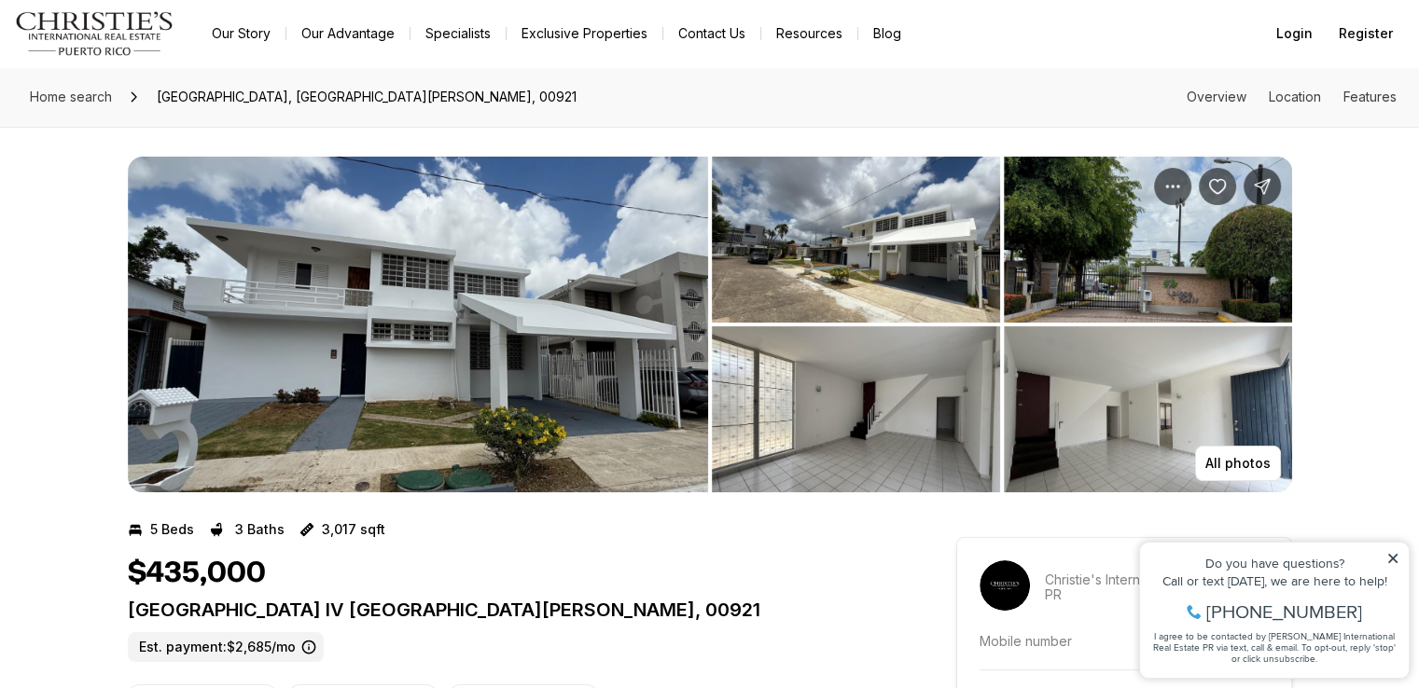
click at [1164, 270] on img "View image gallery" at bounding box center [1148, 240] width 288 height 166
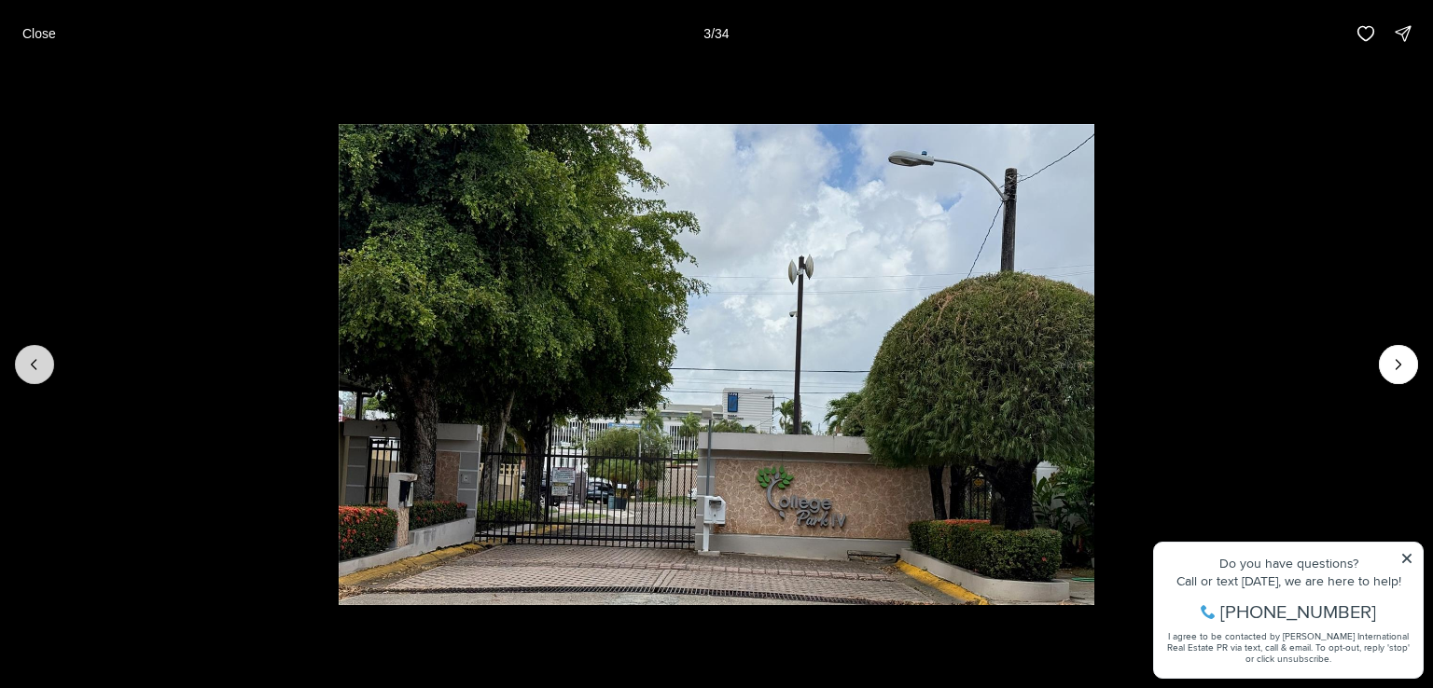
click at [31, 357] on icon "Previous slide" at bounding box center [34, 364] width 19 height 19
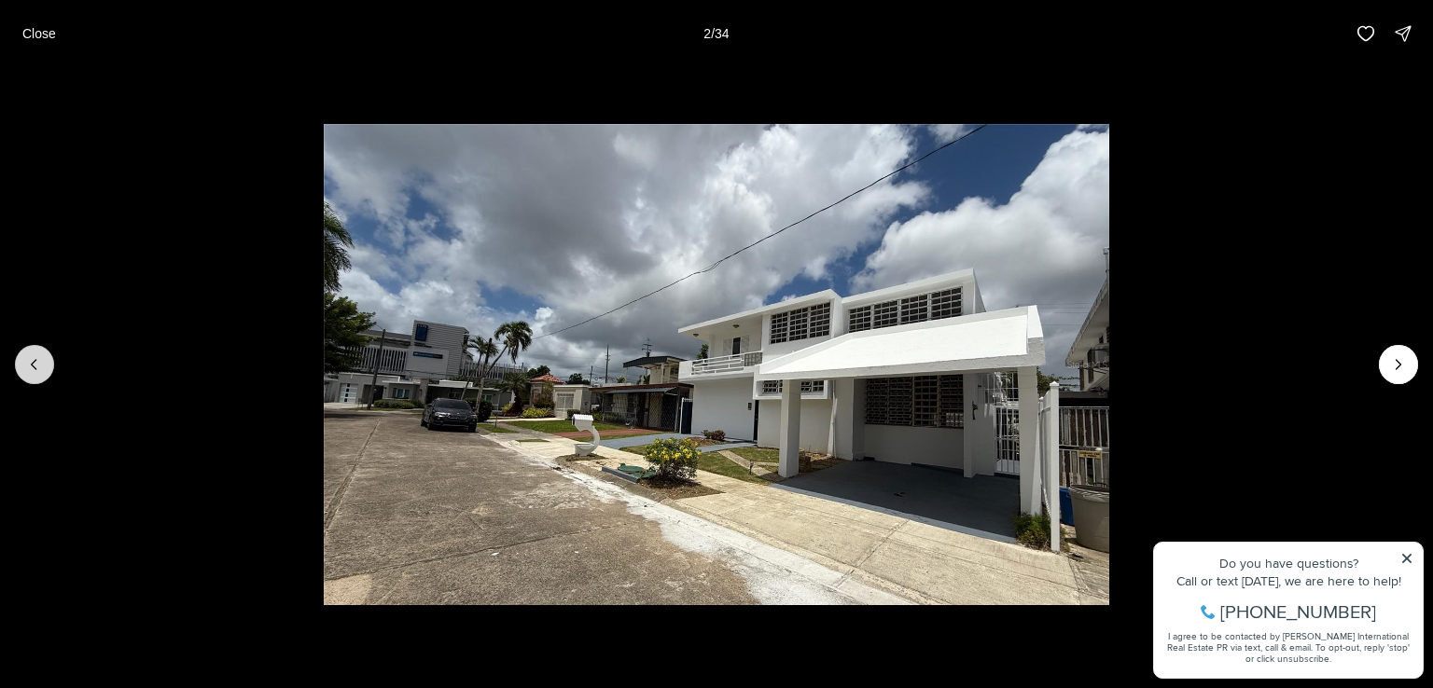
click at [31, 357] on icon "Previous slide" at bounding box center [34, 364] width 19 height 19
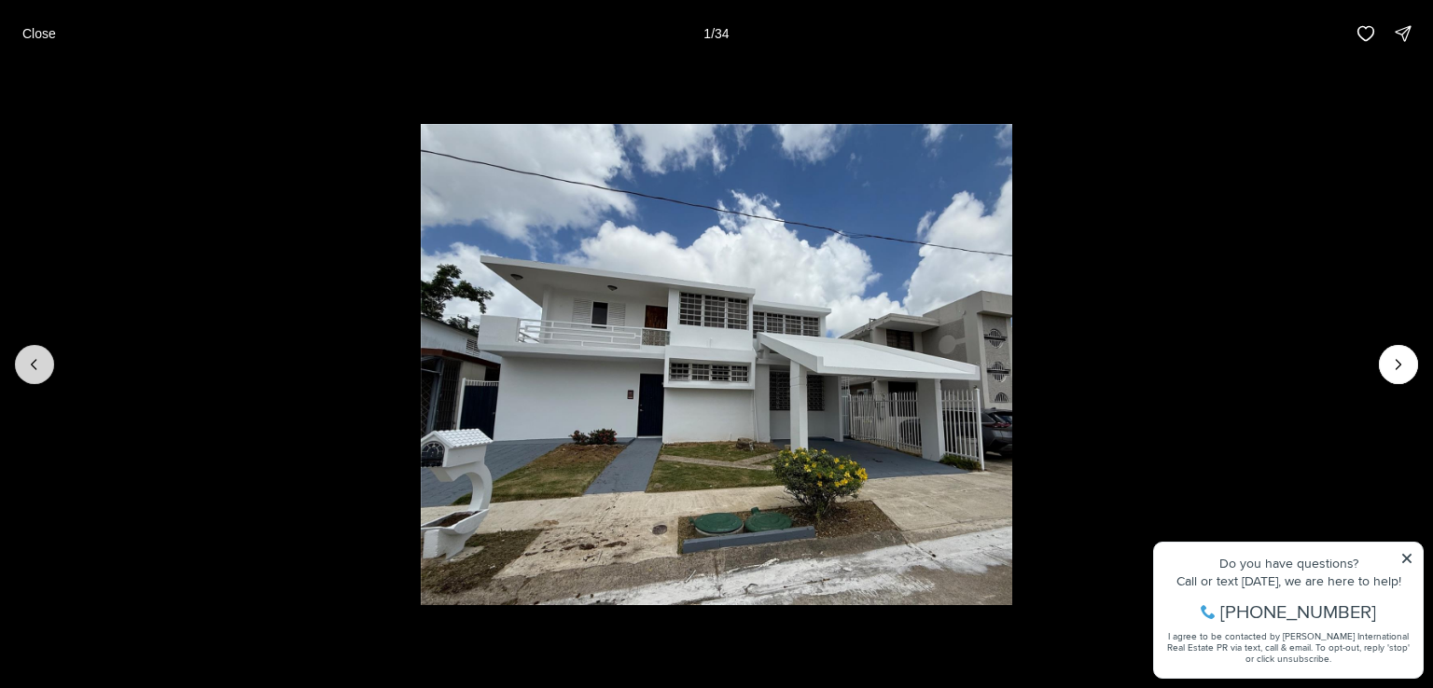
click at [31, 357] on div at bounding box center [34, 364] width 39 height 39
click at [1396, 359] on icon "Next slide" at bounding box center [1398, 364] width 19 height 19
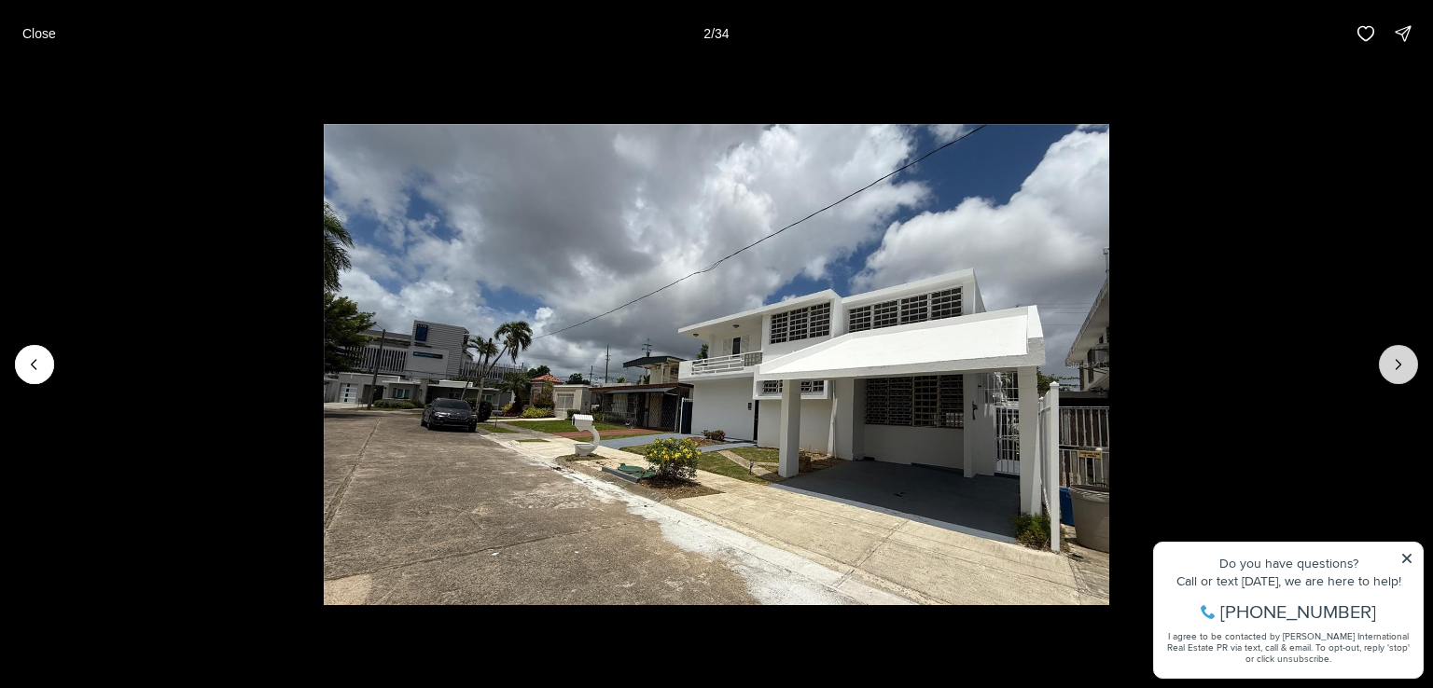
click at [1396, 359] on icon "Next slide" at bounding box center [1398, 364] width 19 height 19
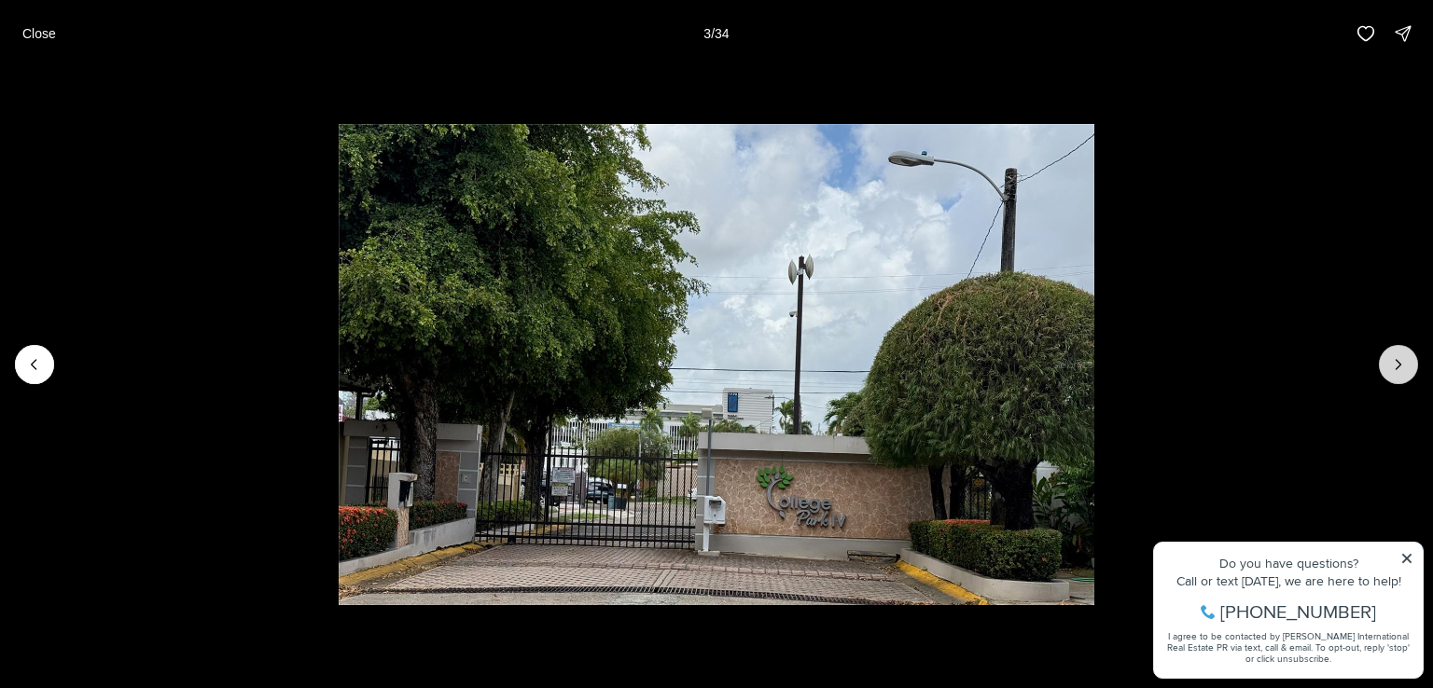
click at [1396, 359] on icon "Next slide" at bounding box center [1398, 364] width 19 height 19
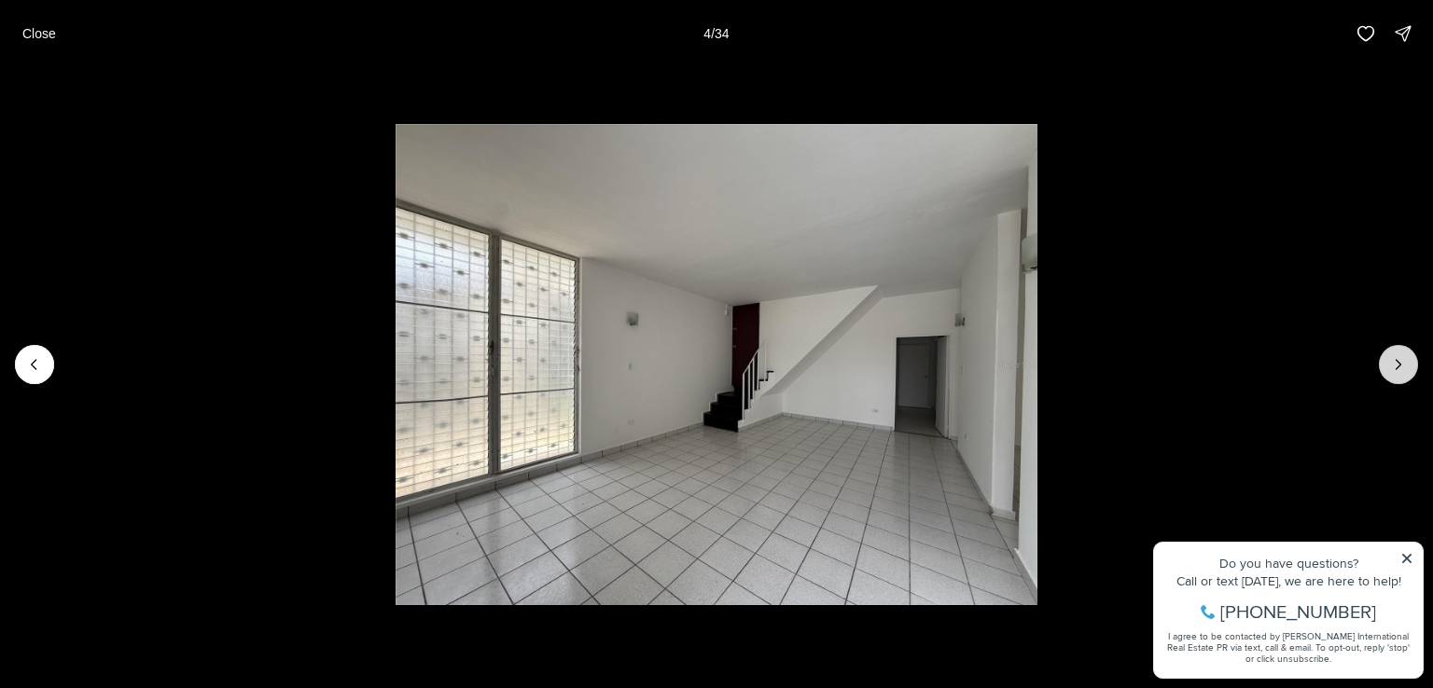
click at [1396, 359] on icon "Next slide" at bounding box center [1398, 364] width 19 height 19
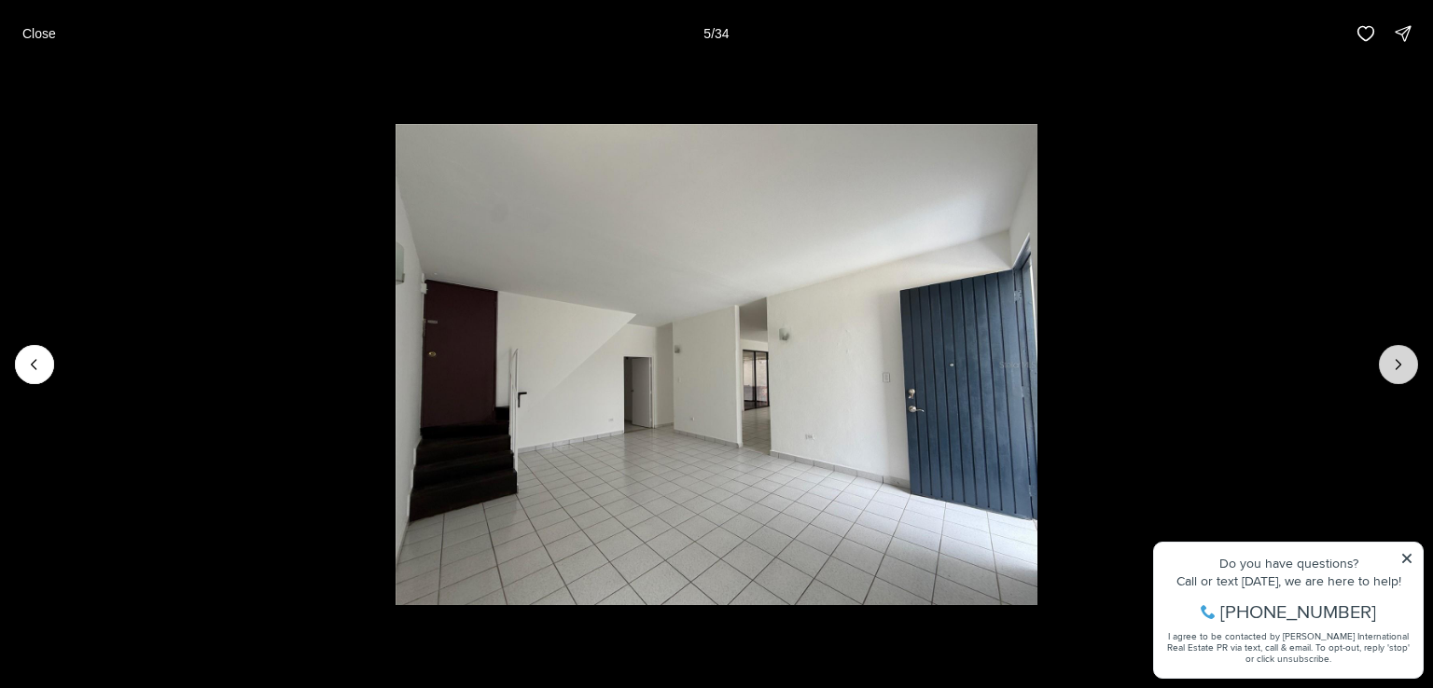
click at [1396, 359] on icon "Next slide" at bounding box center [1398, 364] width 19 height 19
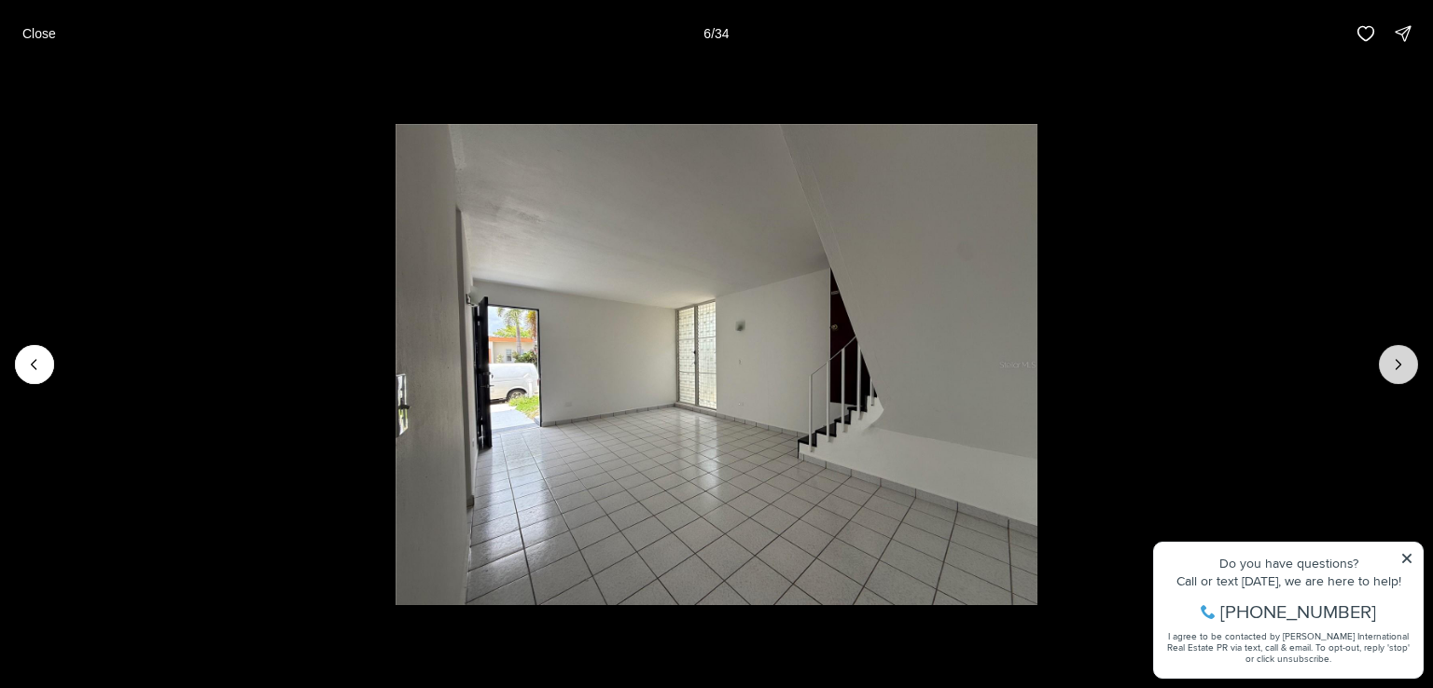
click at [1396, 359] on icon "Next slide" at bounding box center [1398, 364] width 19 height 19
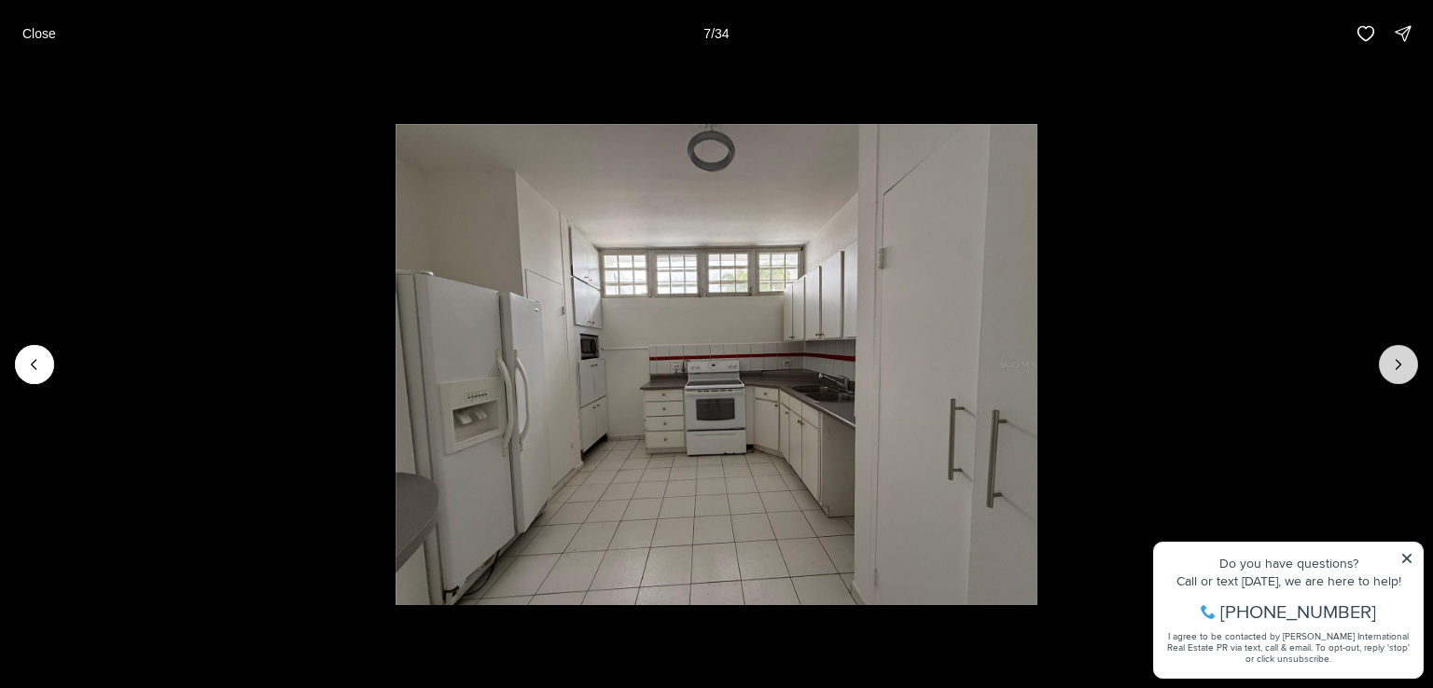
click at [1396, 359] on icon "Next slide" at bounding box center [1398, 364] width 19 height 19
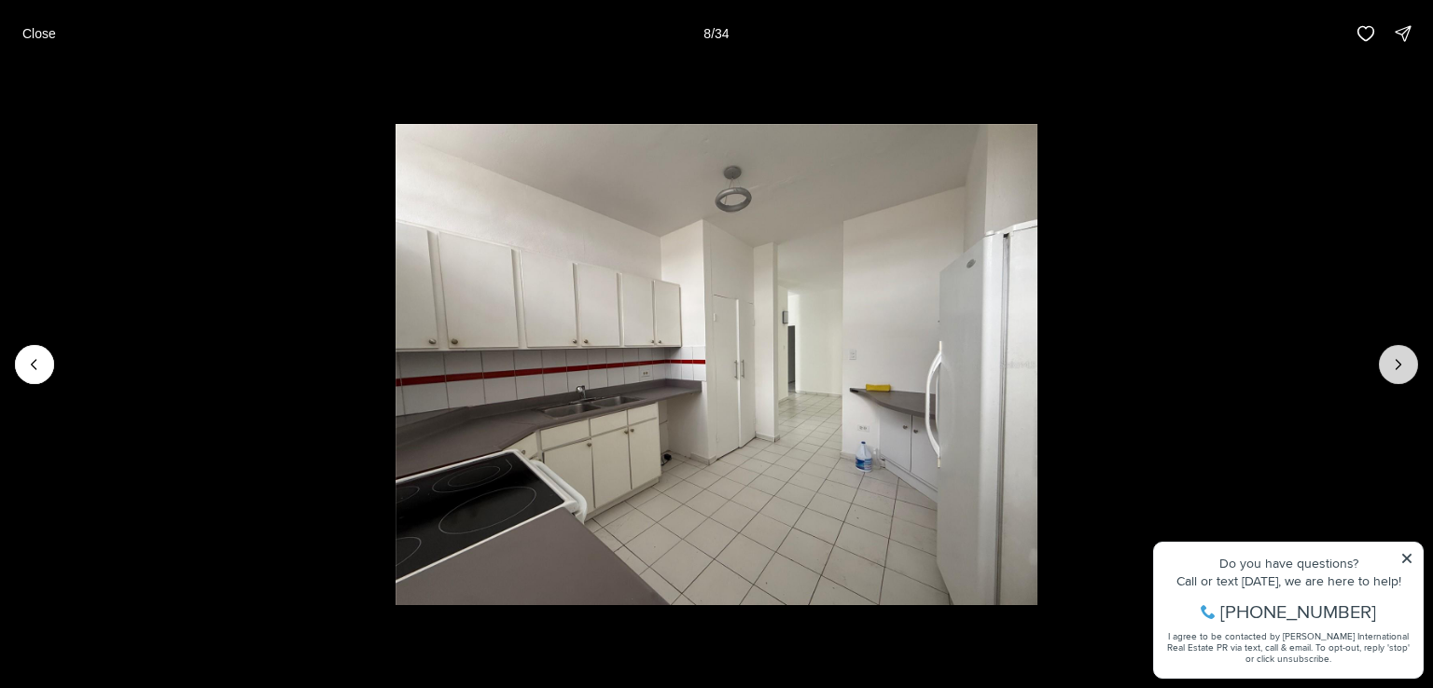
click at [1396, 359] on icon "Next slide" at bounding box center [1398, 364] width 19 height 19
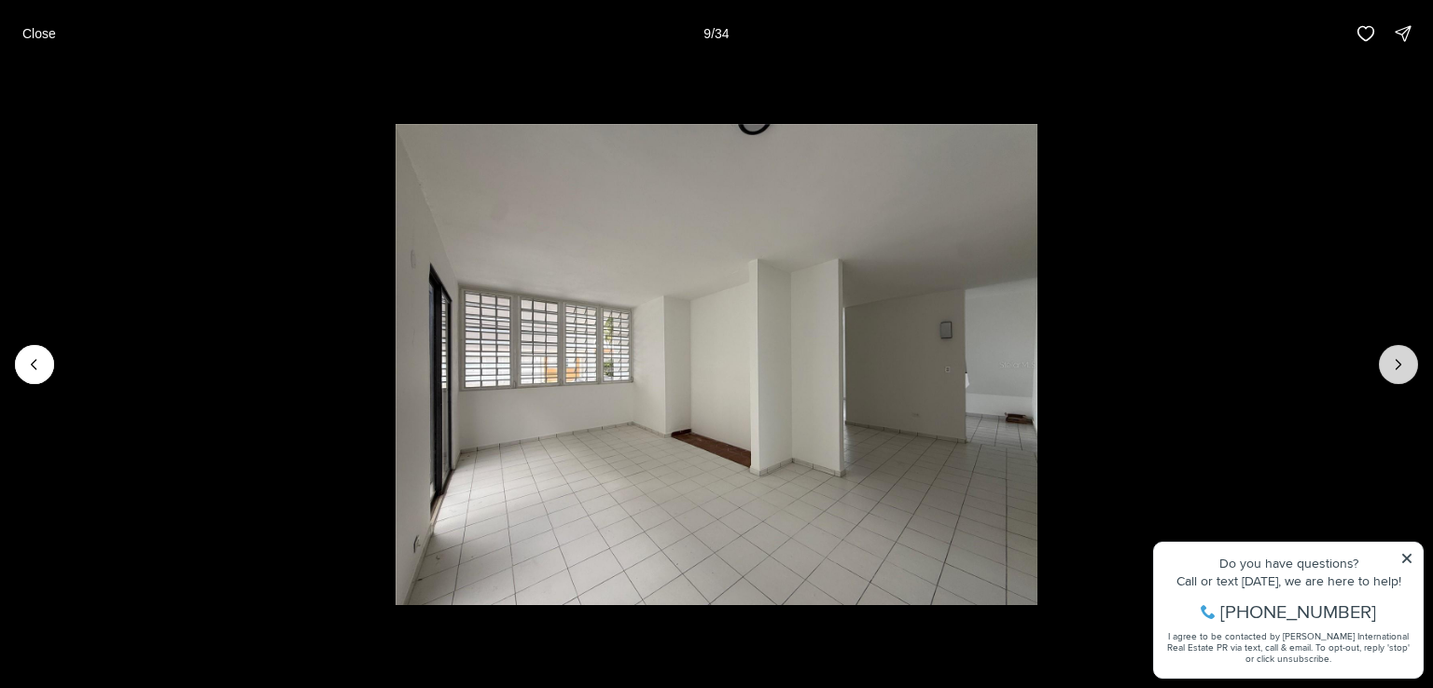
click at [1396, 359] on icon "Next slide" at bounding box center [1398, 364] width 19 height 19
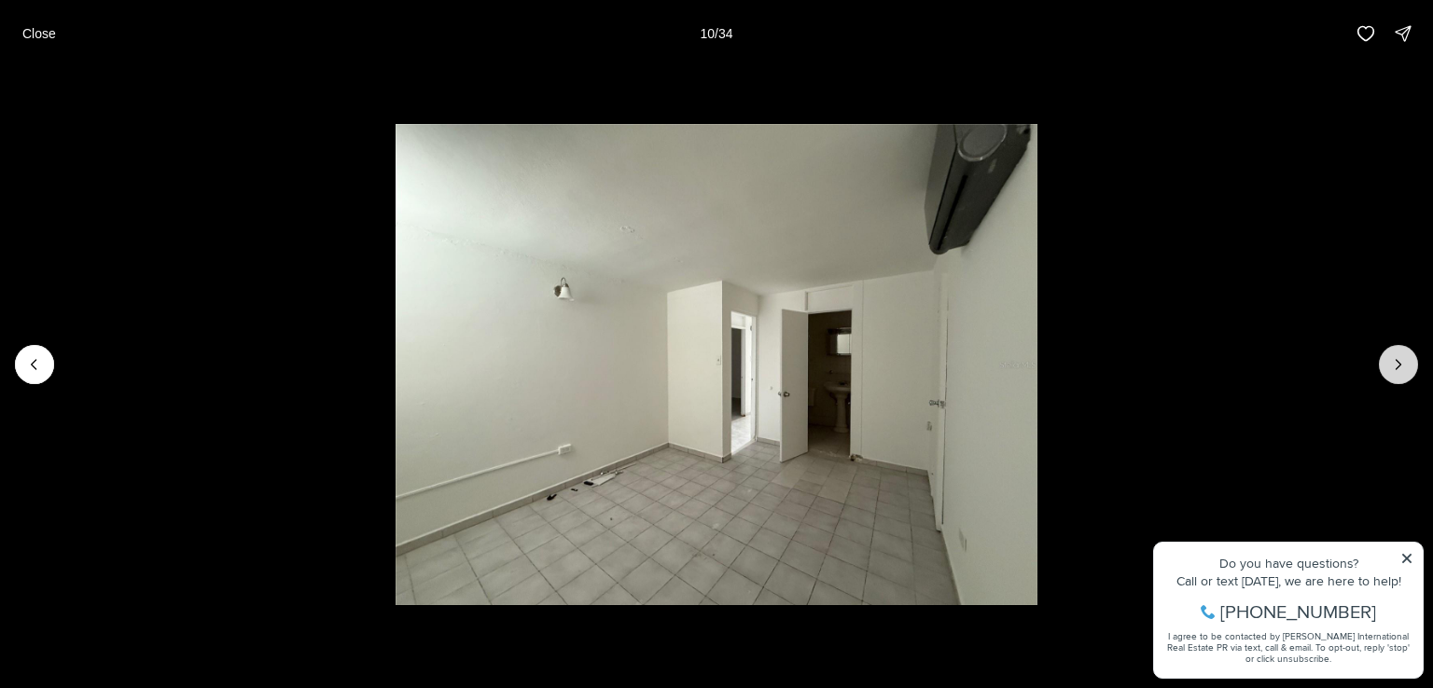
click at [1396, 359] on icon "Next slide" at bounding box center [1398, 364] width 19 height 19
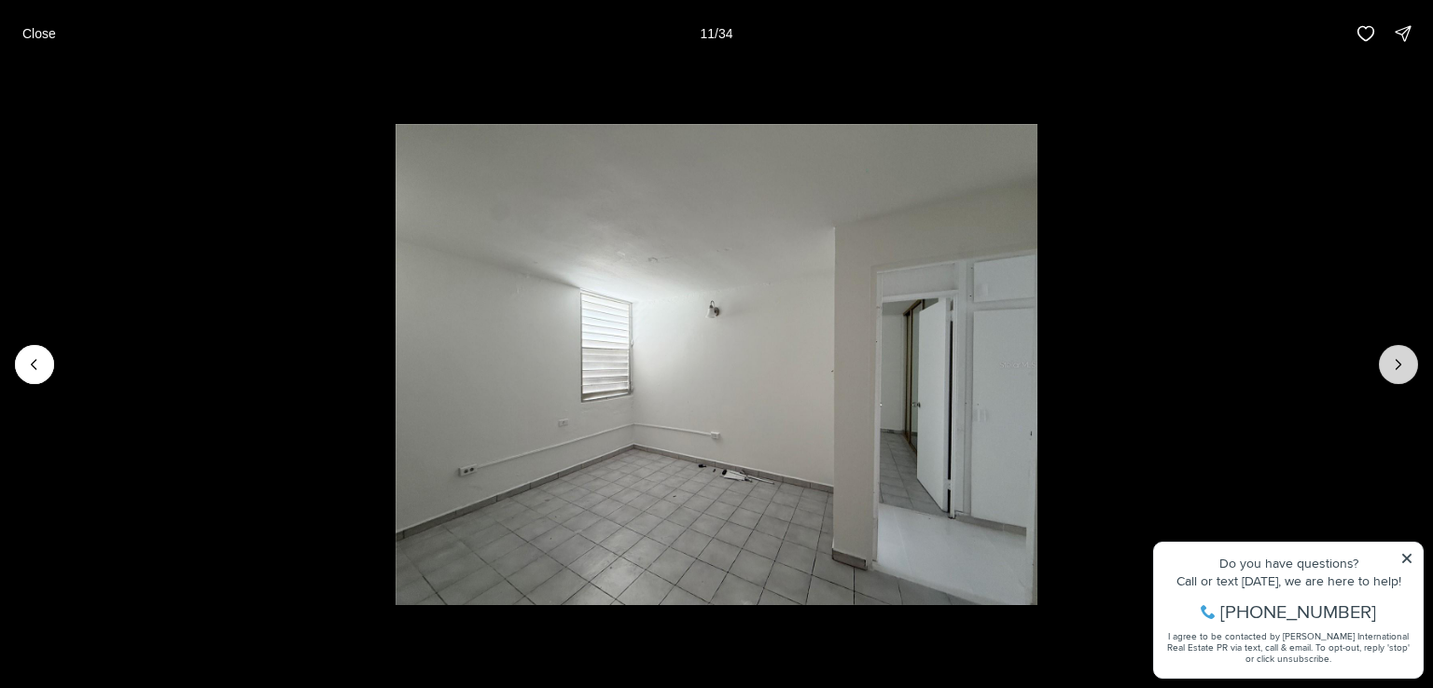
click at [1396, 359] on icon "Next slide" at bounding box center [1398, 364] width 19 height 19
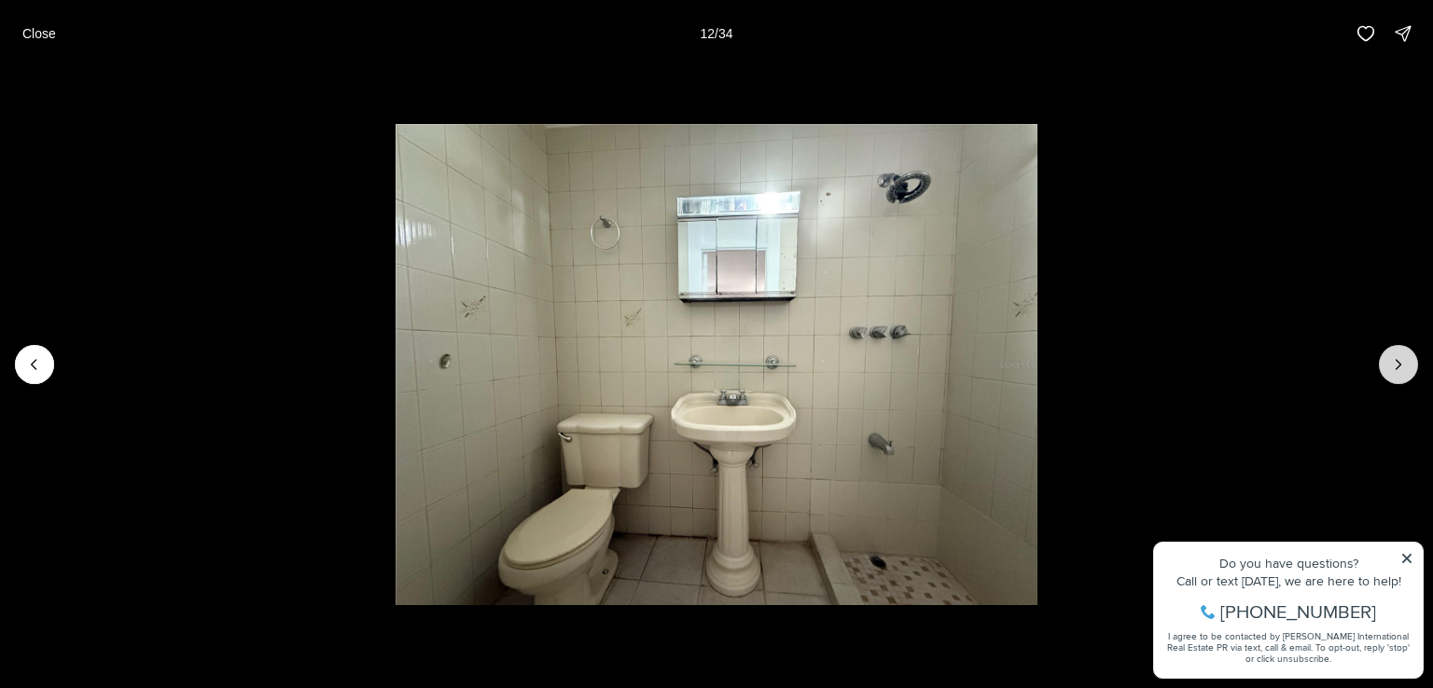
click at [1396, 359] on icon "Next slide" at bounding box center [1398, 364] width 19 height 19
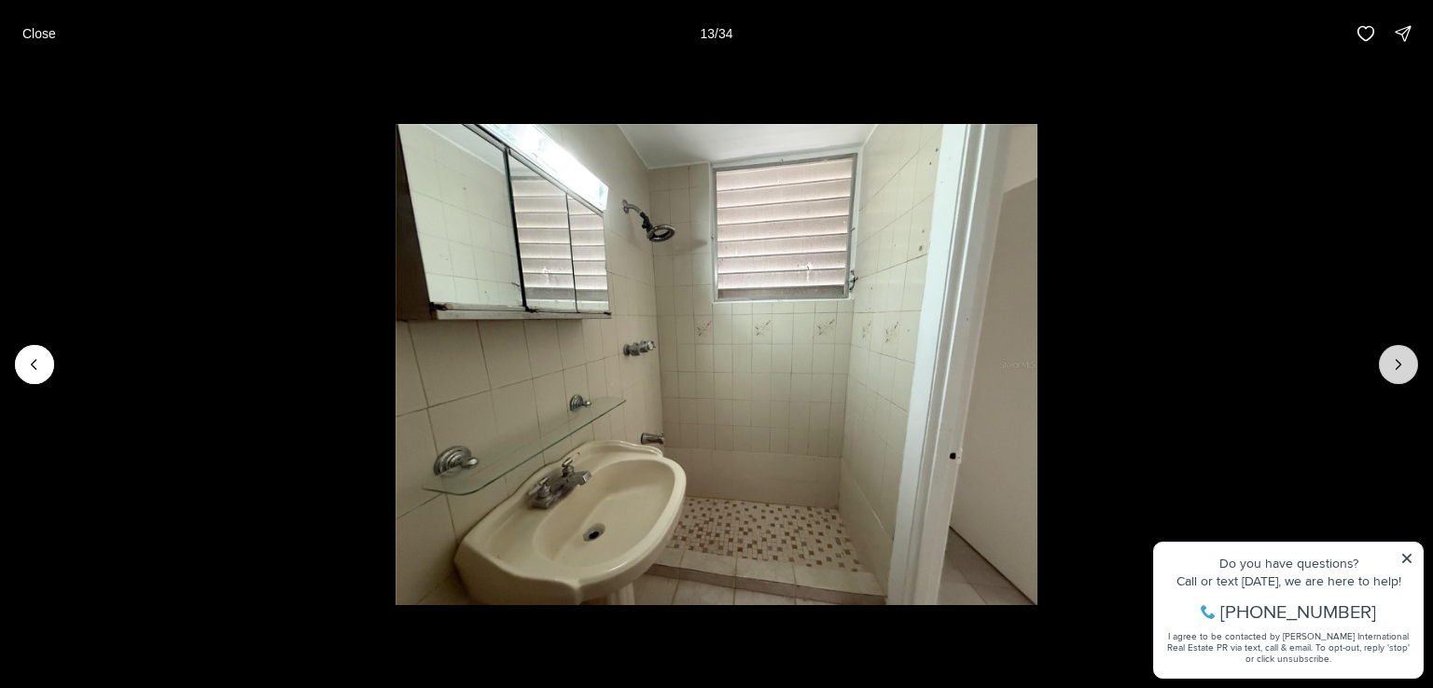
click at [1396, 359] on icon "Next slide" at bounding box center [1398, 364] width 19 height 19
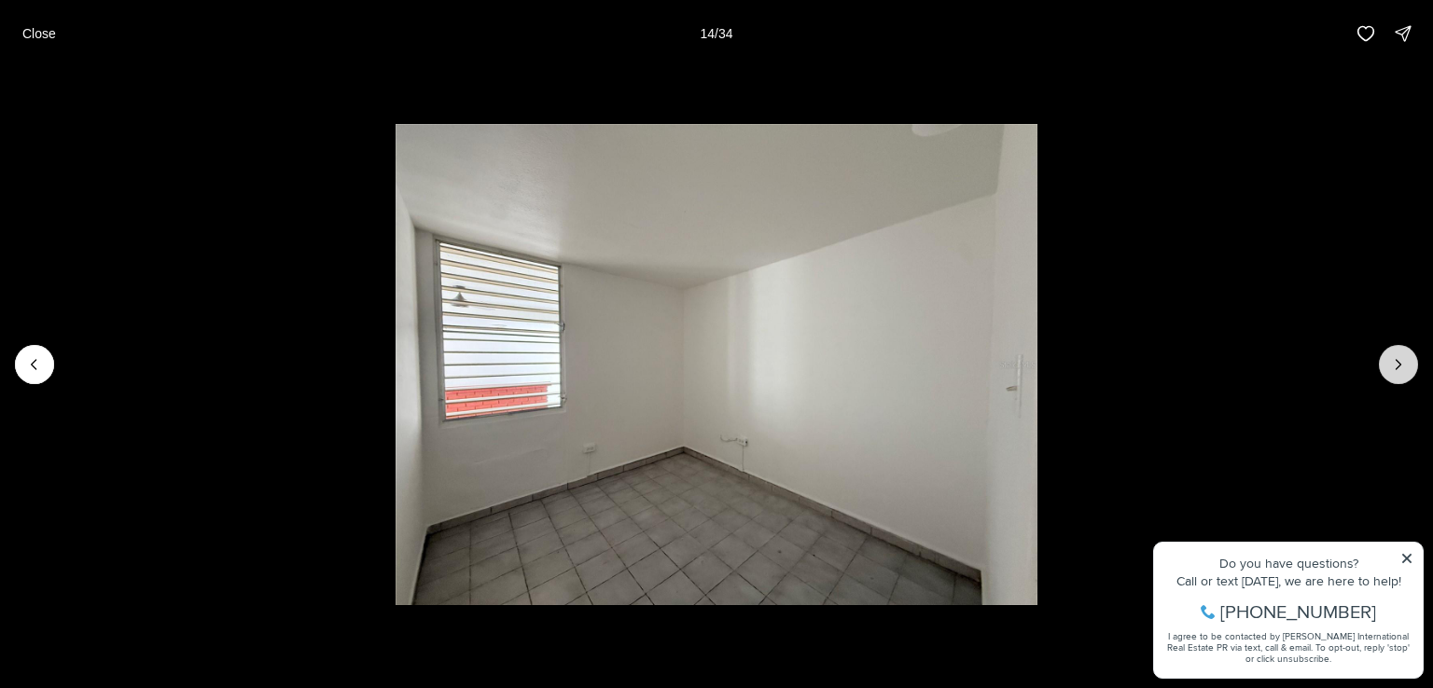
click at [1396, 359] on icon "Next slide" at bounding box center [1398, 364] width 19 height 19
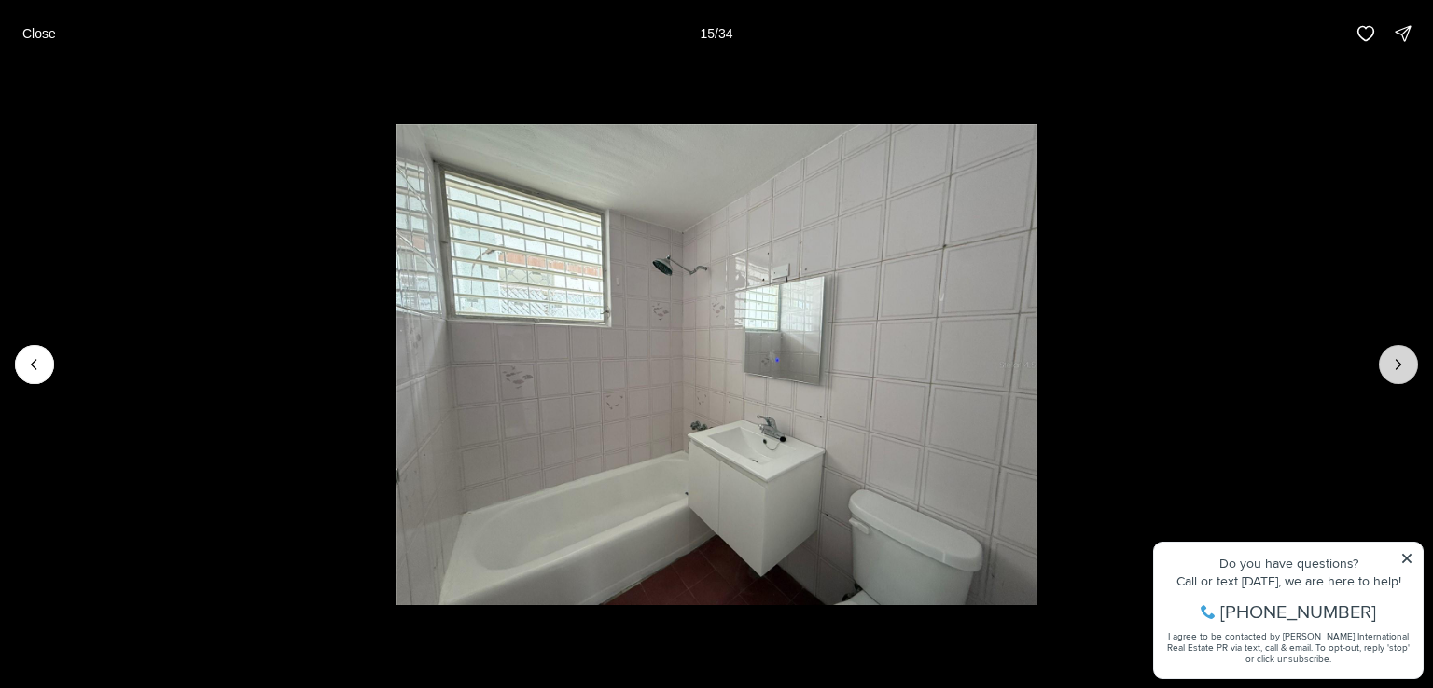
click at [1396, 359] on icon "Next slide" at bounding box center [1398, 364] width 19 height 19
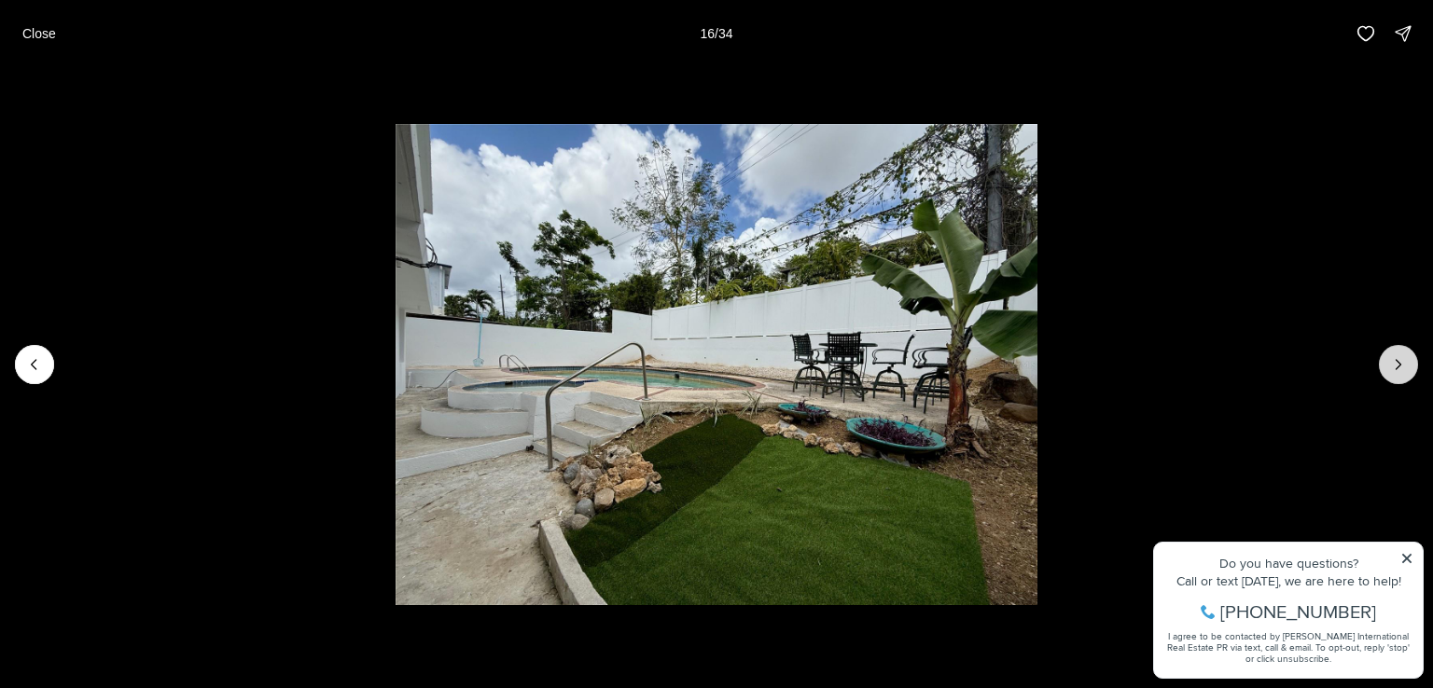
click at [1396, 359] on icon "Next slide" at bounding box center [1398, 364] width 19 height 19
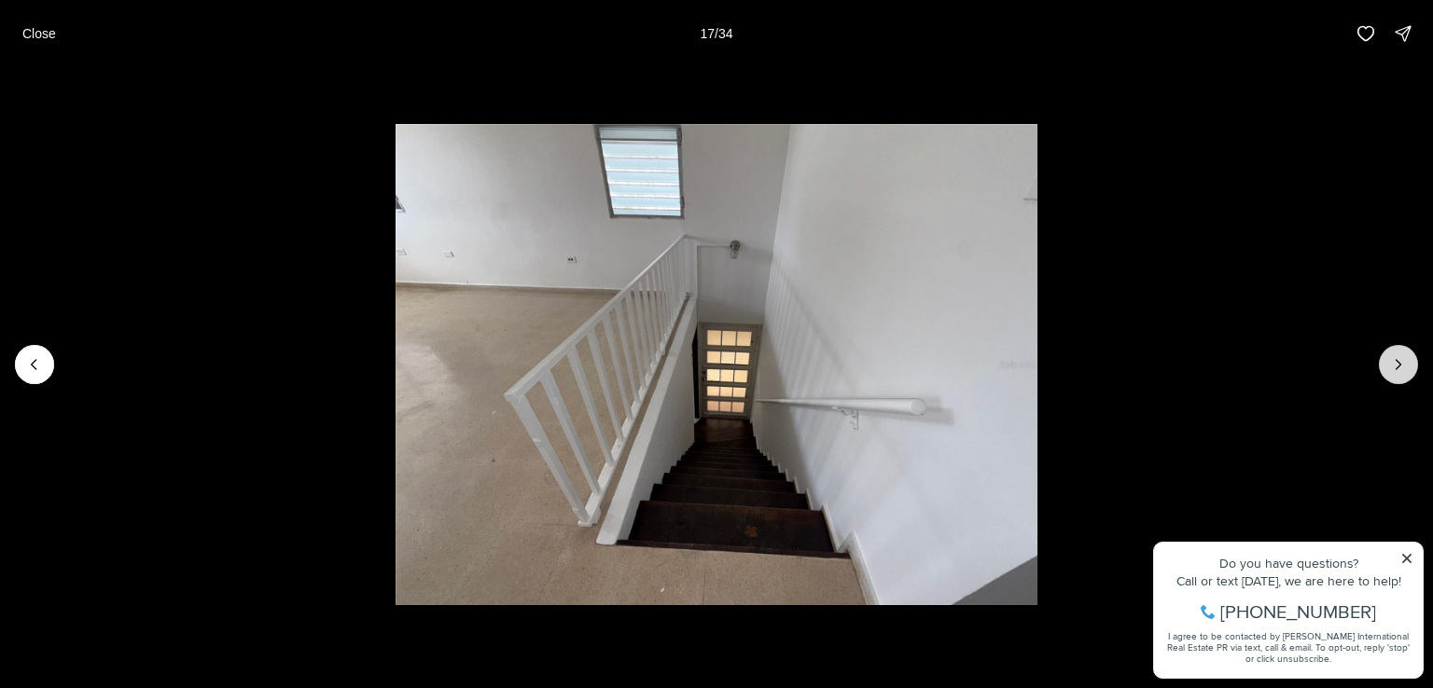
click at [1396, 359] on icon "Next slide" at bounding box center [1398, 364] width 19 height 19
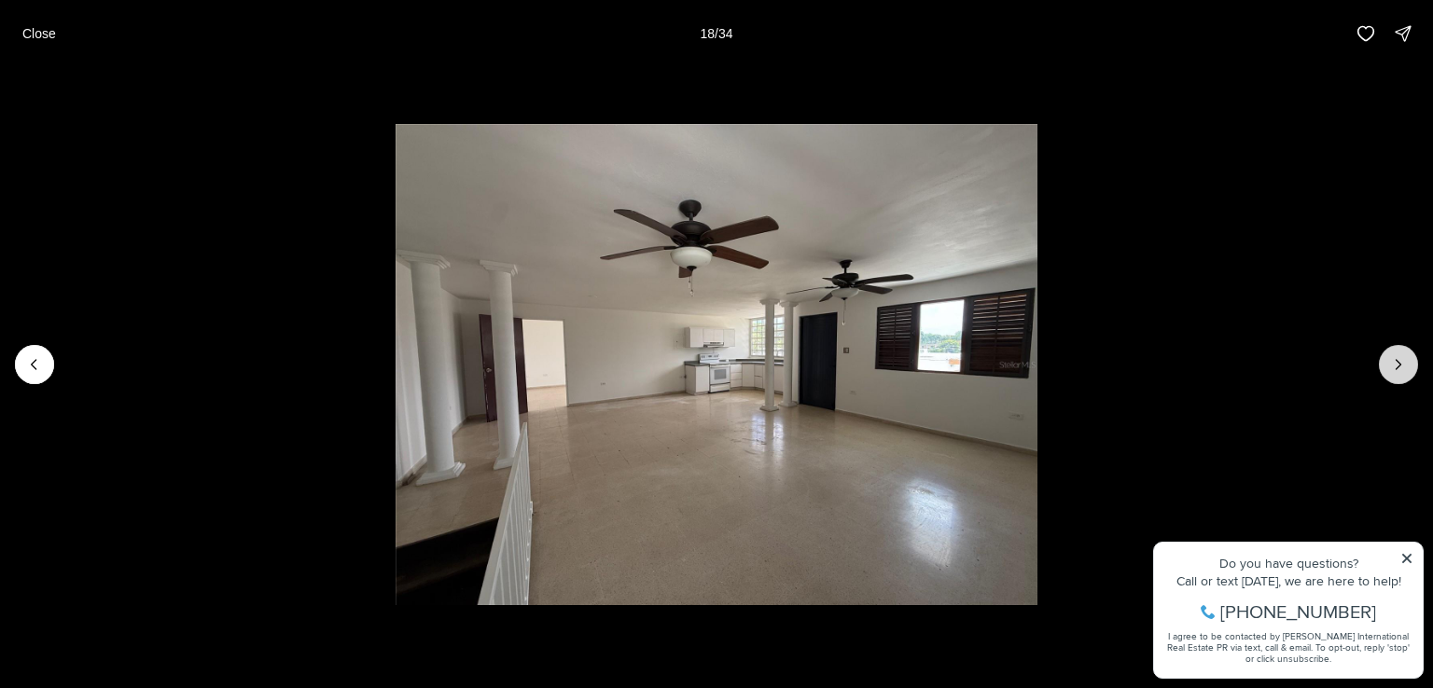
click at [1396, 359] on icon "Next slide" at bounding box center [1398, 364] width 19 height 19
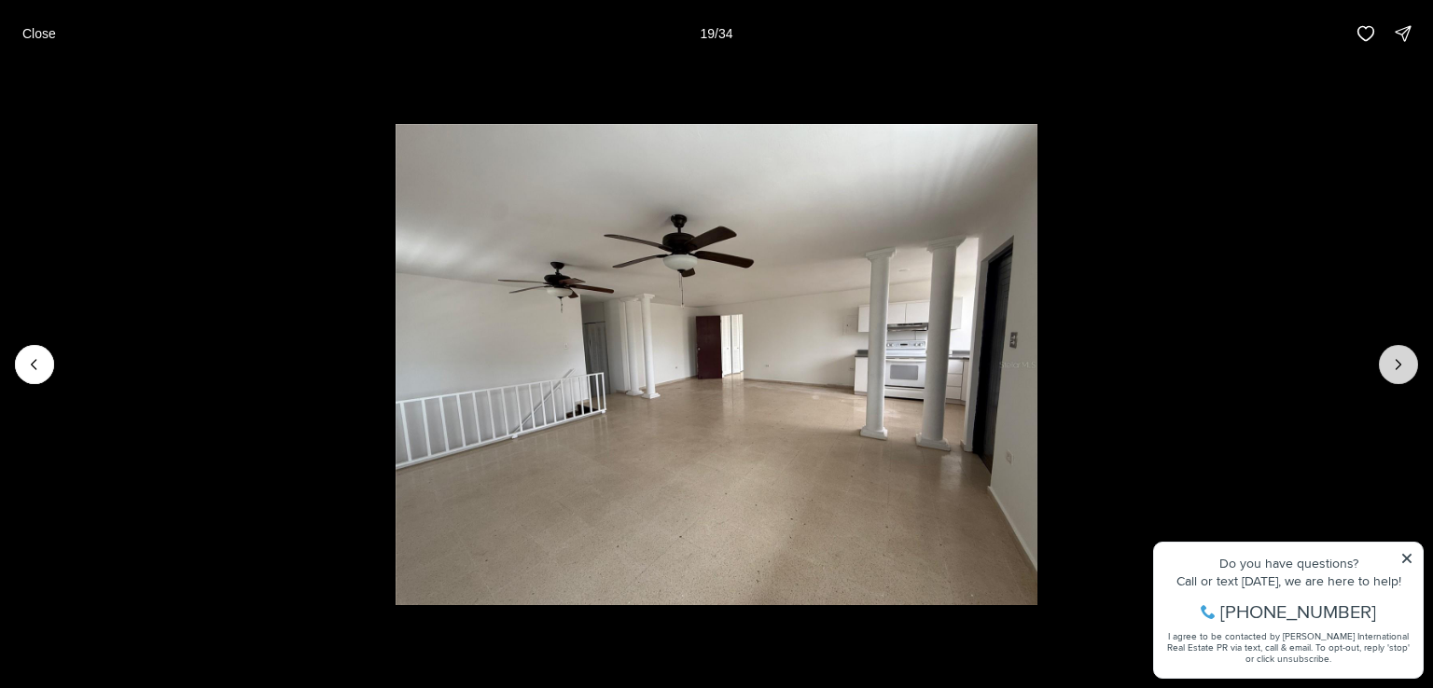
click at [1396, 359] on icon "Next slide" at bounding box center [1398, 364] width 19 height 19
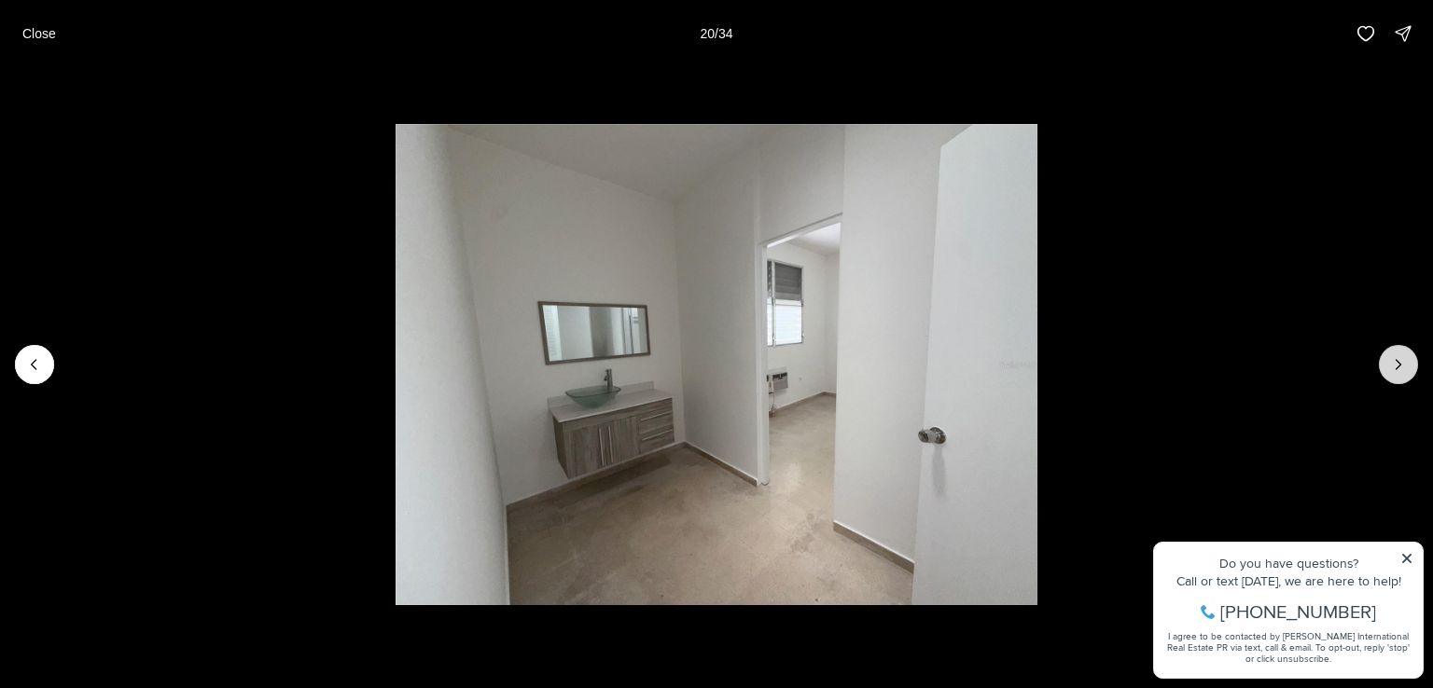
click at [1396, 359] on icon "Next slide" at bounding box center [1398, 364] width 19 height 19
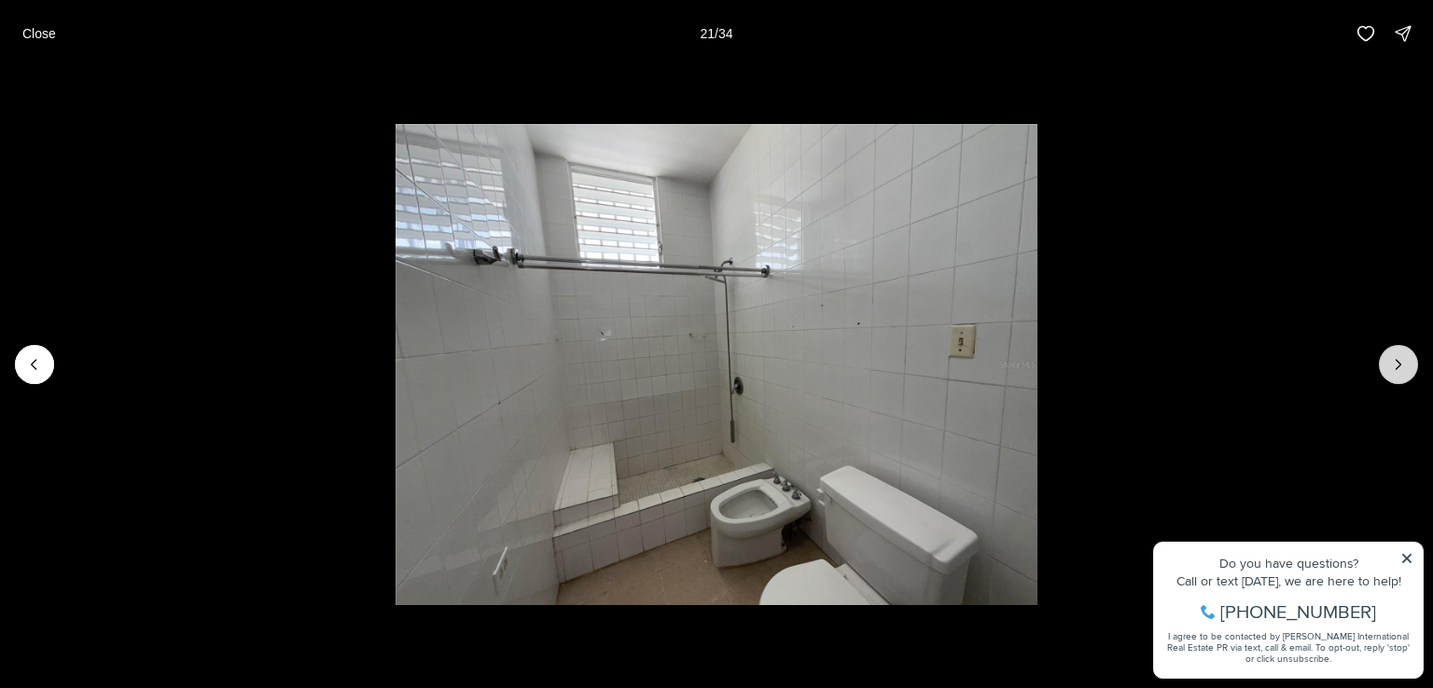
click at [1396, 359] on icon "Next slide" at bounding box center [1398, 364] width 19 height 19
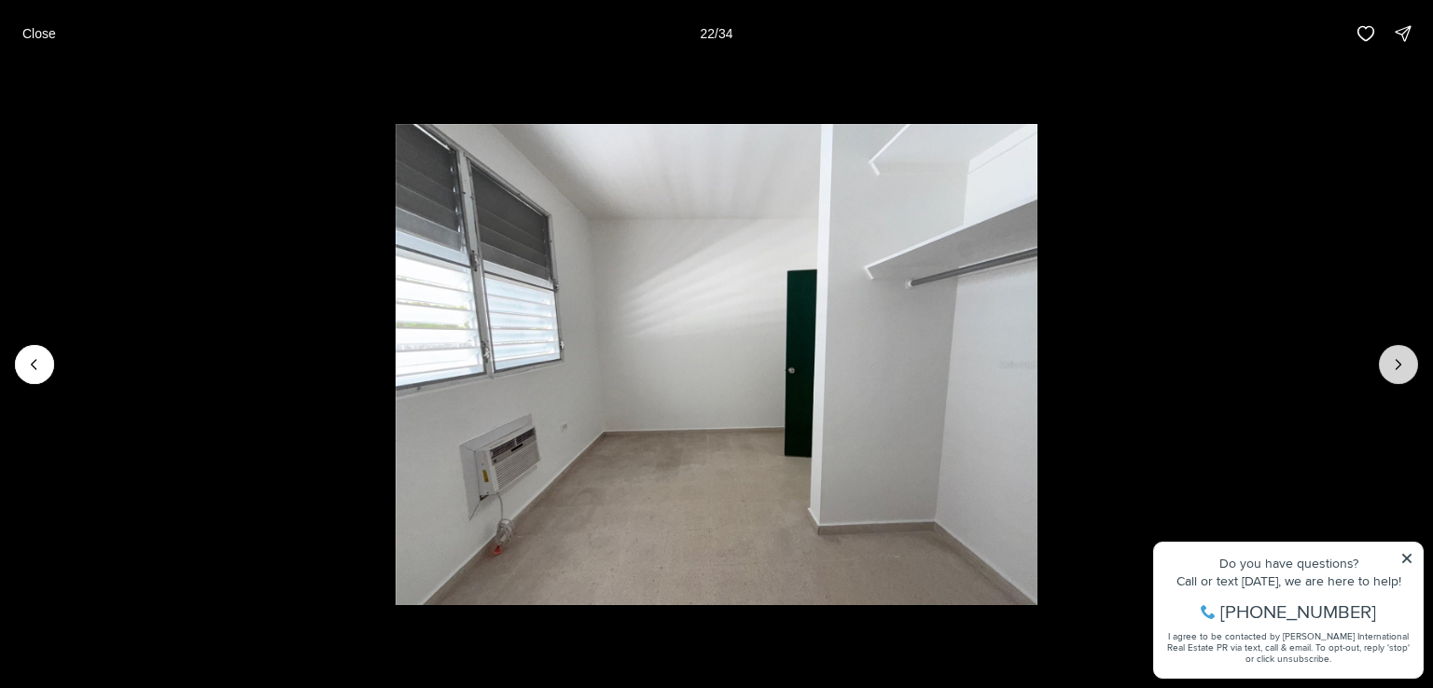
click at [1396, 359] on icon "Next slide" at bounding box center [1398, 364] width 19 height 19
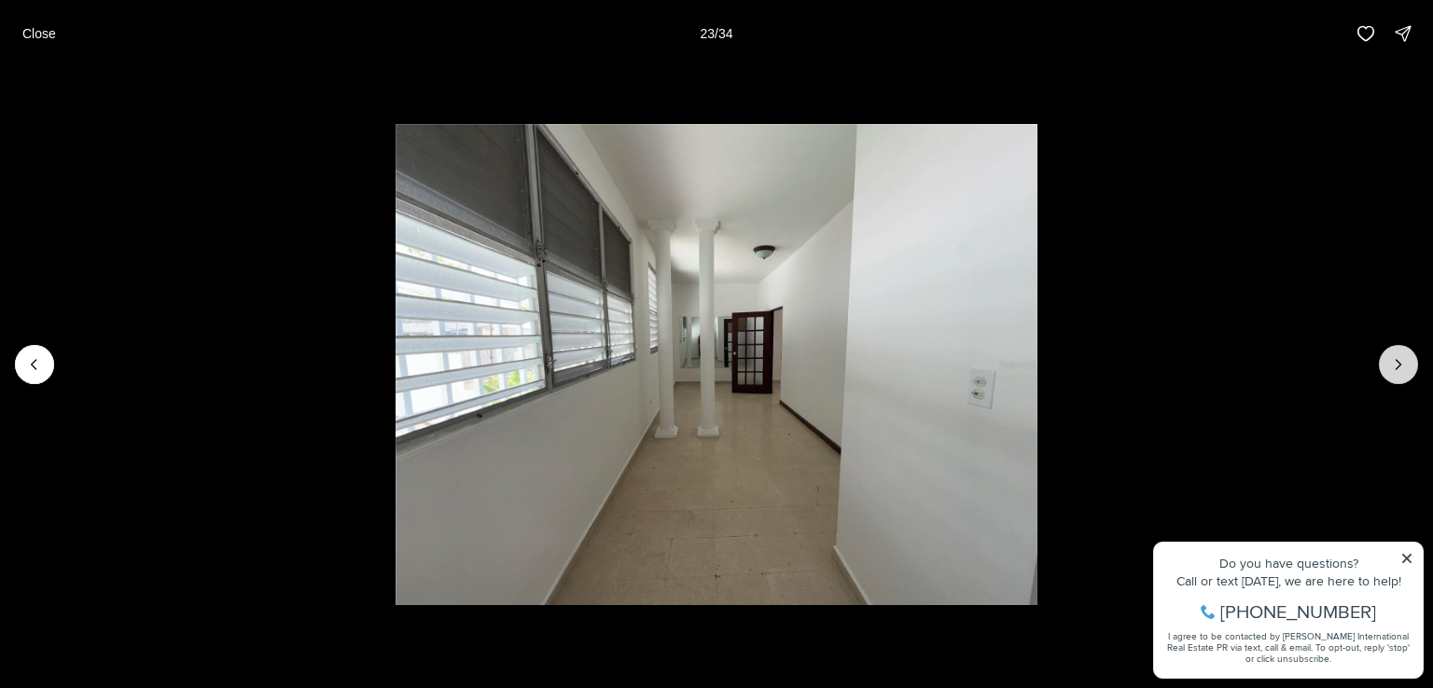
click at [1396, 359] on icon "Next slide" at bounding box center [1398, 364] width 19 height 19
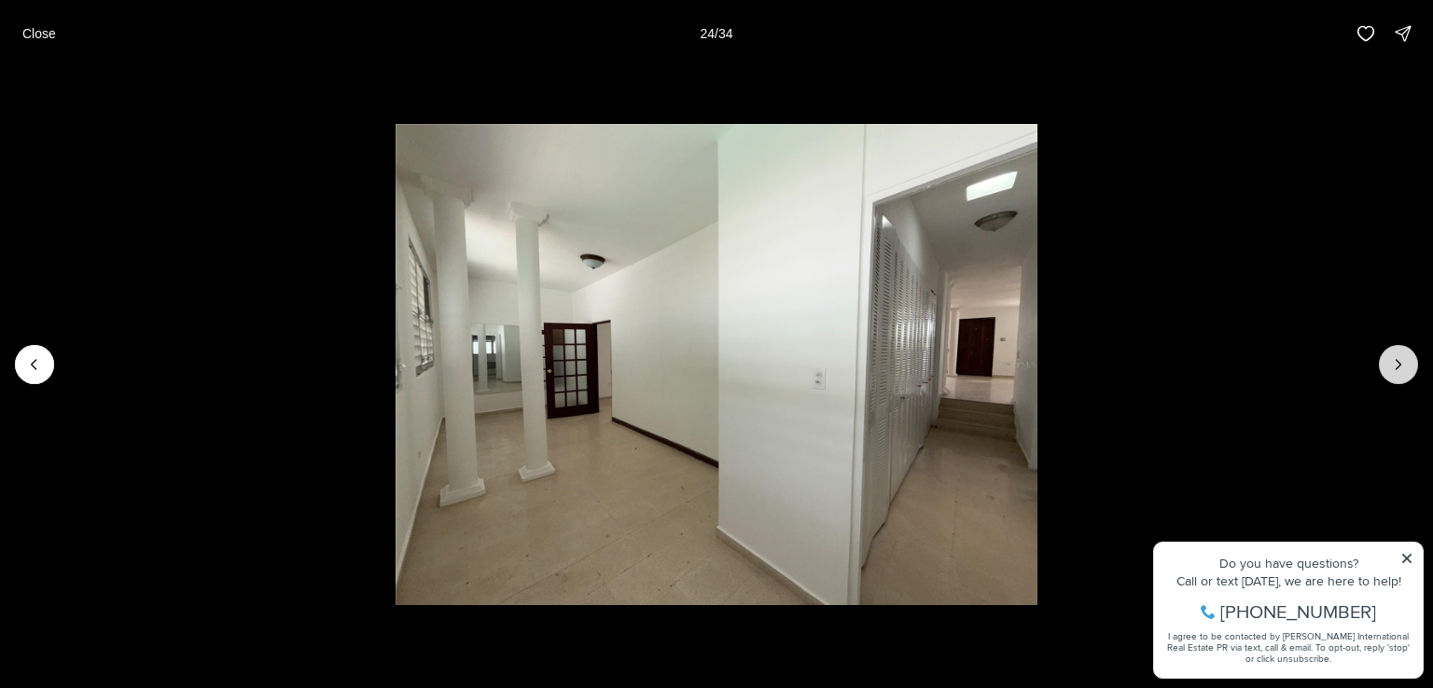
click at [1396, 359] on icon "Next slide" at bounding box center [1398, 364] width 19 height 19
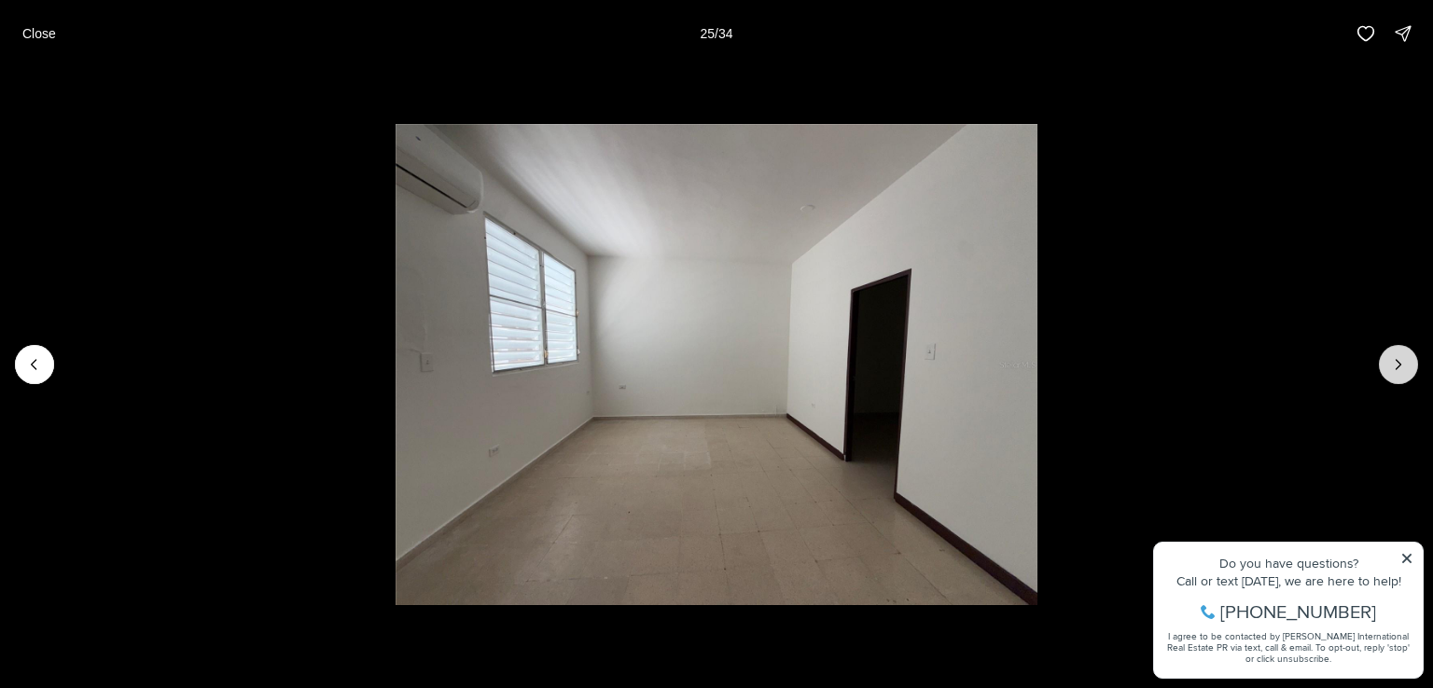
click at [1396, 359] on icon "Next slide" at bounding box center [1398, 364] width 19 height 19
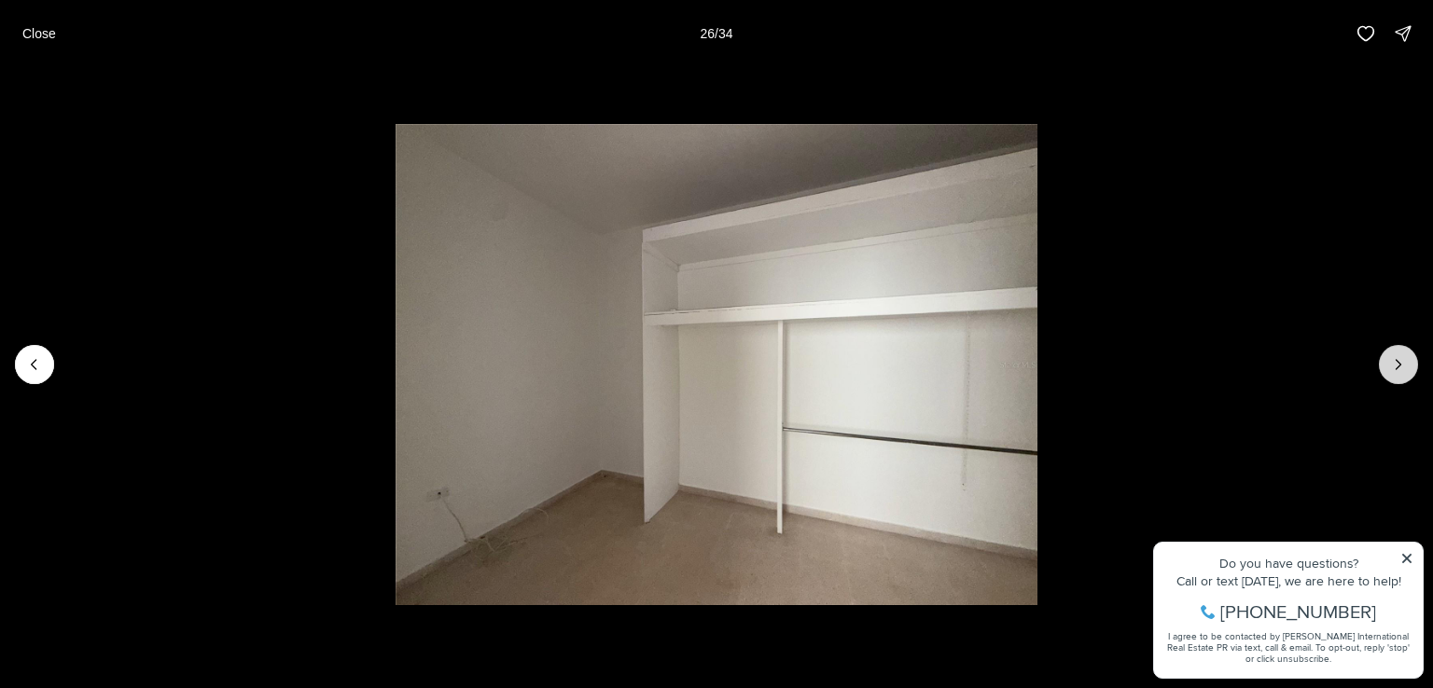
click at [1396, 359] on icon "Next slide" at bounding box center [1398, 364] width 19 height 19
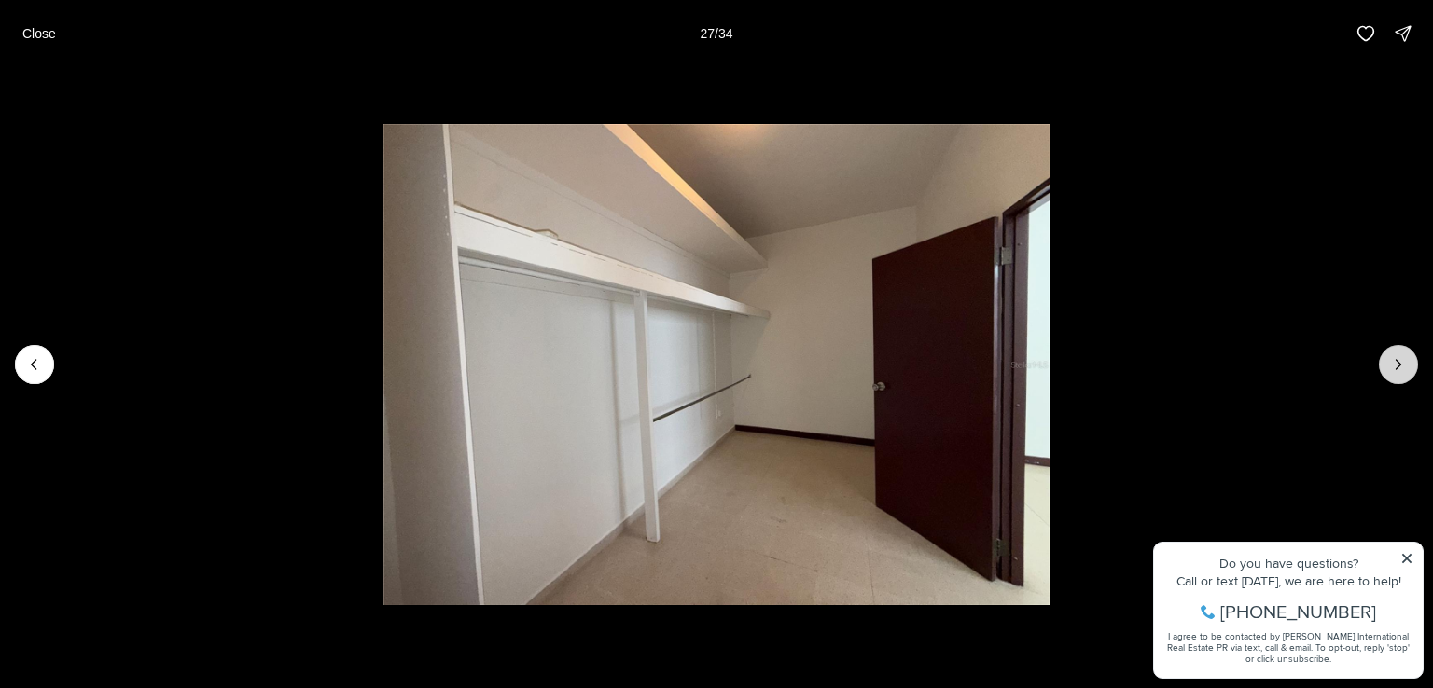
click at [1396, 359] on icon "Next slide" at bounding box center [1398, 364] width 19 height 19
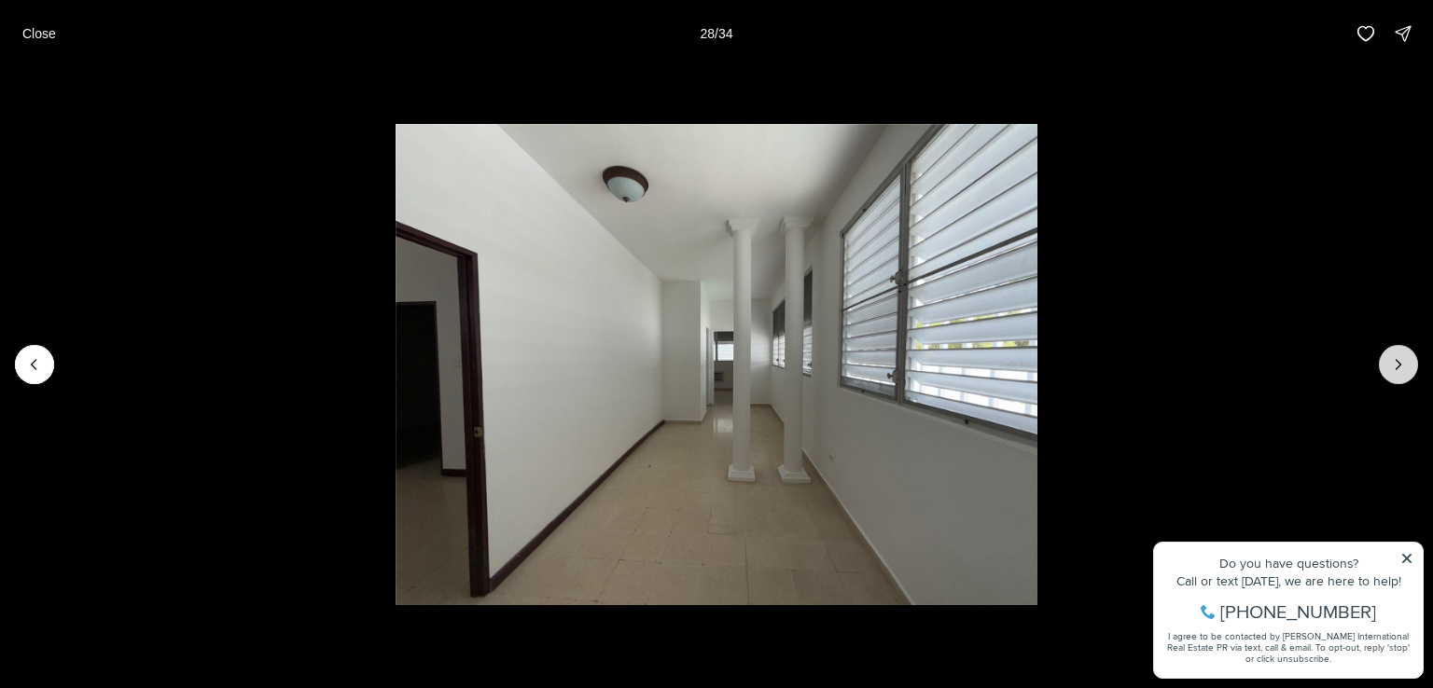
click at [1396, 359] on icon "Next slide" at bounding box center [1398, 364] width 19 height 19
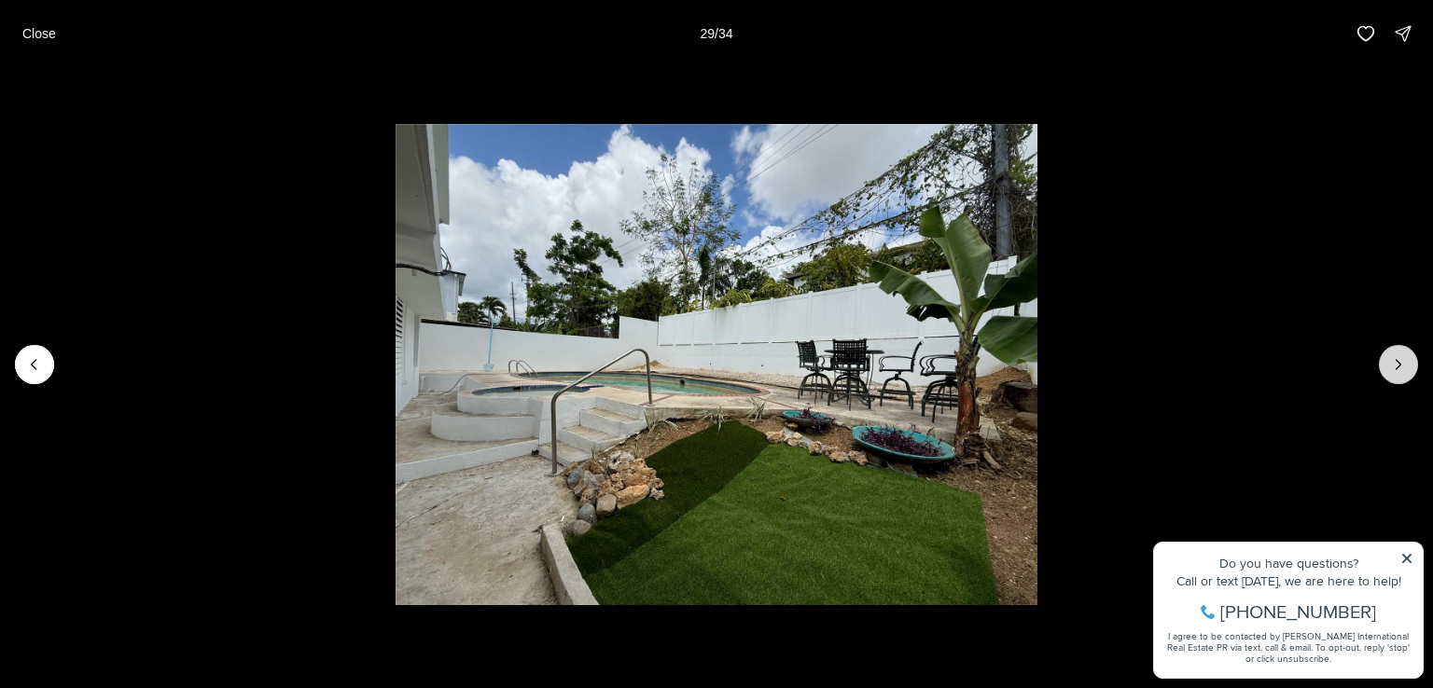
click at [1396, 359] on icon "Next slide" at bounding box center [1398, 364] width 19 height 19
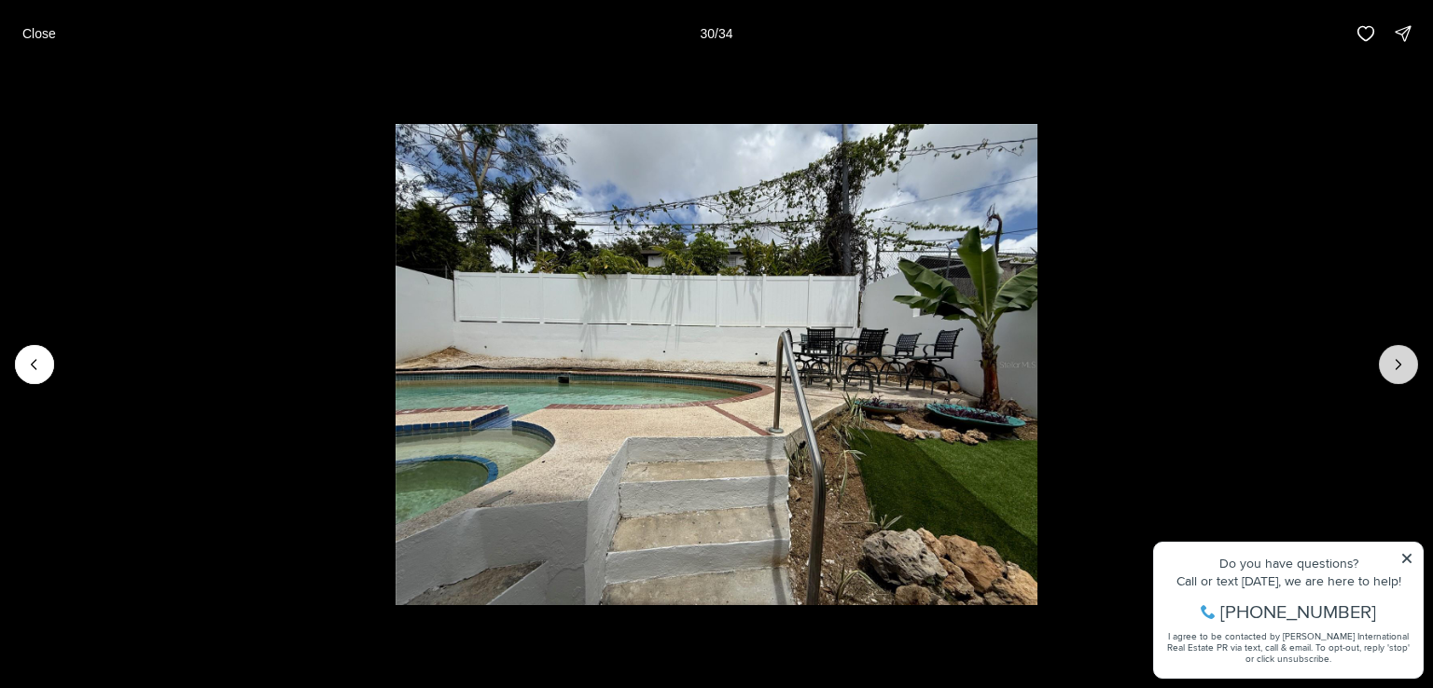
click at [1401, 363] on icon "Next slide" at bounding box center [1398, 364] width 19 height 19
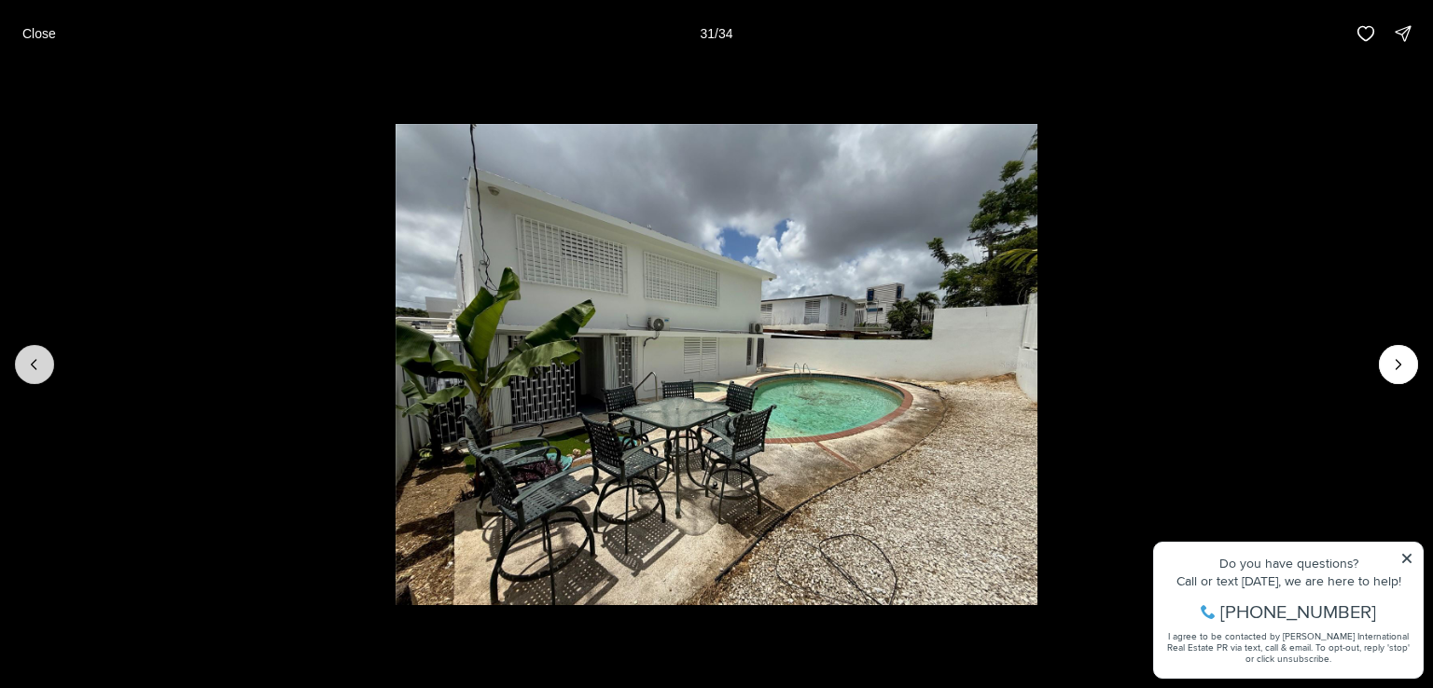
click at [30, 366] on icon "Previous slide" at bounding box center [34, 364] width 19 height 19
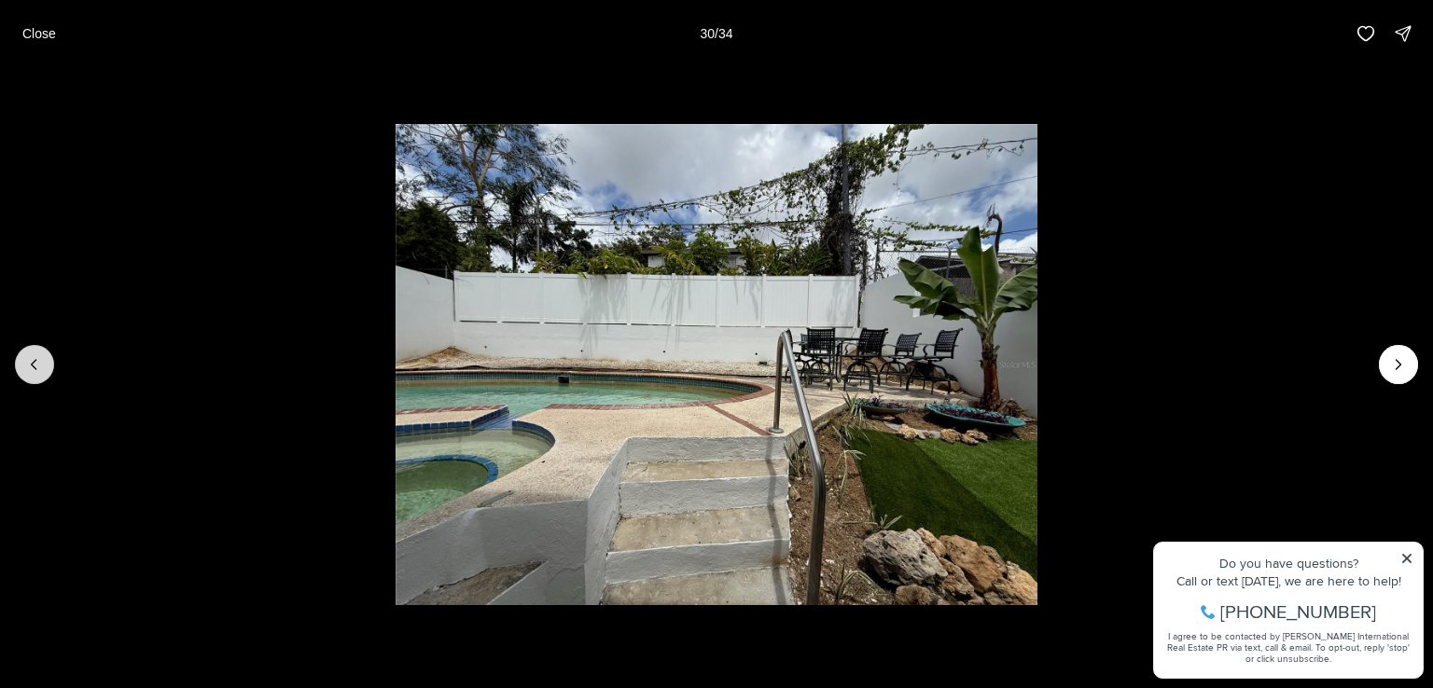
click at [30, 366] on icon "Previous slide" at bounding box center [34, 364] width 19 height 19
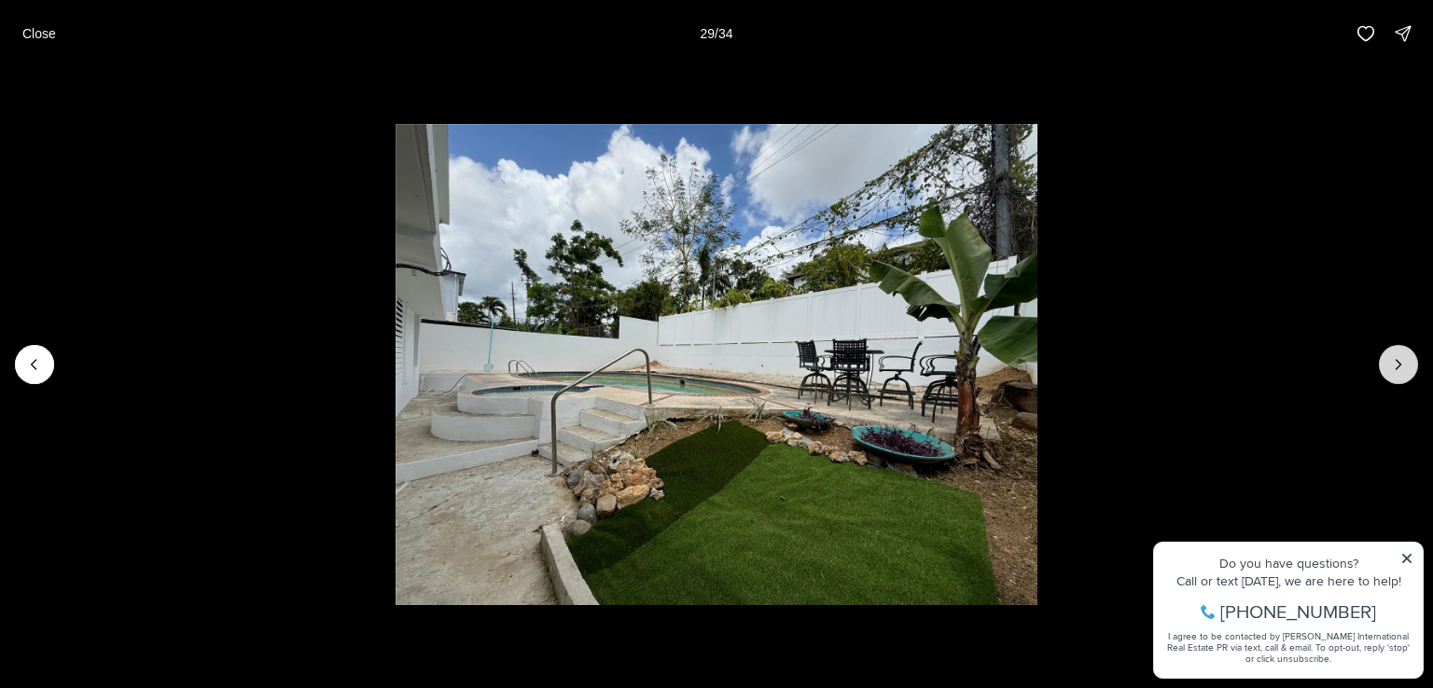
click at [1403, 361] on icon "Next slide" at bounding box center [1398, 364] width 19 height 19
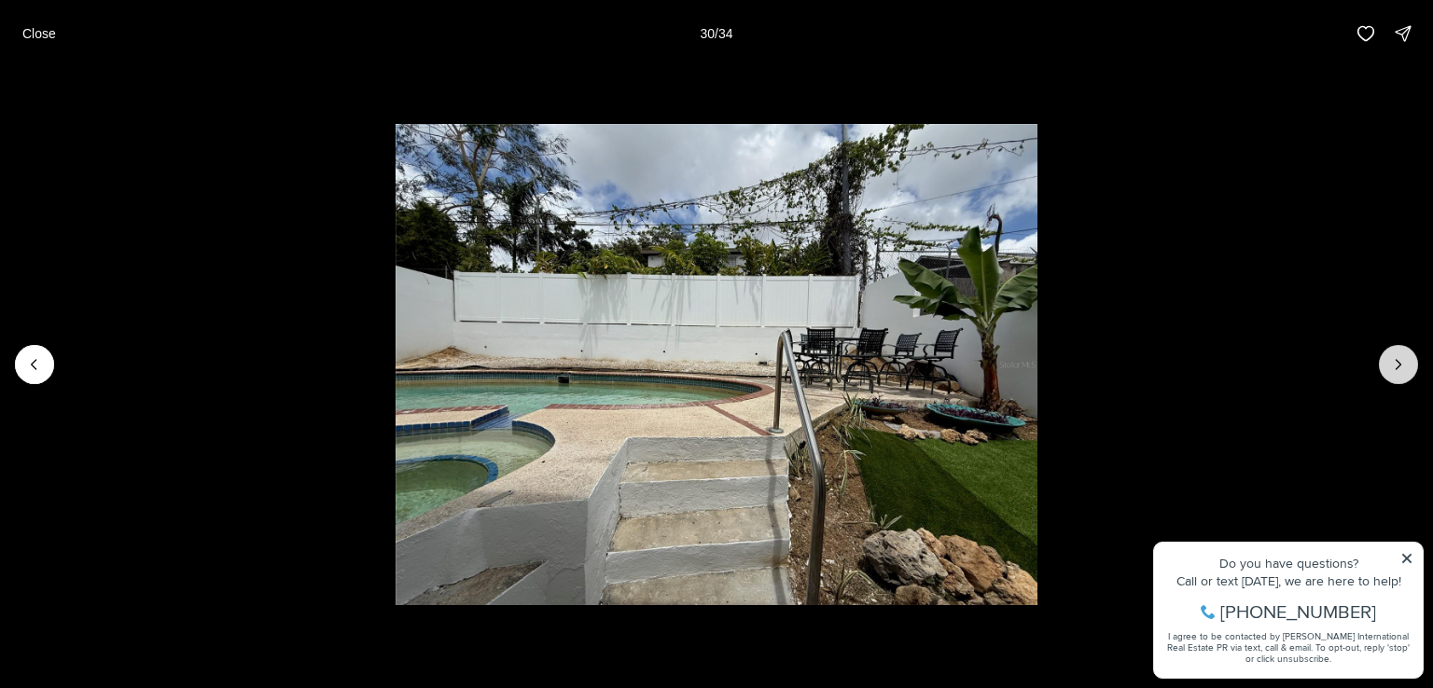
click at [1403, 361] on icon "Next slide" at bounding box center [1398, 364] width 19 height 19
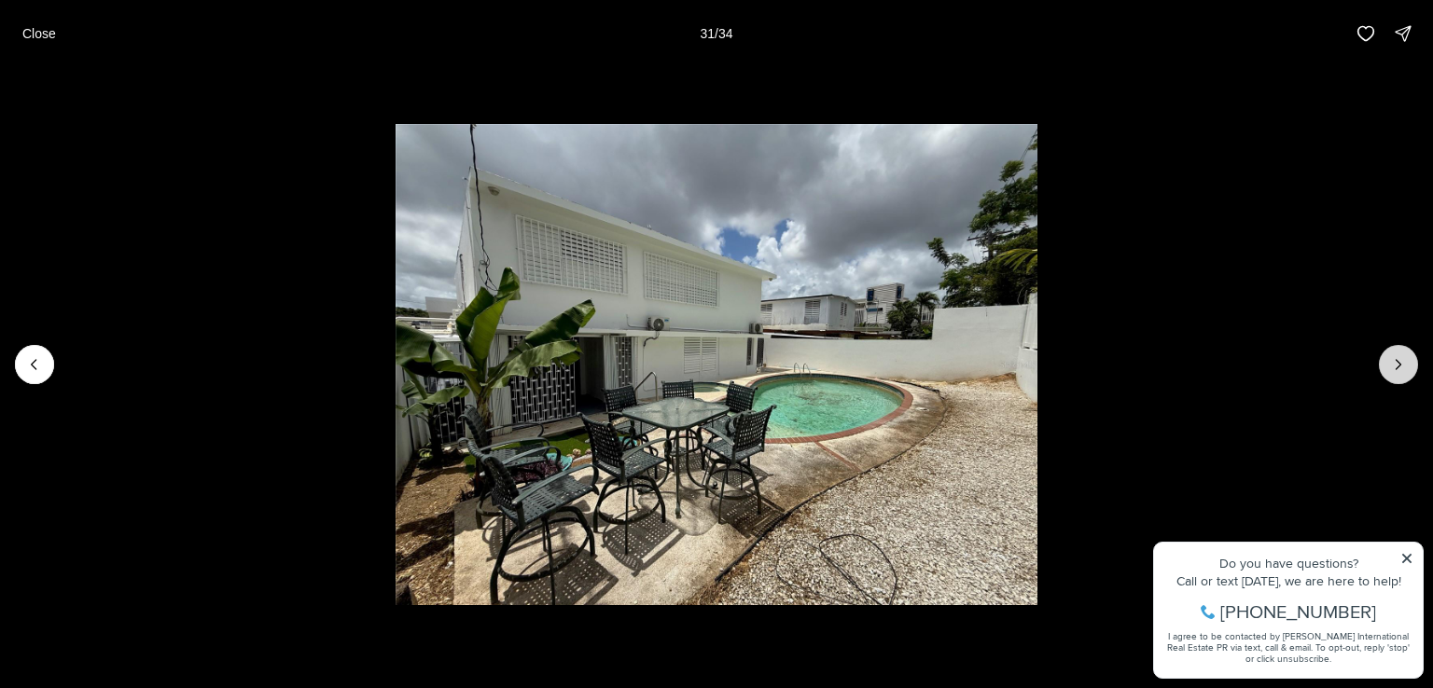
click at [1392, 362] on icon "Next slide" at bounding box center [1398, 364] width 19 height 19
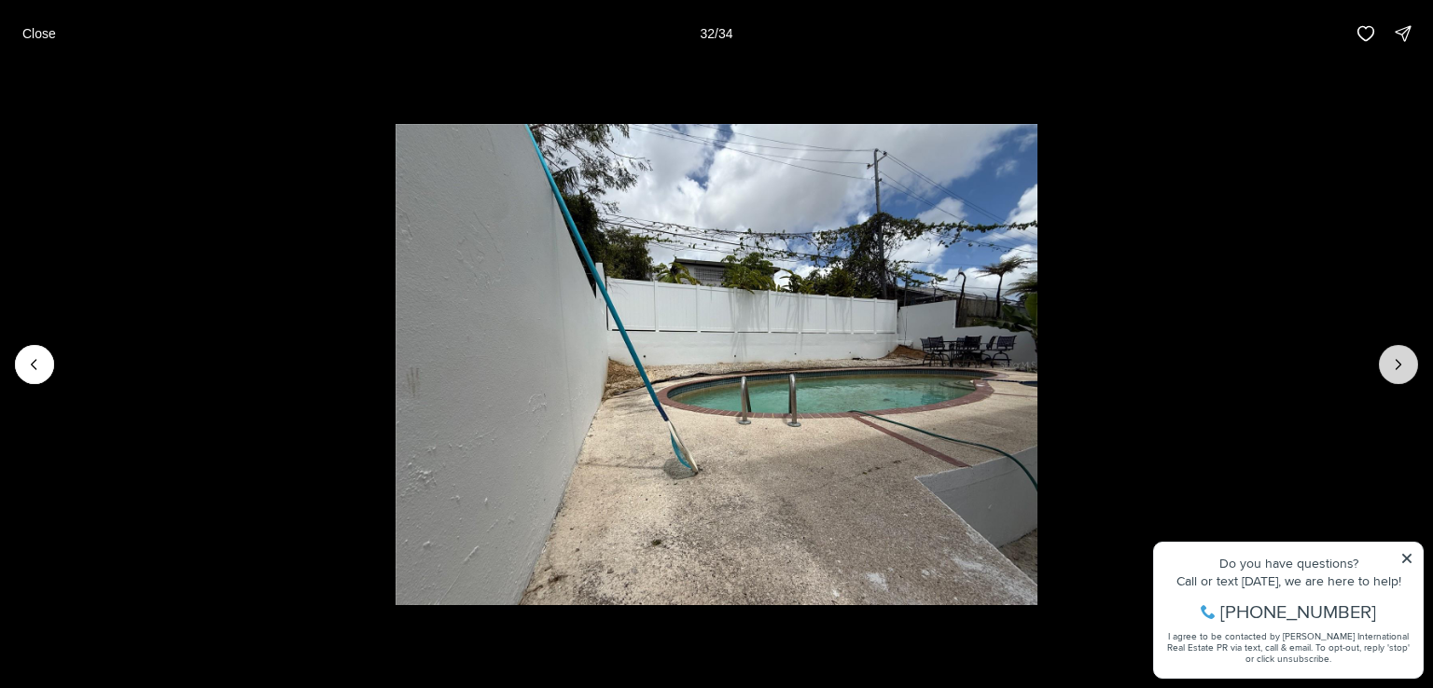
click at [1392, 362] on icon "Next slide" at bounding box center [1398, 364] width 19 height 19
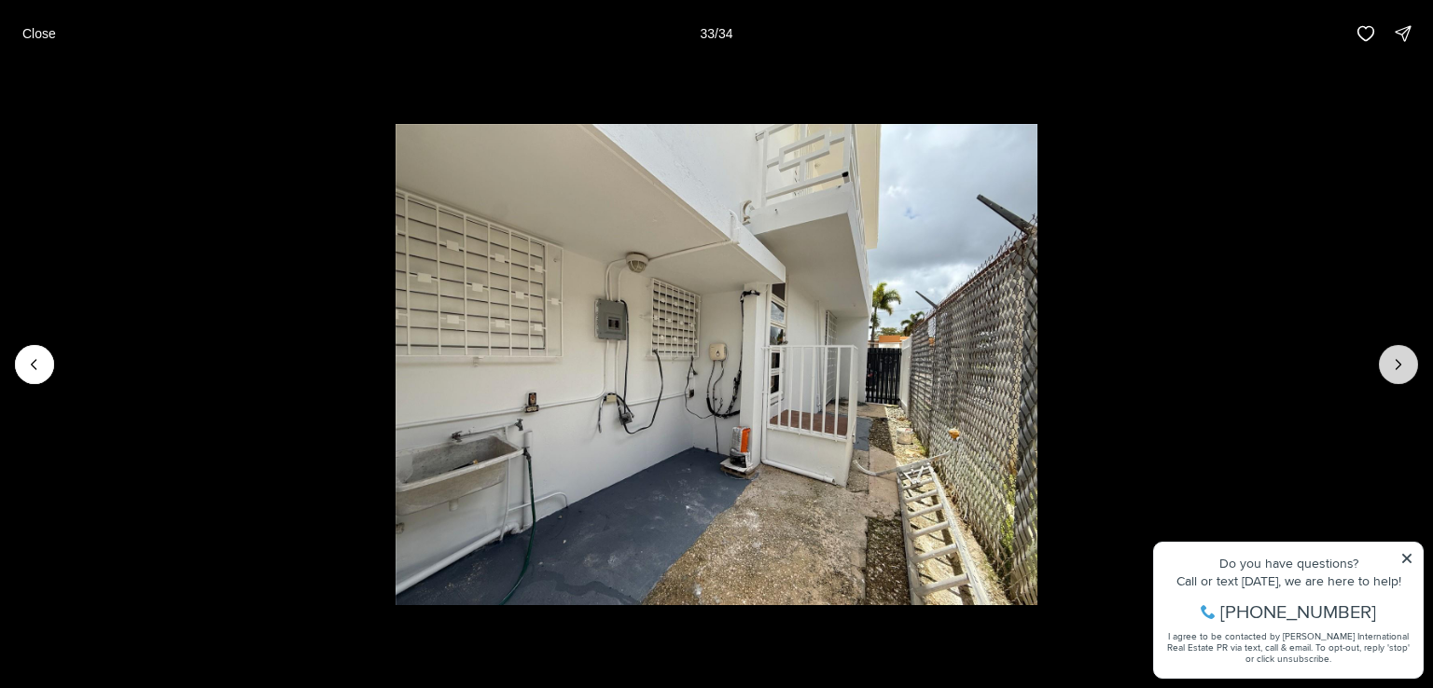
click at [1392, 362] on icon "Next slide" at bounding box center [1398, 364] width 19 height 19
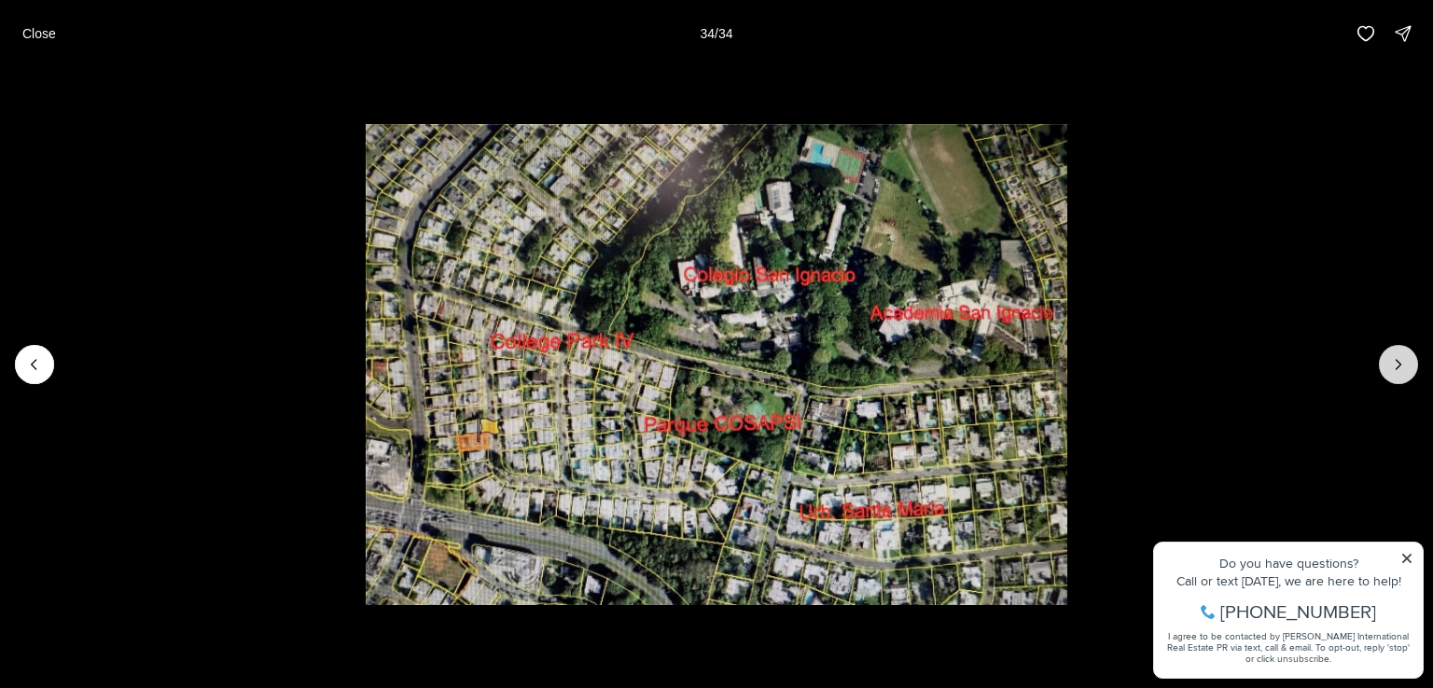
click at [1392, 362] on div at bounding box center [1398, 364] width 39 height 39
click at [32, 21] on button "Close" at bounding box center [39, 33] width 56 height 37
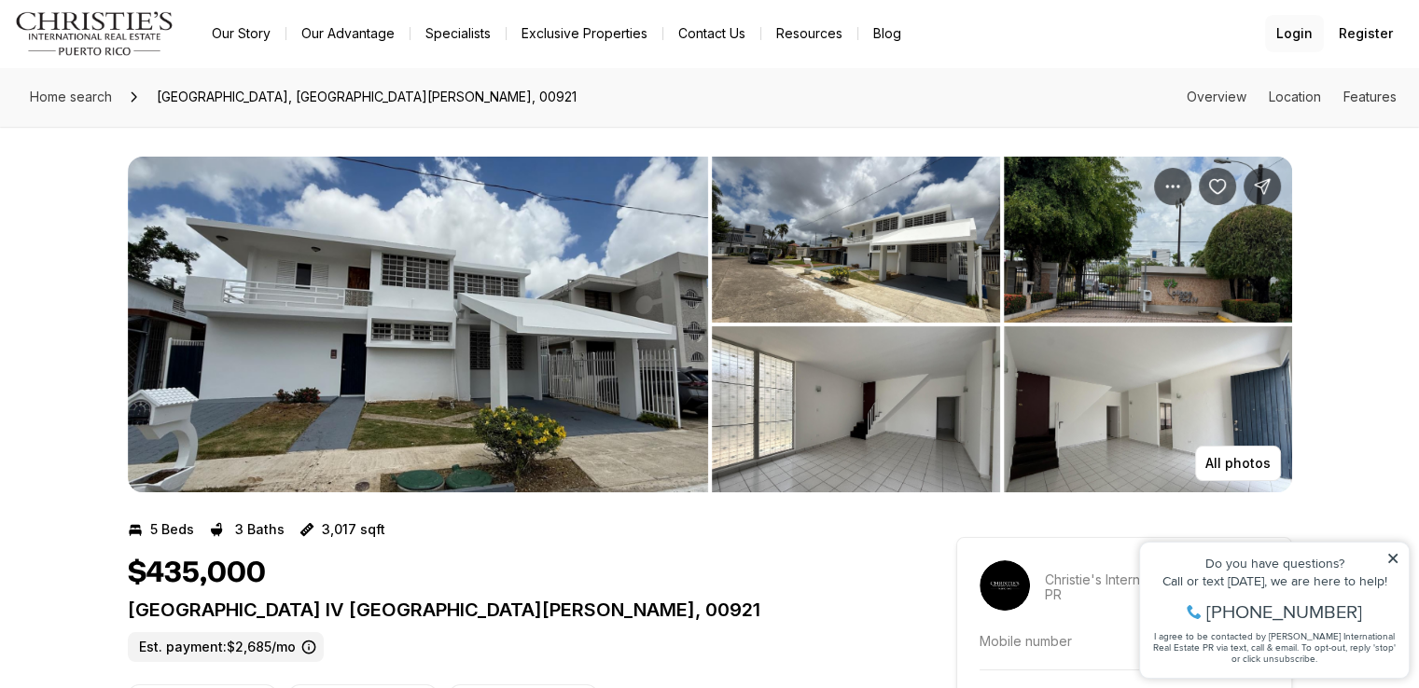
click at [1293, 29] on span "Login" at bounding box center [1294, 33] width 36 height 15
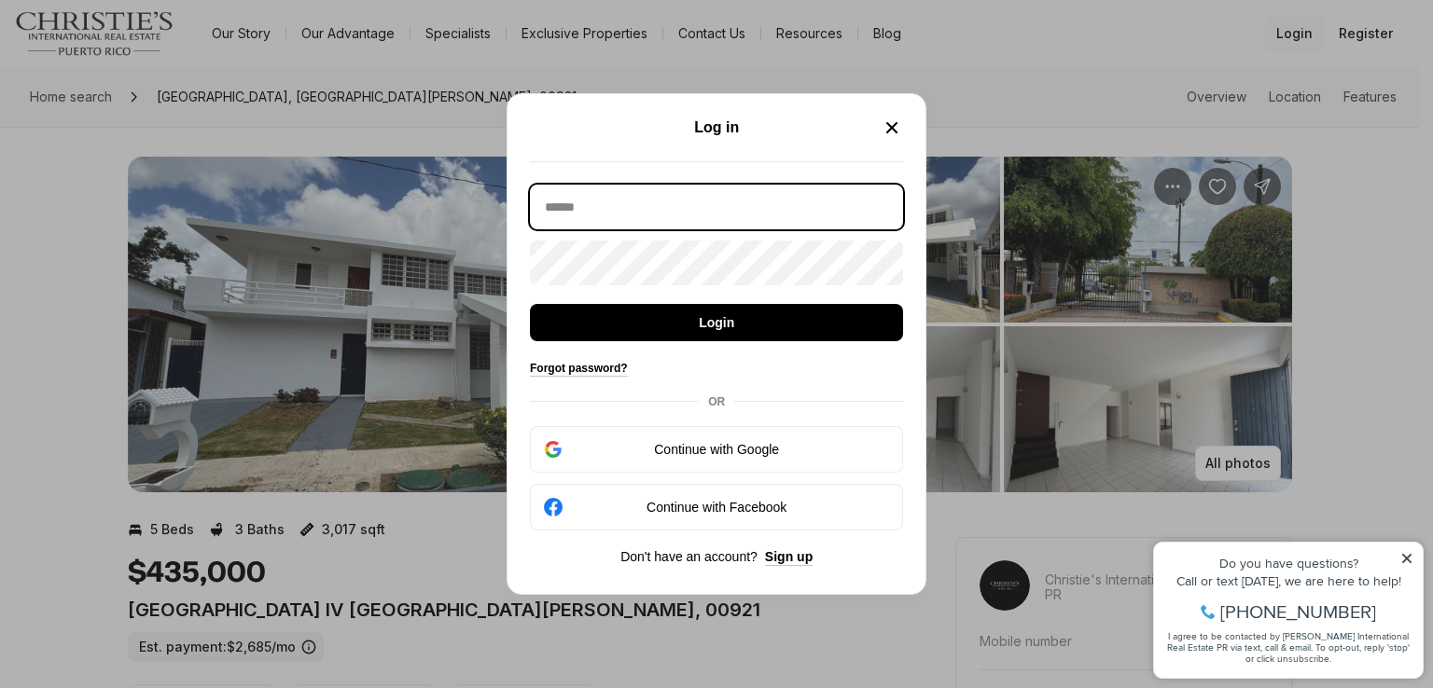
type input "**********"
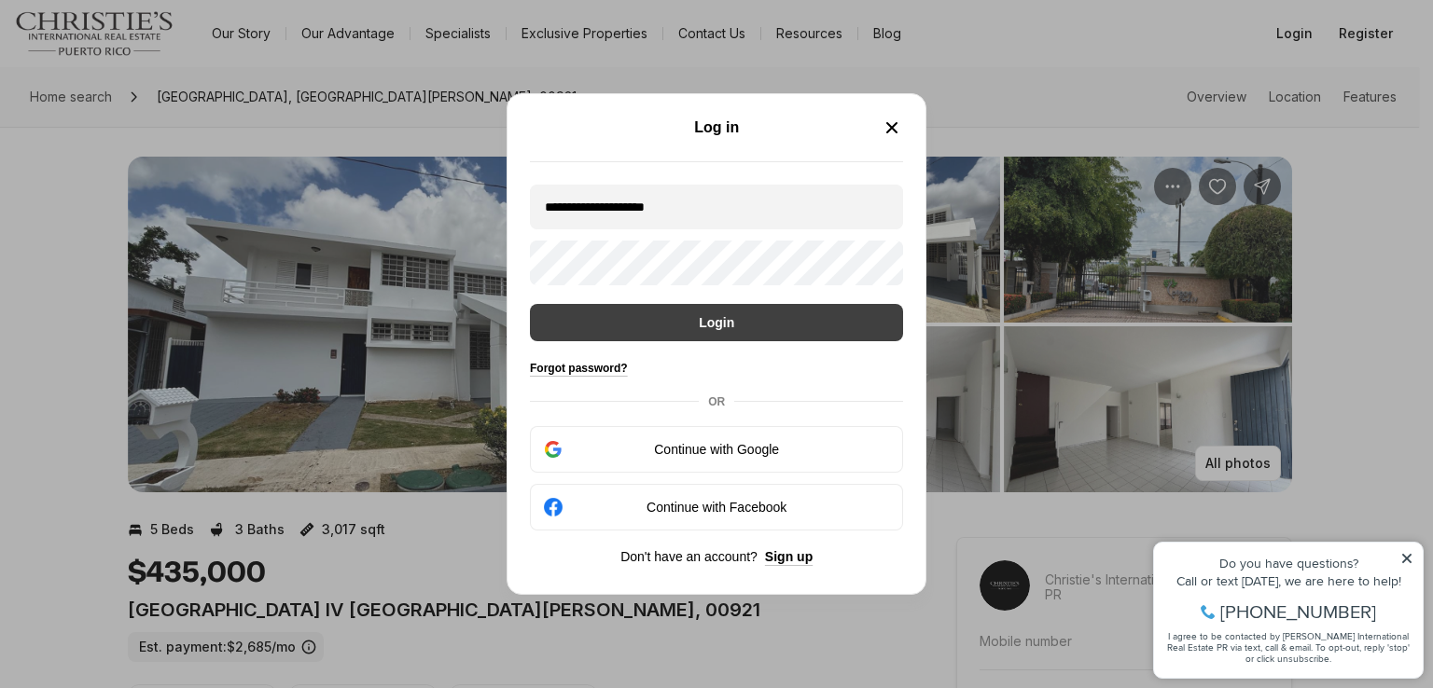
click at [675, 311] on button "Login" at bounding box center [716, 322] width 373 height 37
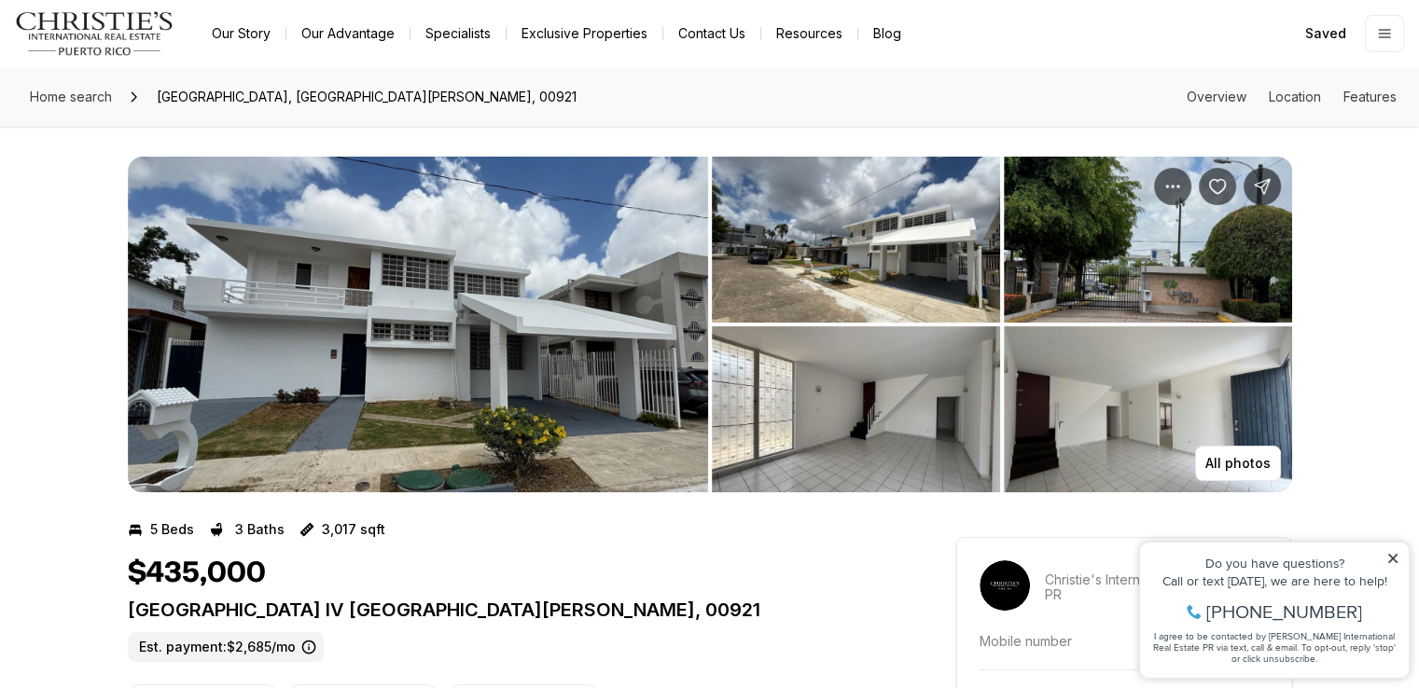
click at [89, 19] on img "Main navigation" at bounding box center [94, 33] width 159 height 45
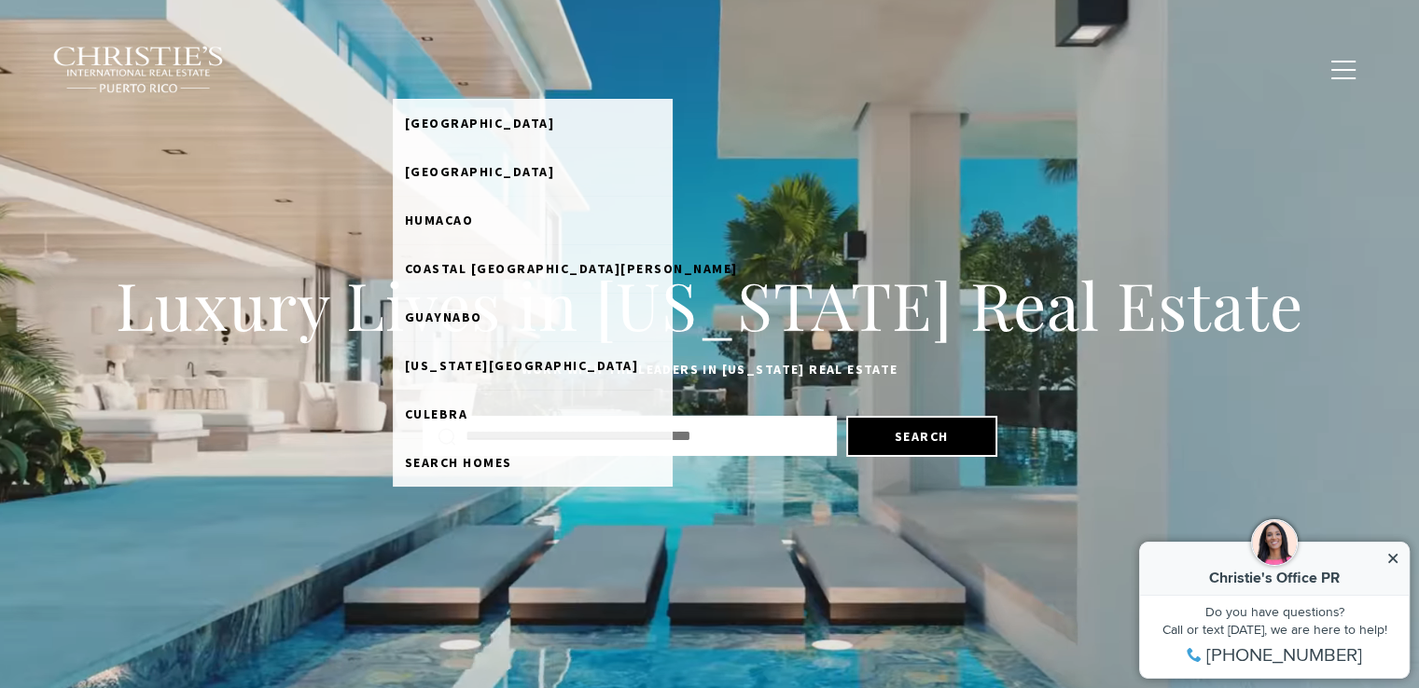
click at [505, 66] on link "Home Search" at bounding box center [453, 68] width 120 height 35
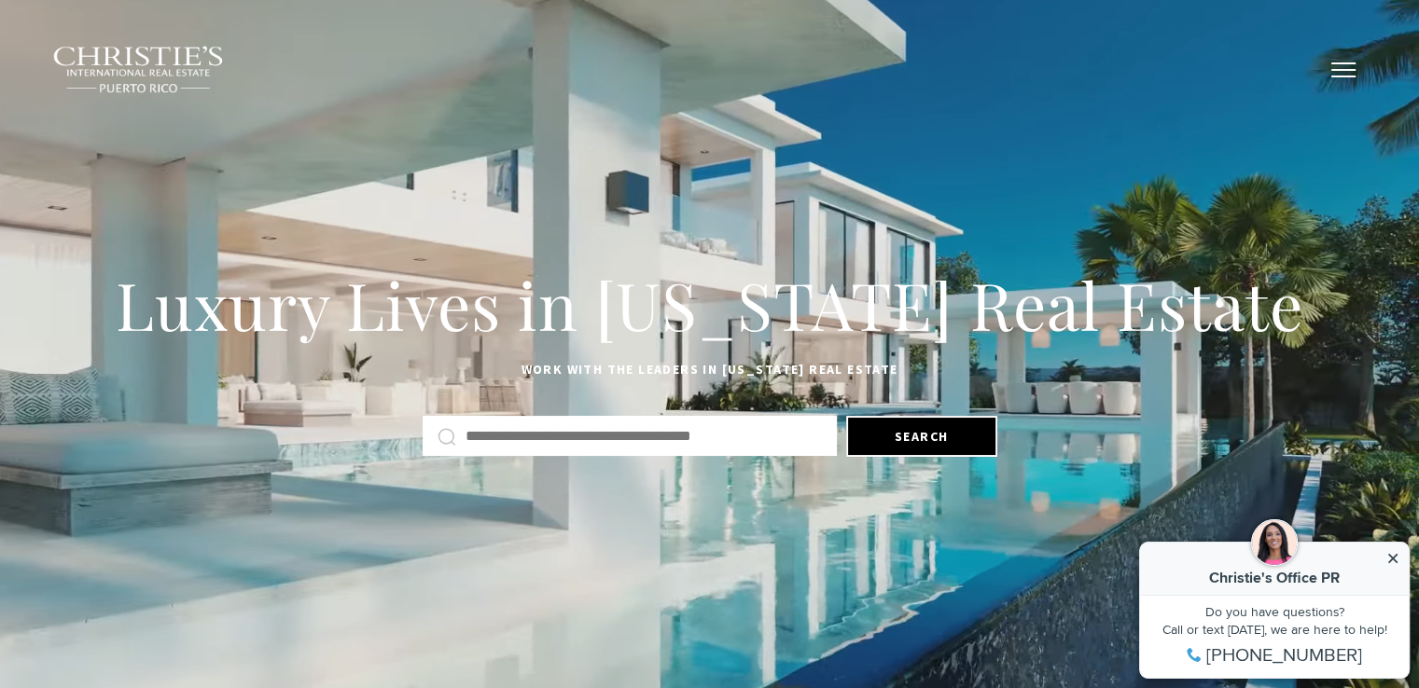
click at [1336, 71] on button "button" at bounding box center [1343, 70] width 48 height 54
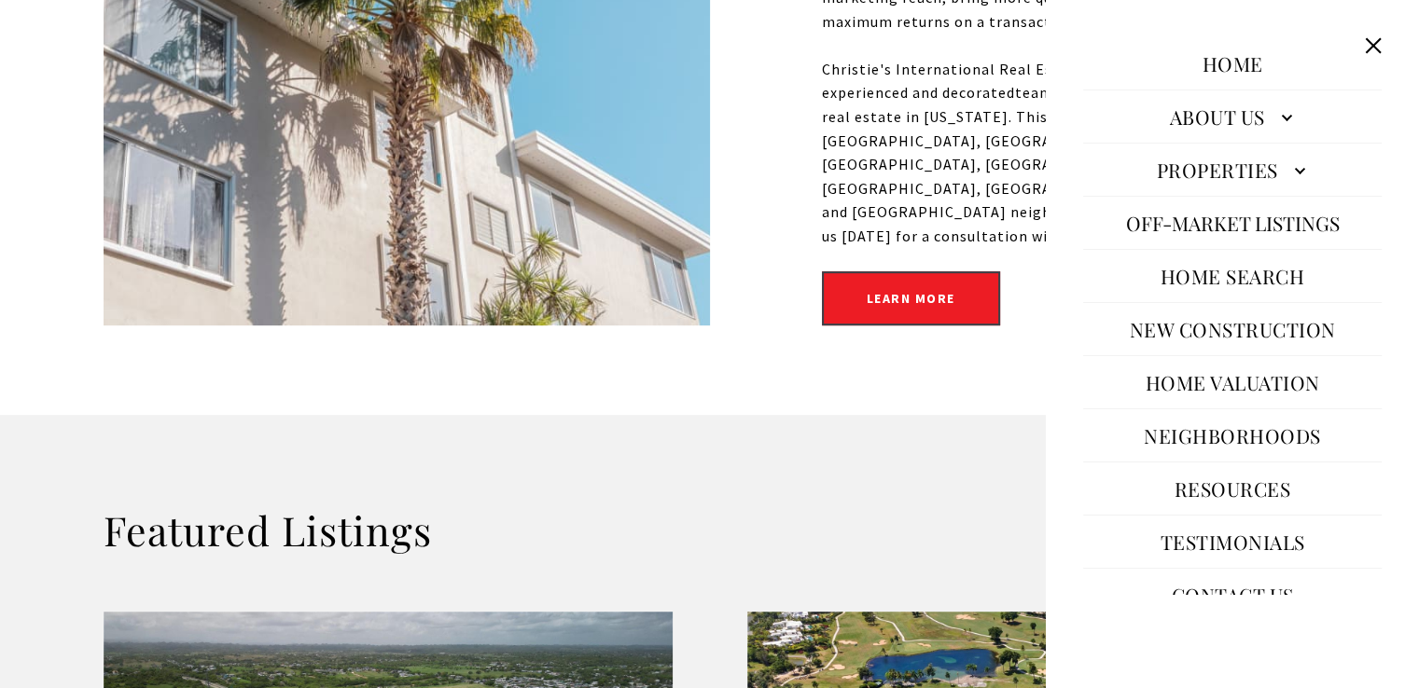
click at [1373, 44] on button "Close this option" at bounding box center [1372, 45] width 35 height 35
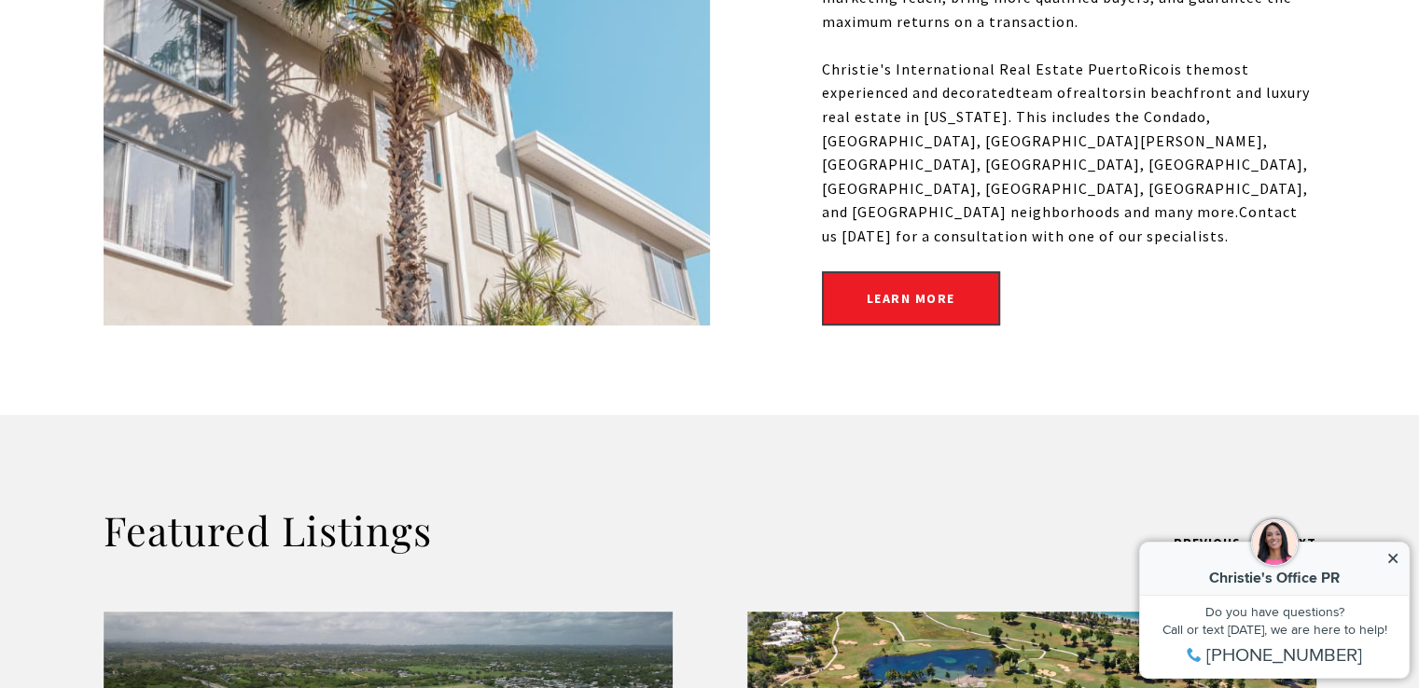
click at [1393, 559] on icon at bounding box center [1392, 558] width 9 height 9
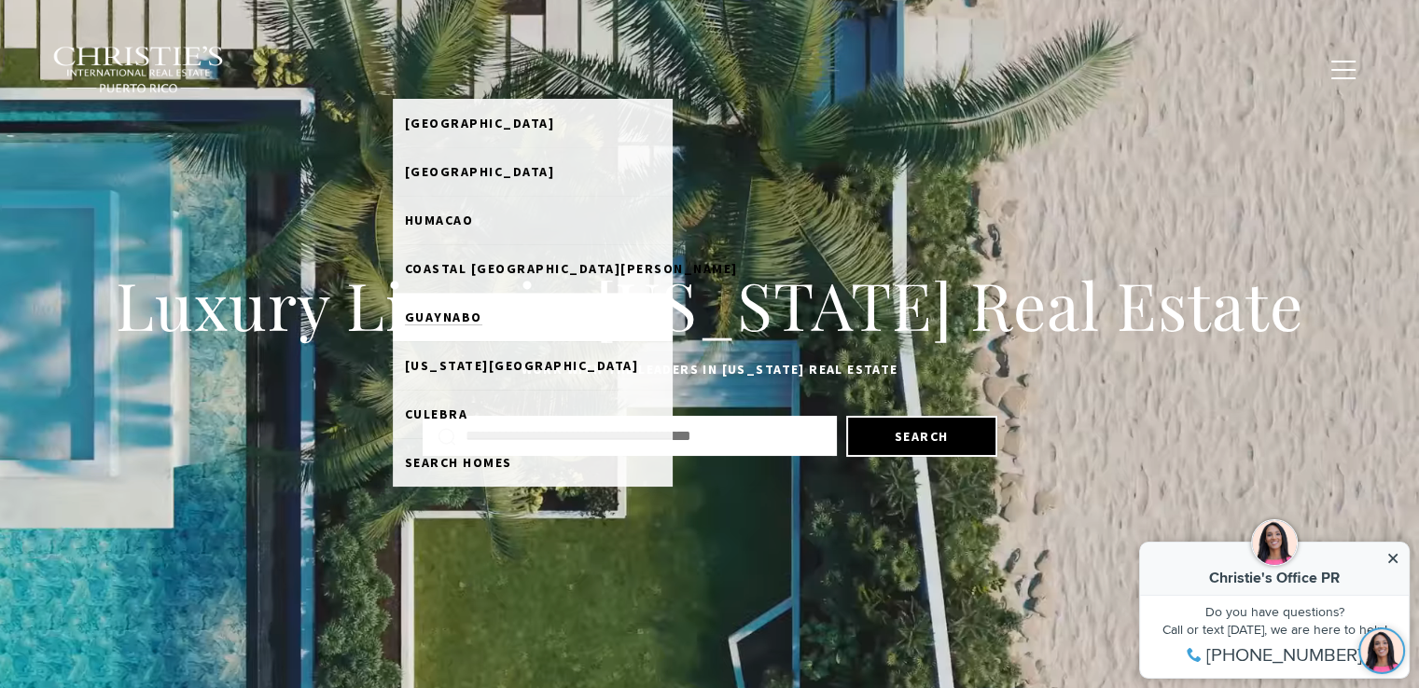
click at [479, 315] on span "Guaynabo" at bounding box center [443, 317] width 77 height 17
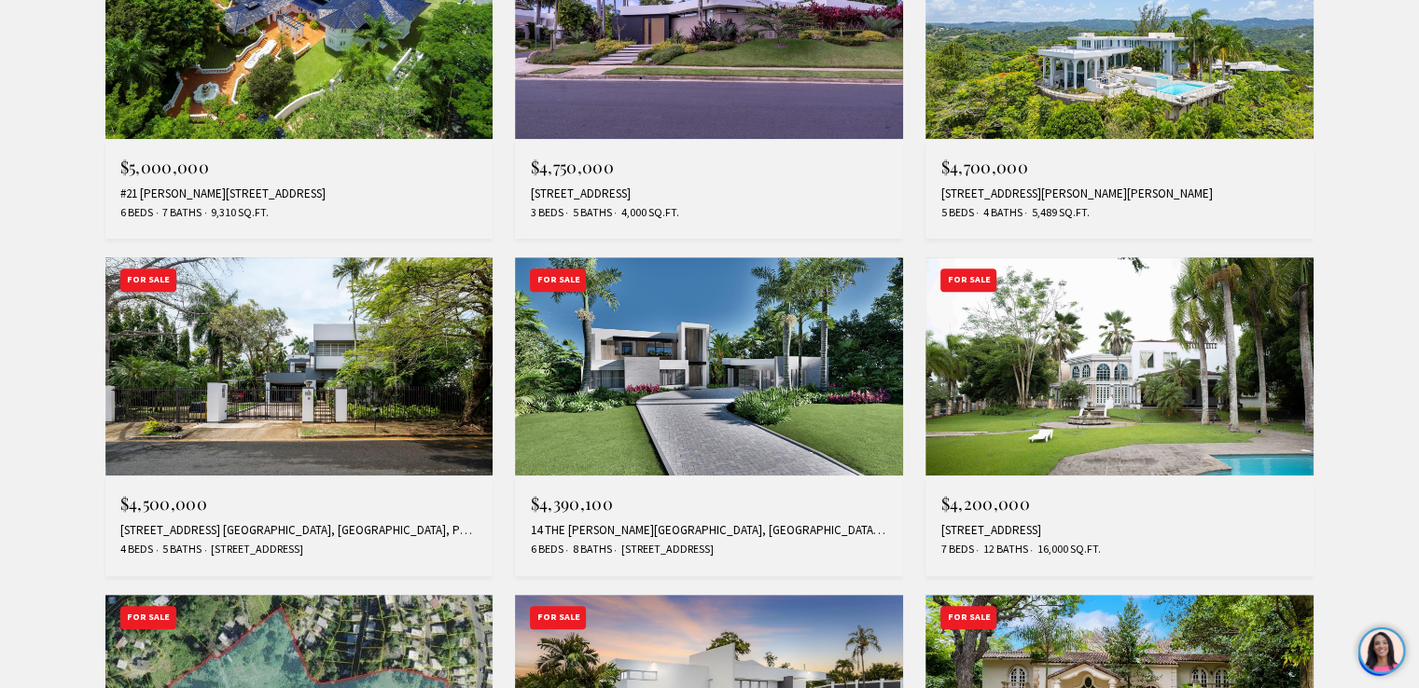
scroll to position [1262, 0]
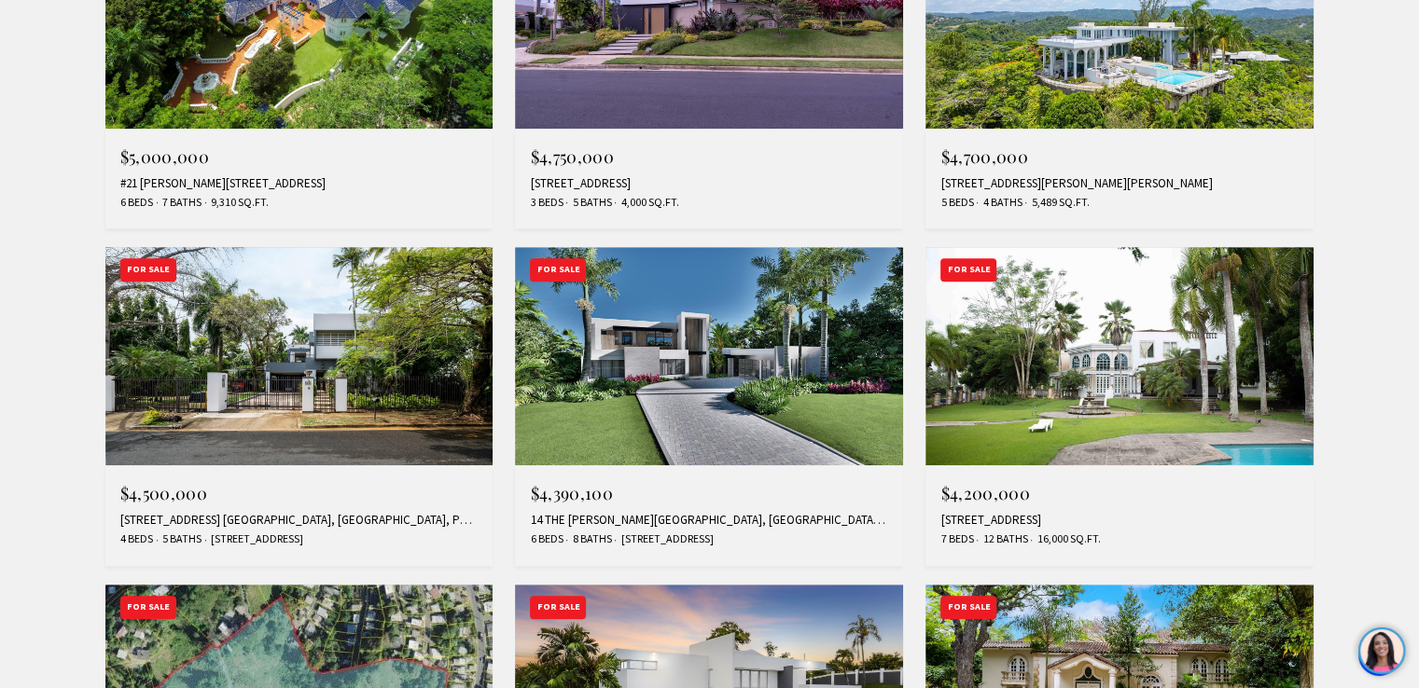
drag, startPoint x: 1425, startPoint y: 91, endPoint x: 1432, endPoint y: 267, distance: 175.5
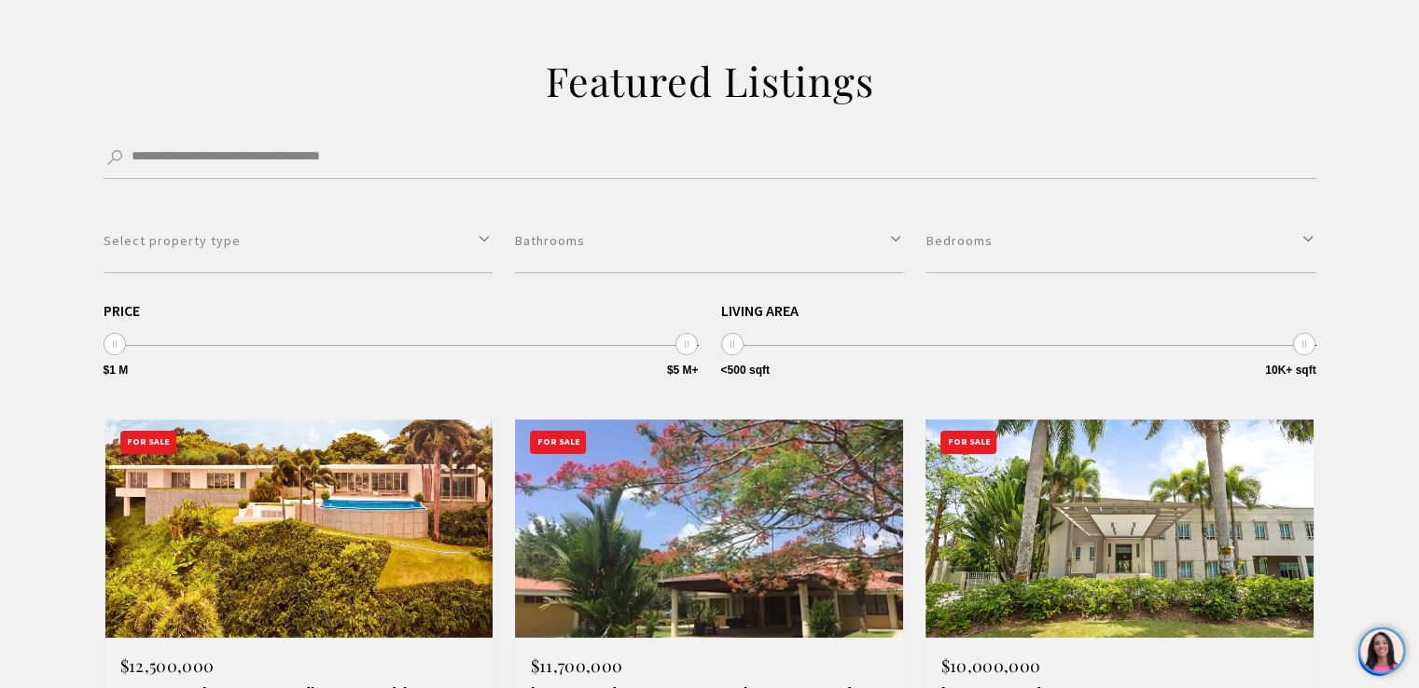
scroll to position [479, 0]
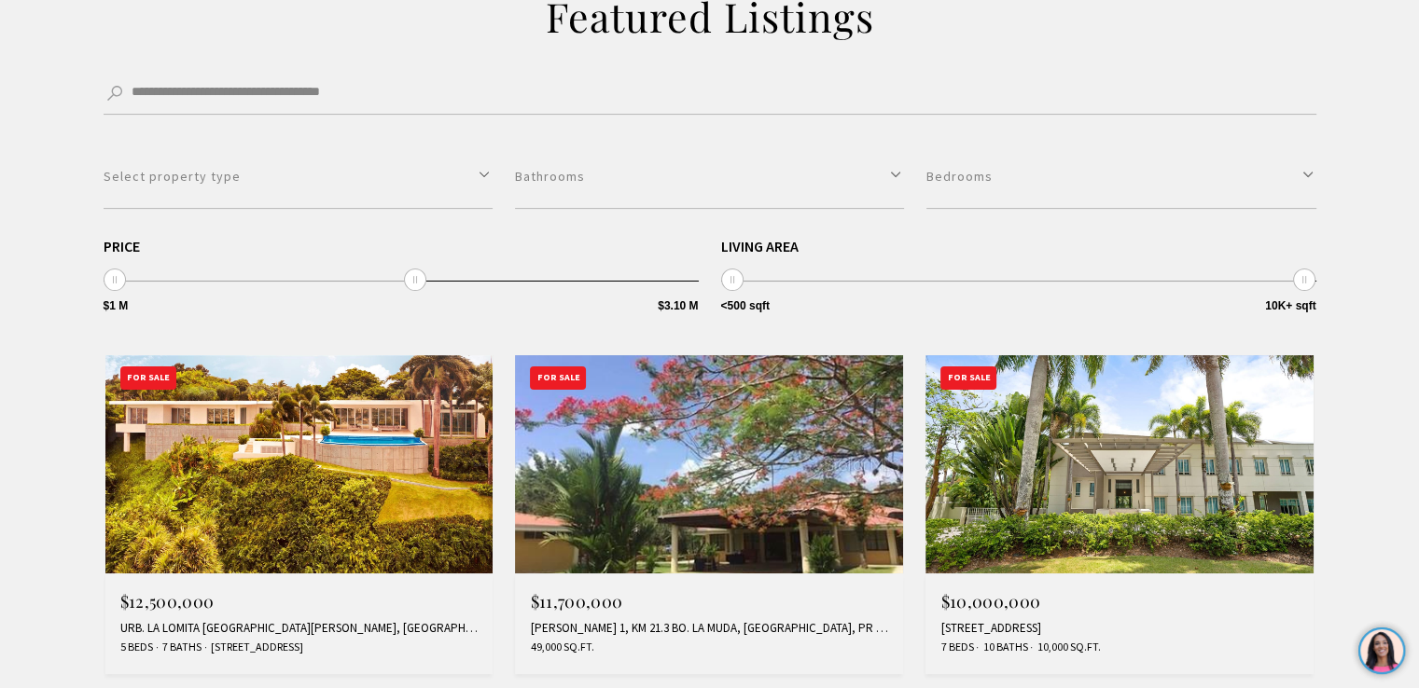
drag, startPoint x: 687, startPoint y: 284, endPoint x: 410, endPoint y: 291, distance: 277.1
click at [410, 291] on div "**********" at bounding box center [401, 277] width 595 height 76
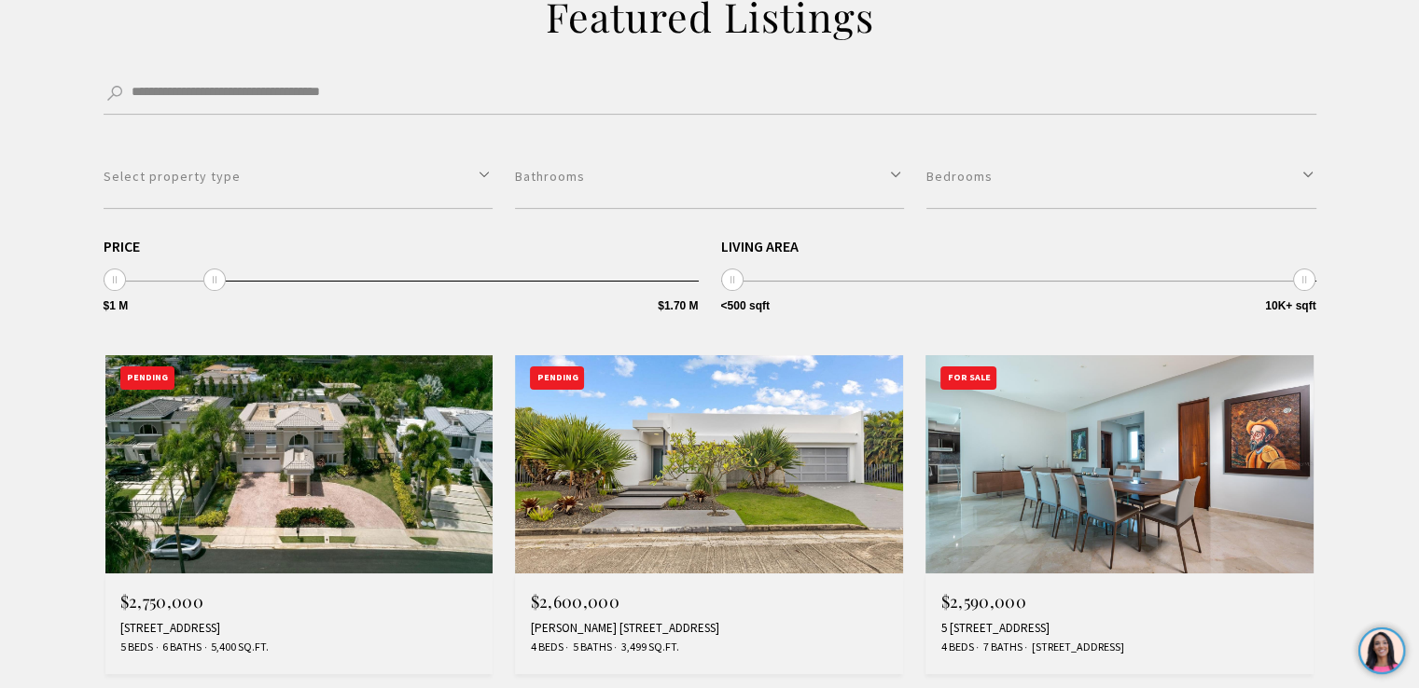
drag, startPoint x: 412, startPoint y: 278, endPoint x: 213, endPoint y: 265, distance: 200.0
click at [213, 265] on span "$1 M $5 M+ $1 M $1.70 M $1 M — $1.70 M" at bounding box center [401, 260] width 595 height 43
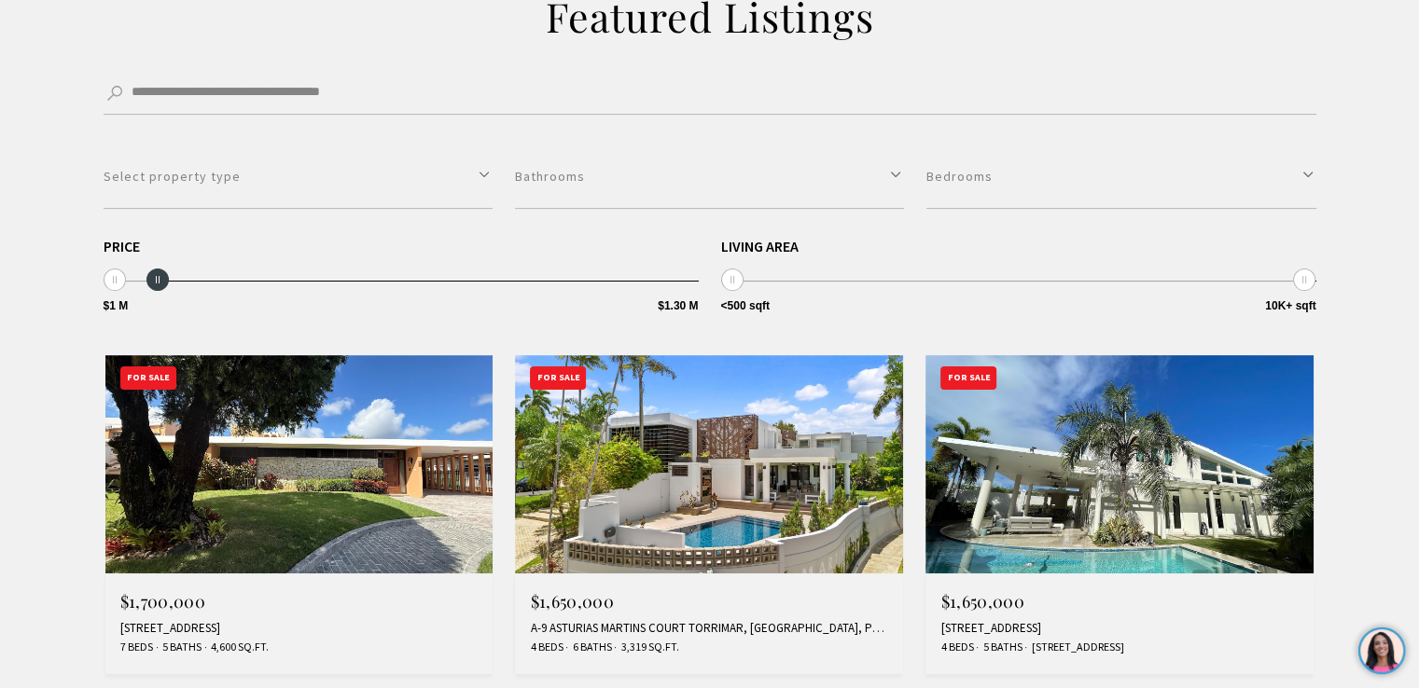
drag, startPoint x: 213, startPoint y: 283, endPoint x: 154, endPoint y: 279, distance: 58.9
click at [154, 279] on span at bounding box center [157, 280] width 22 height 22
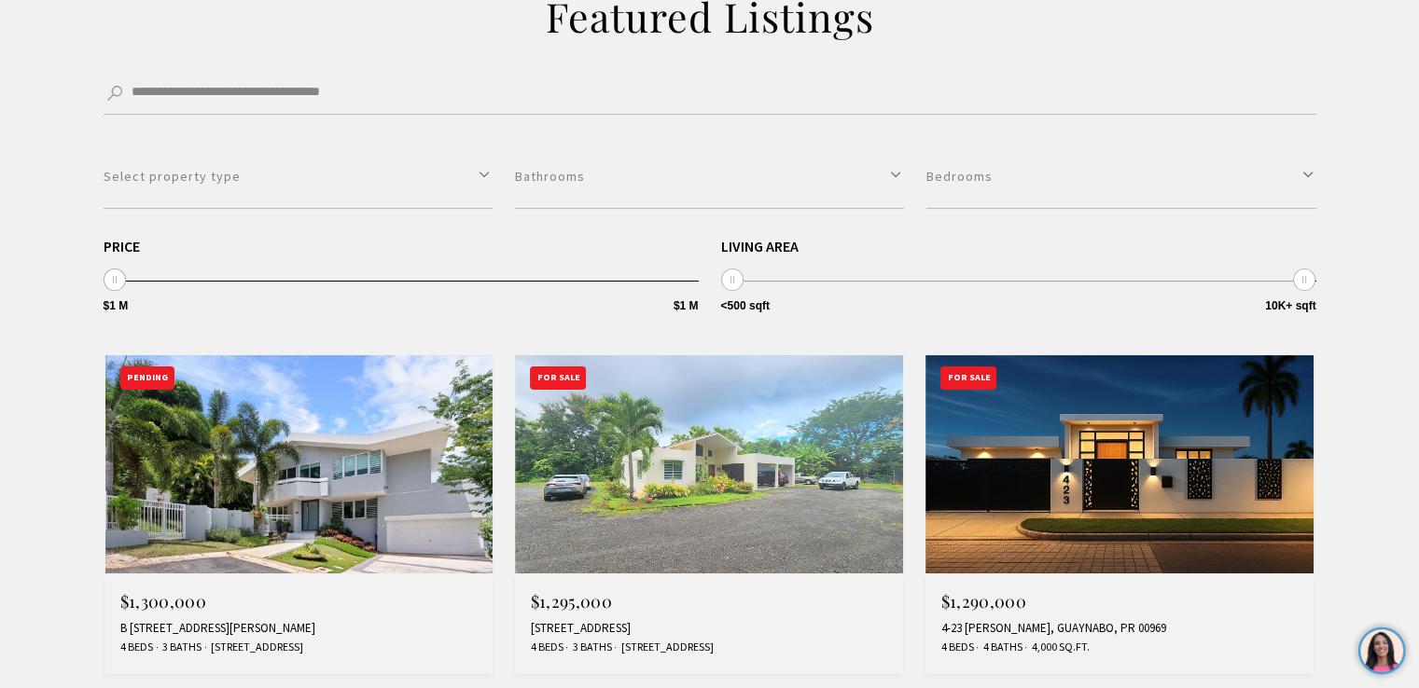
drag, startPoint x: 154, startPoint y: 279, endPoint x: 99, endPoint y: 281, distance: 55.1
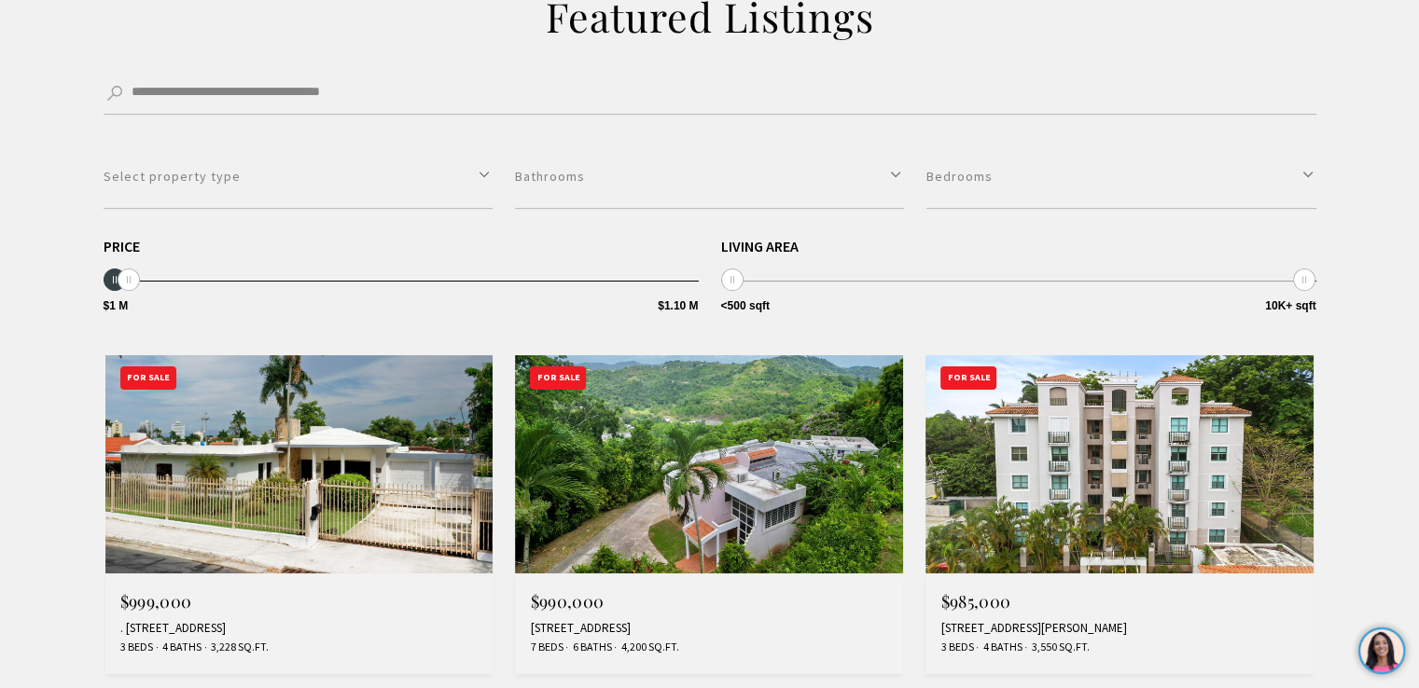
type input "**********"
drag, startPoint x: 116, startPoint y: 277, endPoint x: 92, endPoint y: 278, distance: 23.3
click at [343, 88] on input "Search by Address, City, or Neighborhood" at bounding box center [710, 94] width 1212 height 42
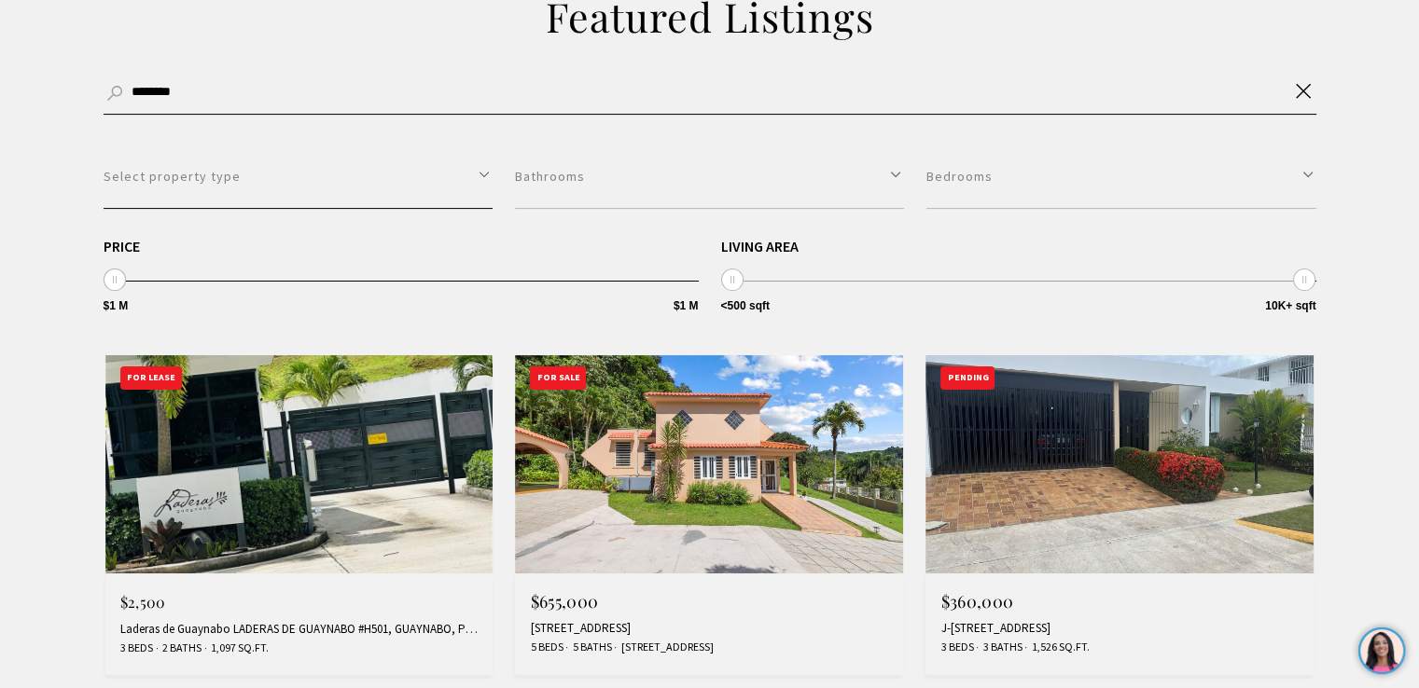
type input "********"
click at [348, 177] on button "Select property type" at bounding box center [298, 177] width 389 height 64
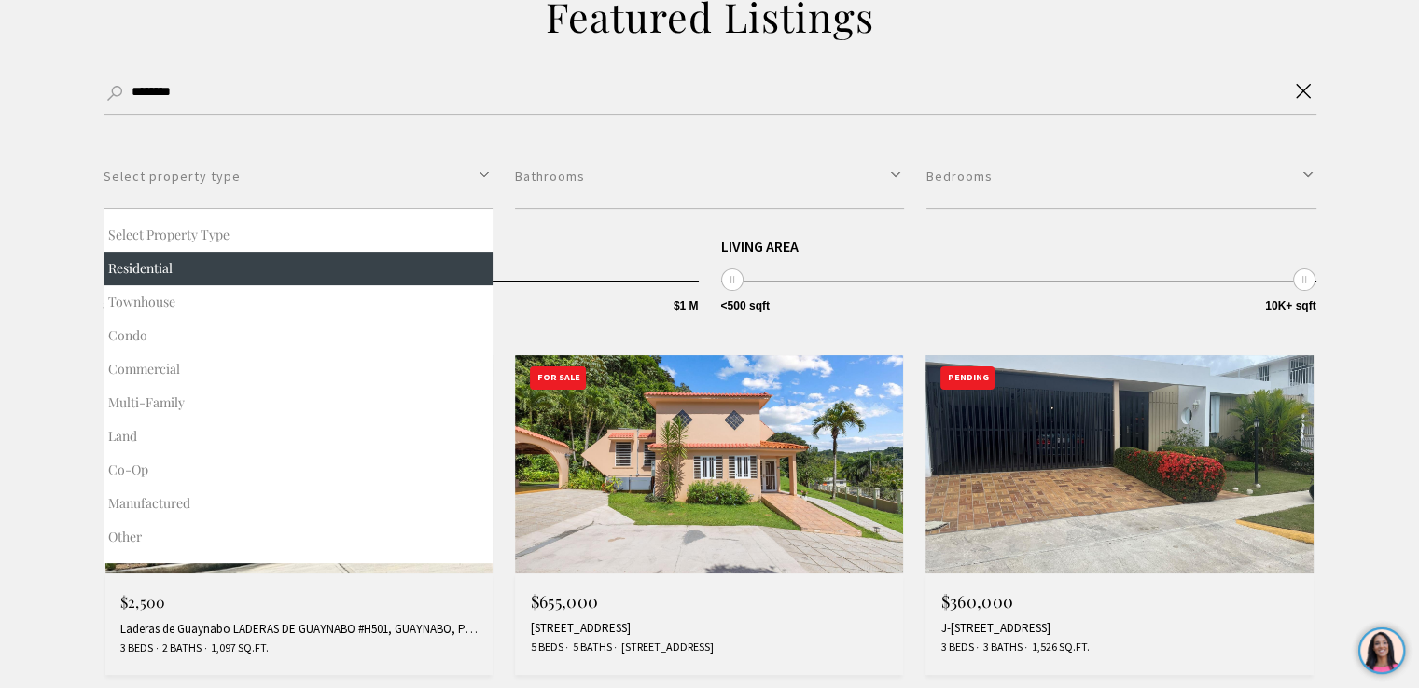
click at [213, 270] on button "Residential" at bounding box center [298, 269] width 389 height 34
select select "**********"
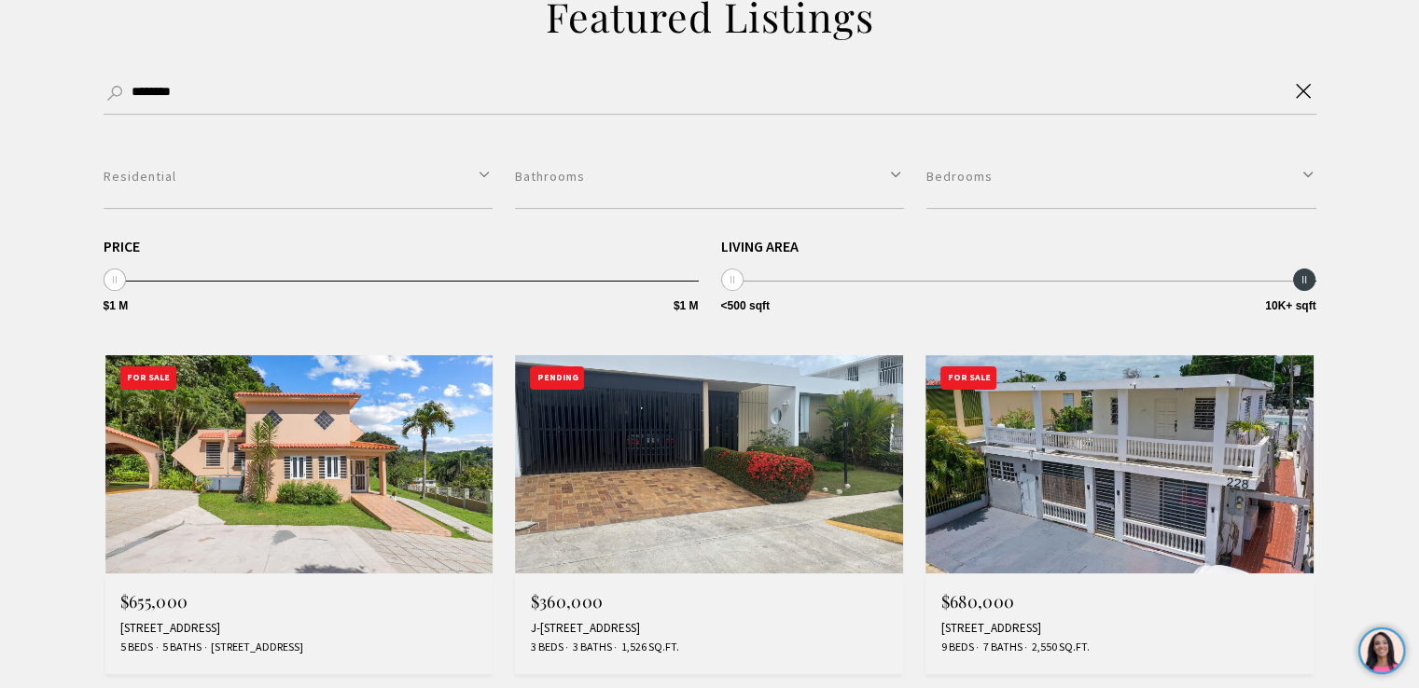
click at [1306, 277] on span at bounding box center [1304, 280] width 22 height 22
type input "**********"
drag, startPoint x: 111, startPoint y: 284, endPoint x: 5, endPoint y: 275, distance: 106.7
drag, startPoint x: 1411, startPoint y: 157, endPoint x: 1425, endPoint y: 150, distance: 15.4
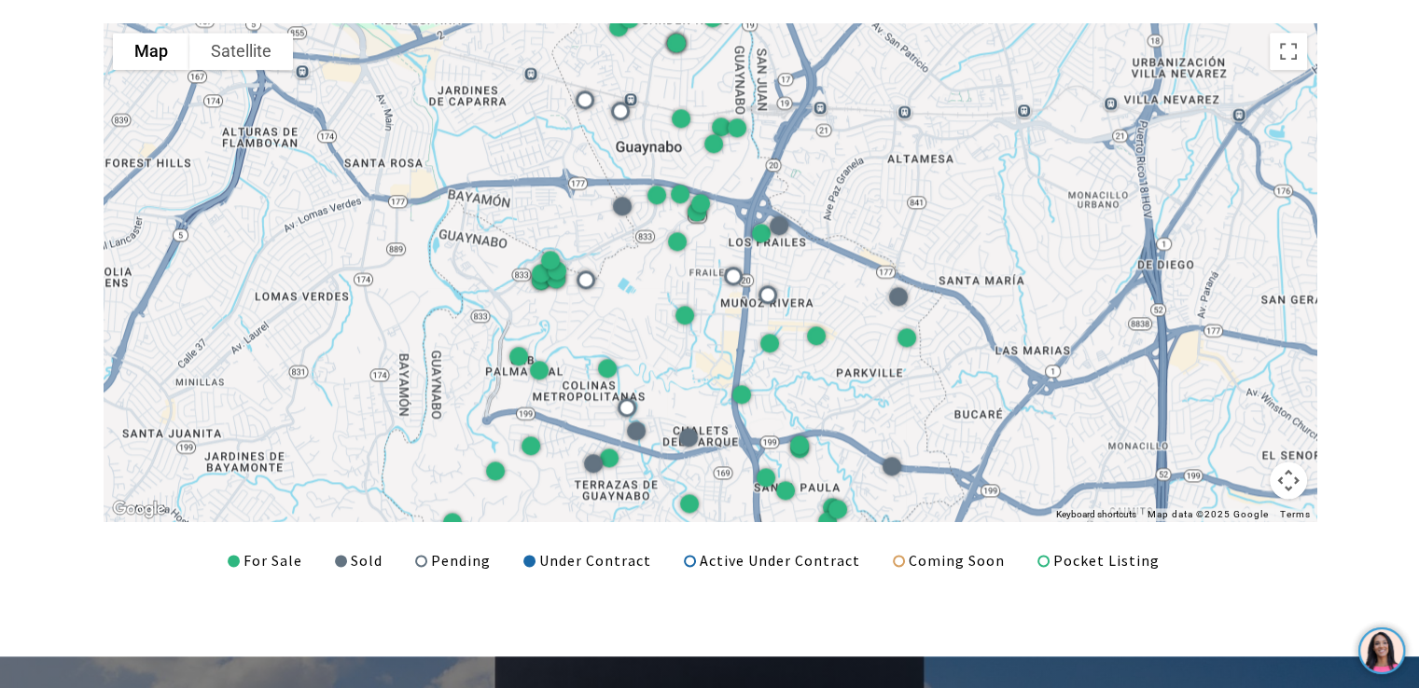
scroll to position [2424, 0]
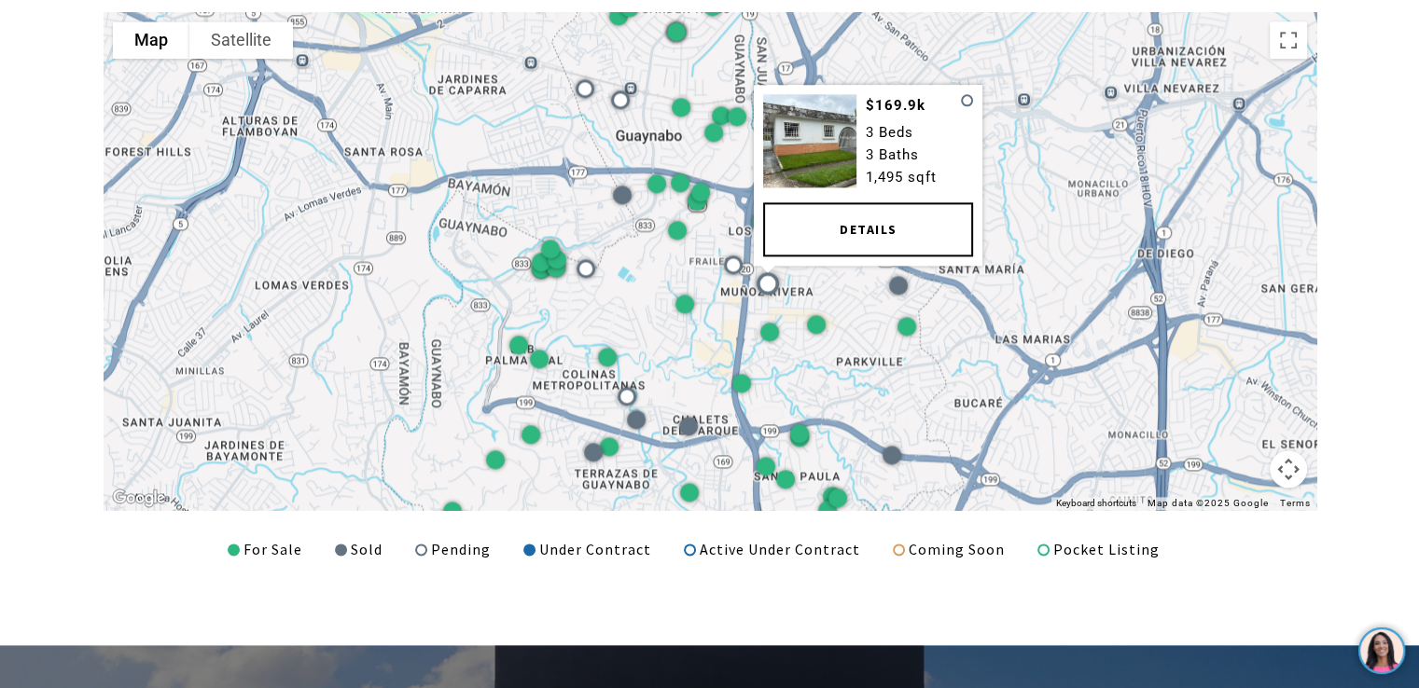
click at [836, 229] on link "Details" at bounding box center [868, 229] width 210 height 54
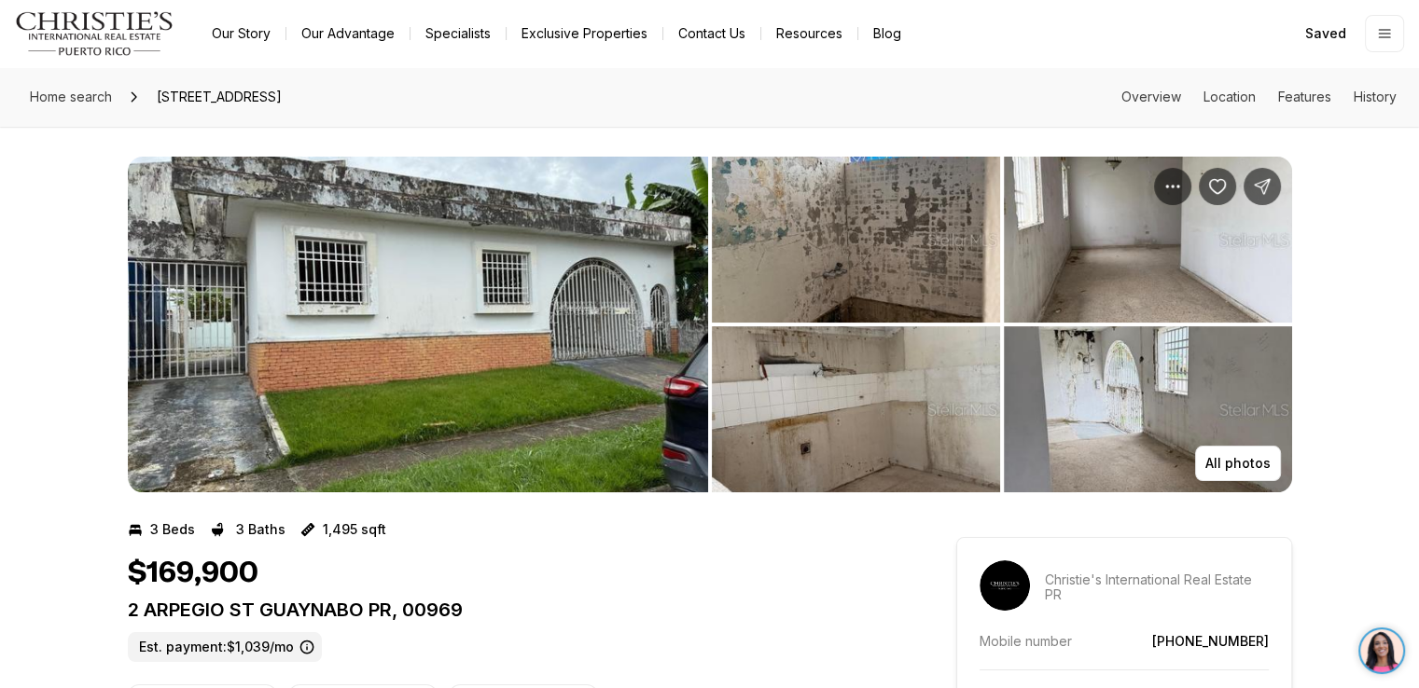
click at [457, 227] on img "View image gallery" at bounding box center [418, 325] width 580 height 336
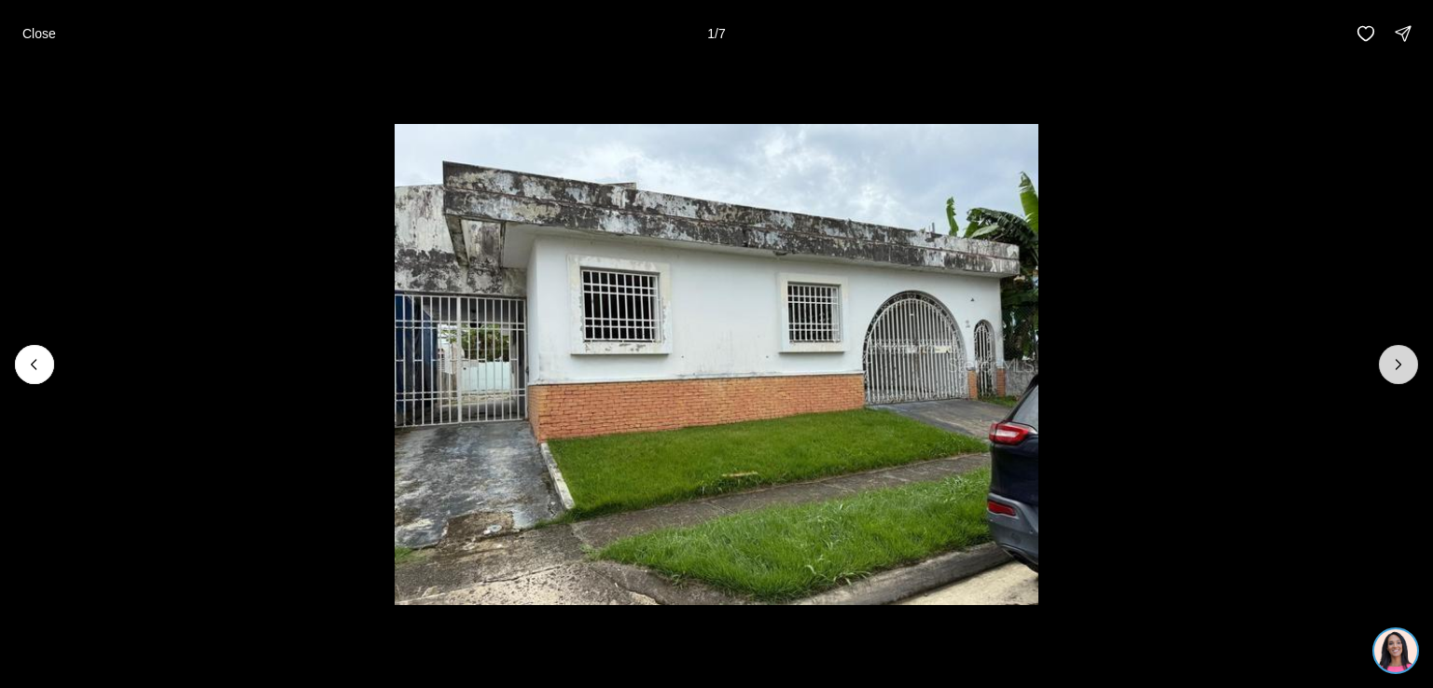
click at [1392, 360] on icon "Next slide" at bounding box center [1398, 364] width 19 height 19
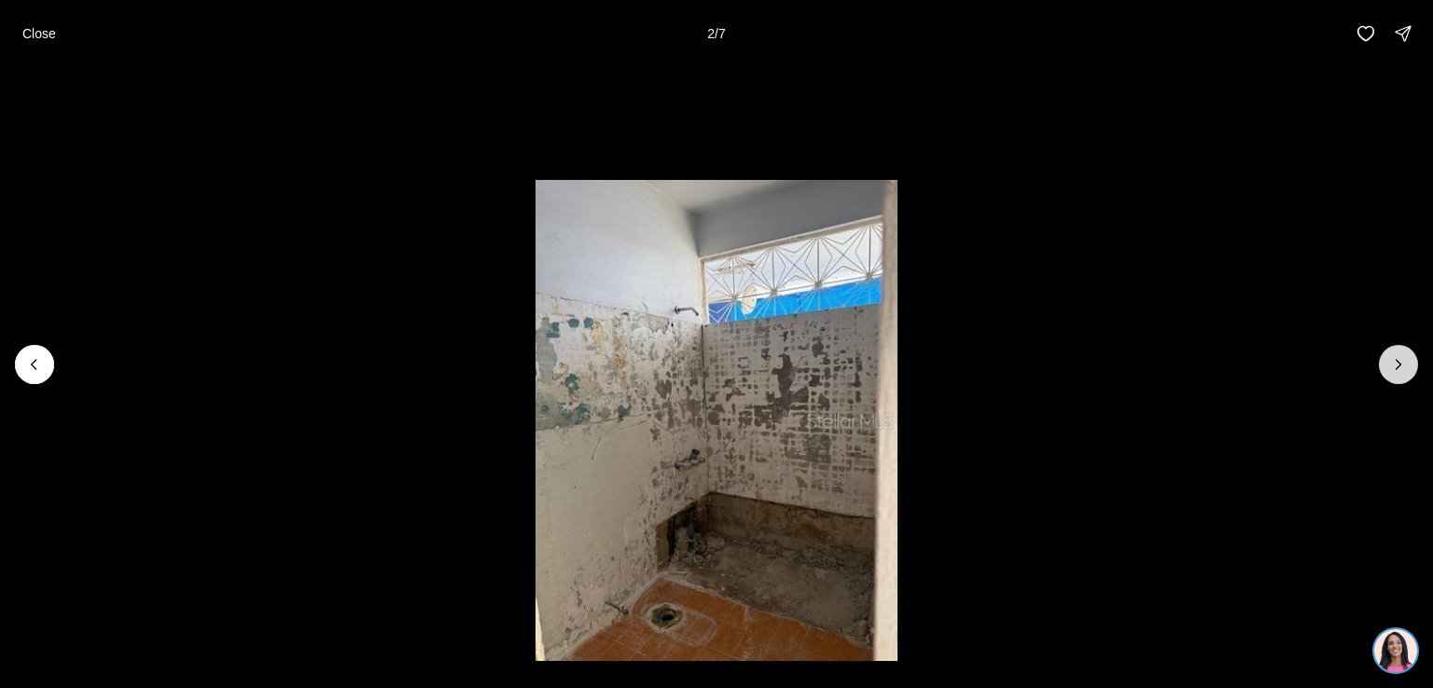
click at [1392, 360] on icon "Next slide" at bounding box center [1398, 364] width 19 height 19
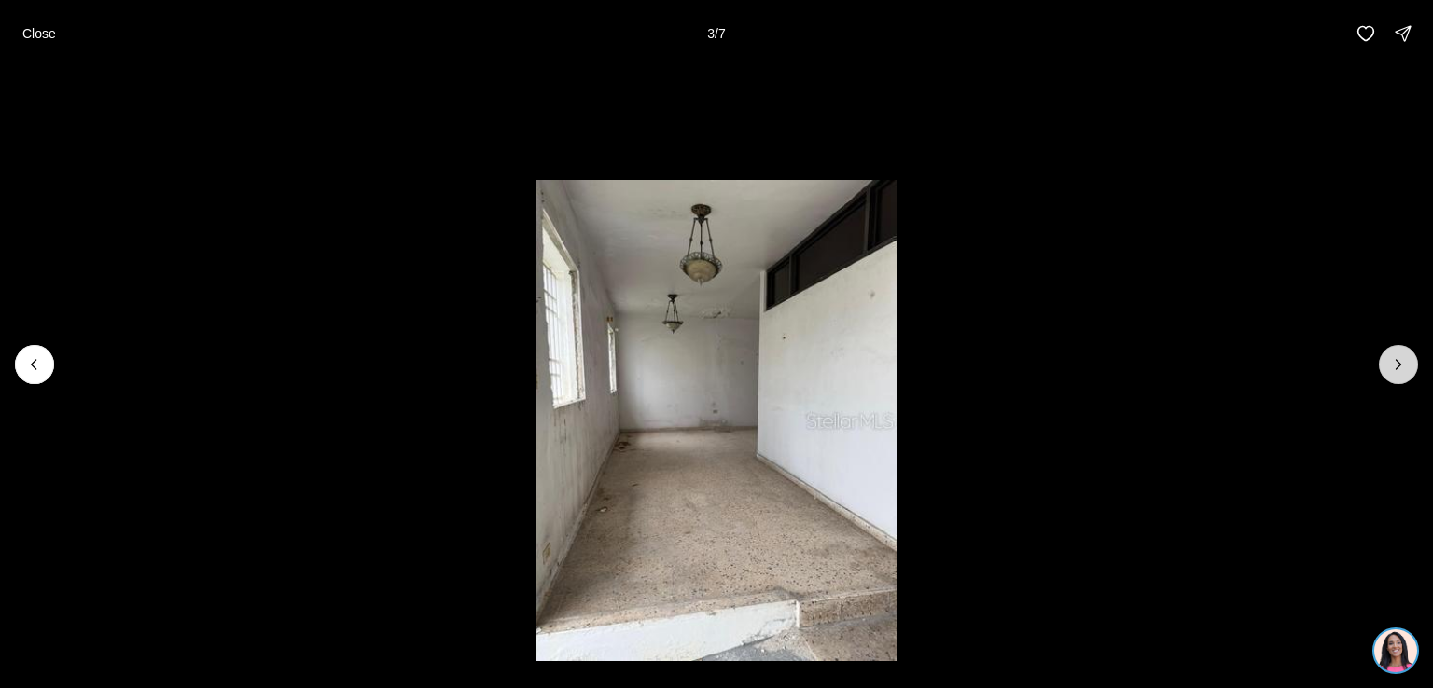
click at [1392, 360] on icon "Next slide" at bounding box center [1398, 364] width 19 height 19
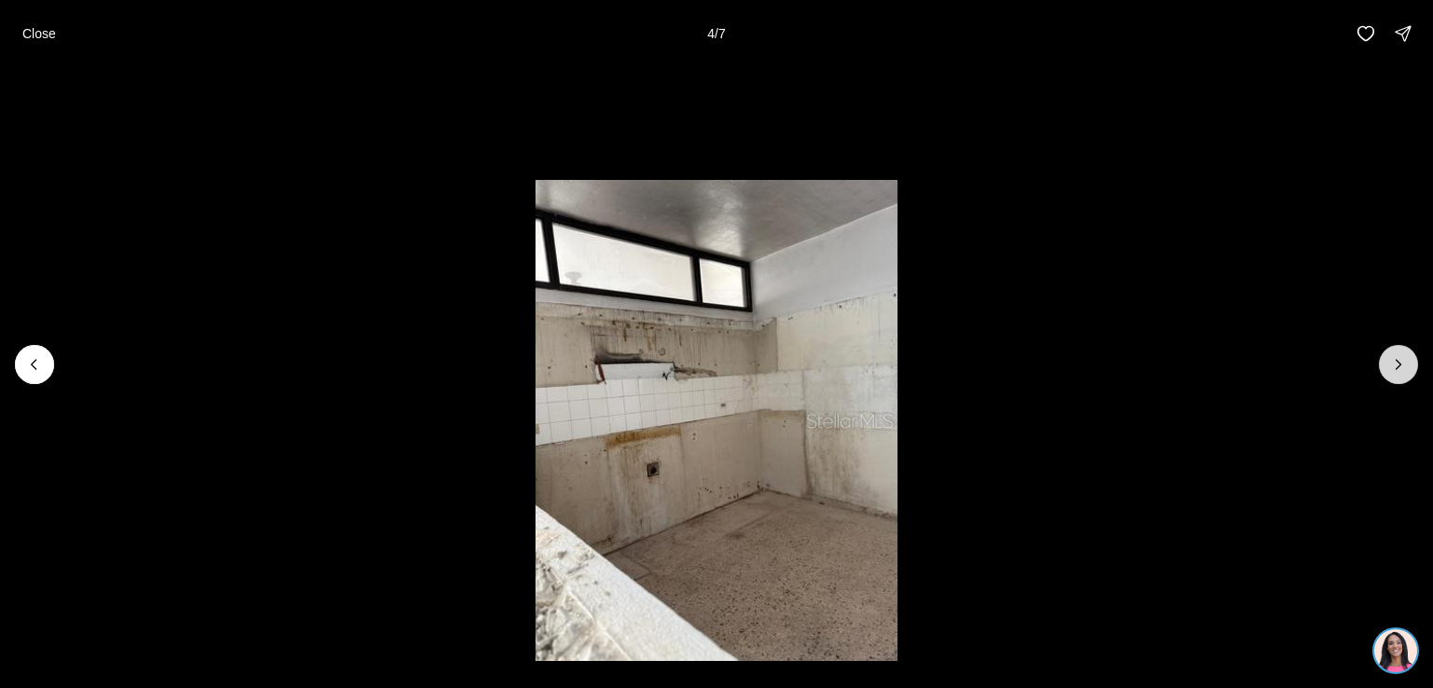
click at [1392, 360] on icon "Next slide" at bounding box center [1398, 364] width 19 height 19
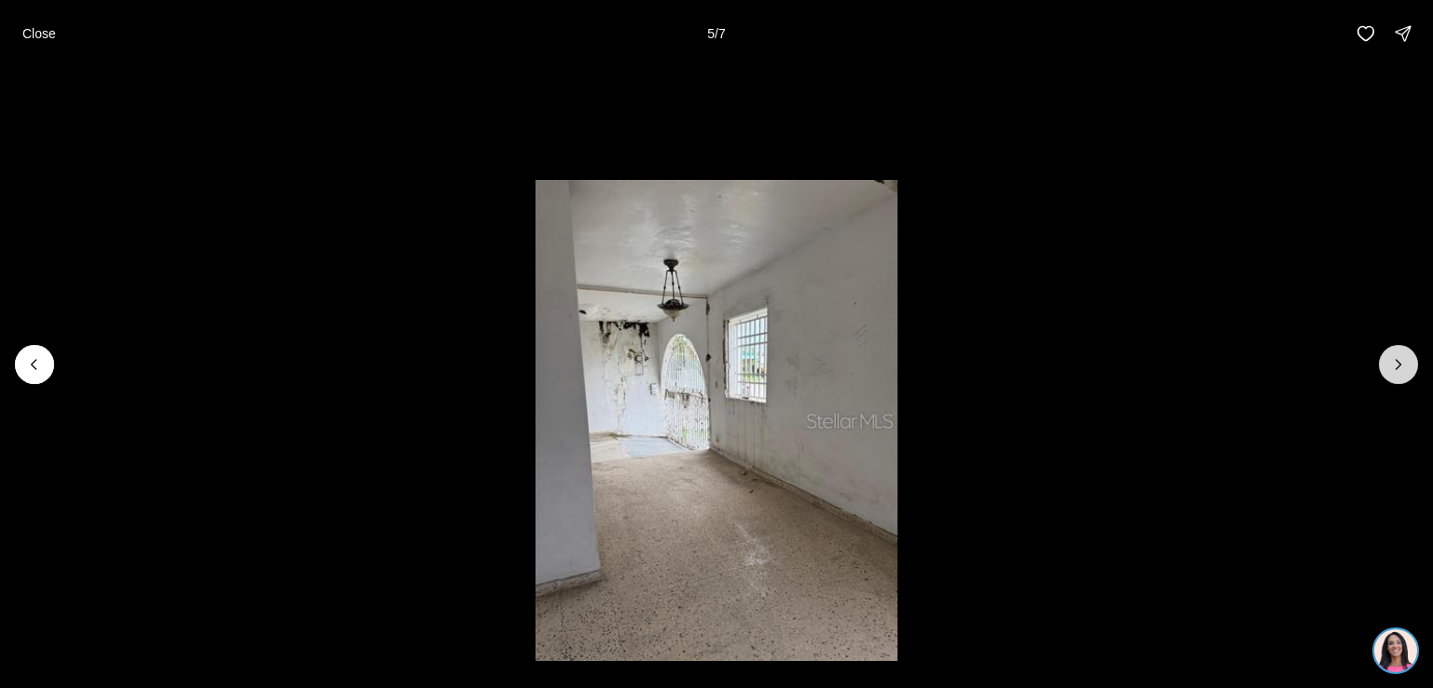
click at [1392, 360] on icon "Next slide" at bounding box center [1398, 364] width 19 height 19
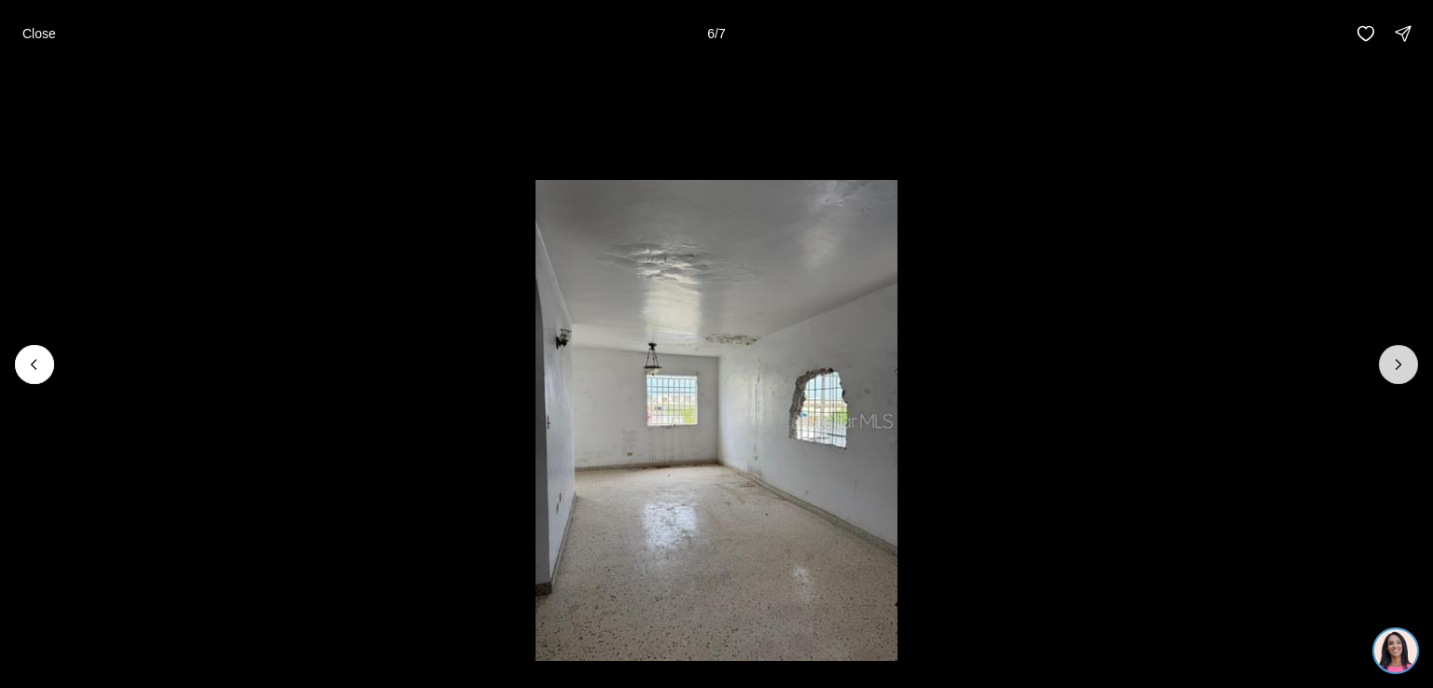
click at [1392, 360] on icon "Next slide" at bounding box center [1398, 364] width 19 height 19
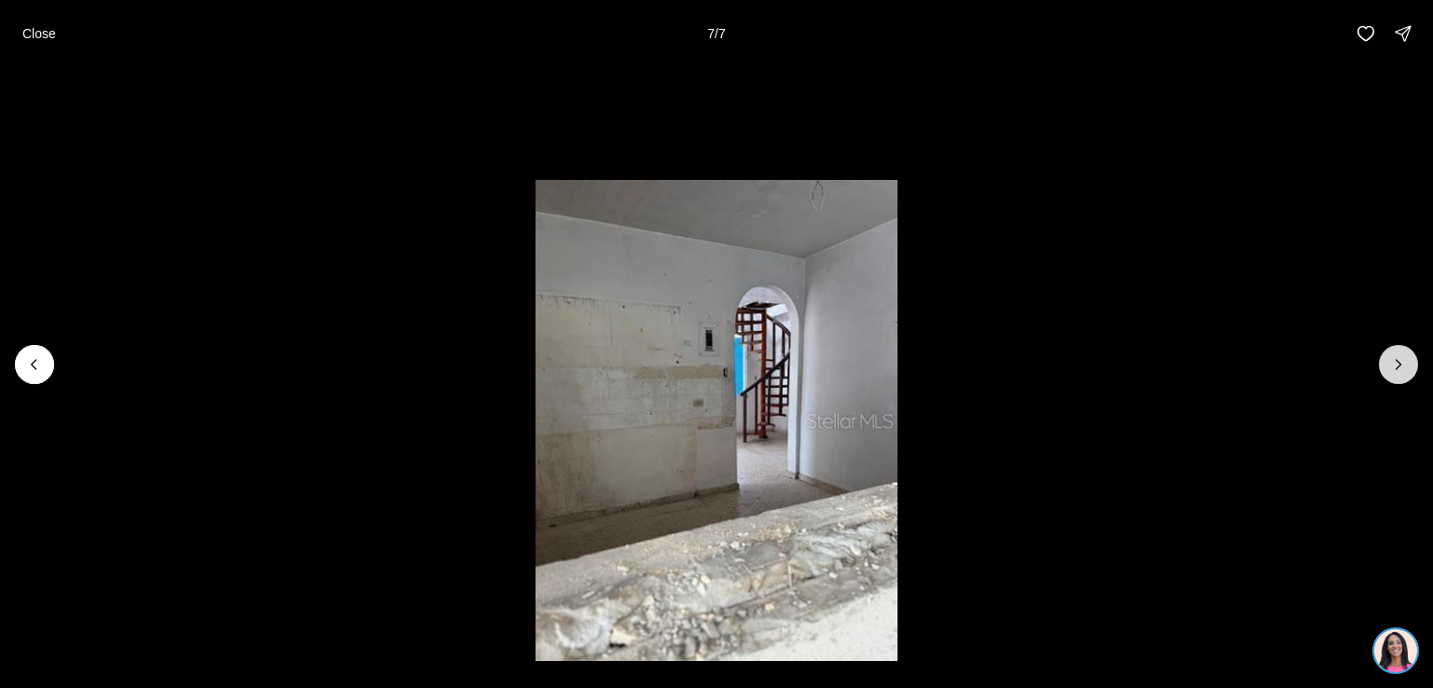
click at [1392, 360] on div at bounding box center [1398, 364] width 39 height 39
click at [1403, 363] on div at bounding box center [1398, 364] width 39 height 39
click at [32, 34] on p "Close" at bounding box center [39, 33] width 34 height 15
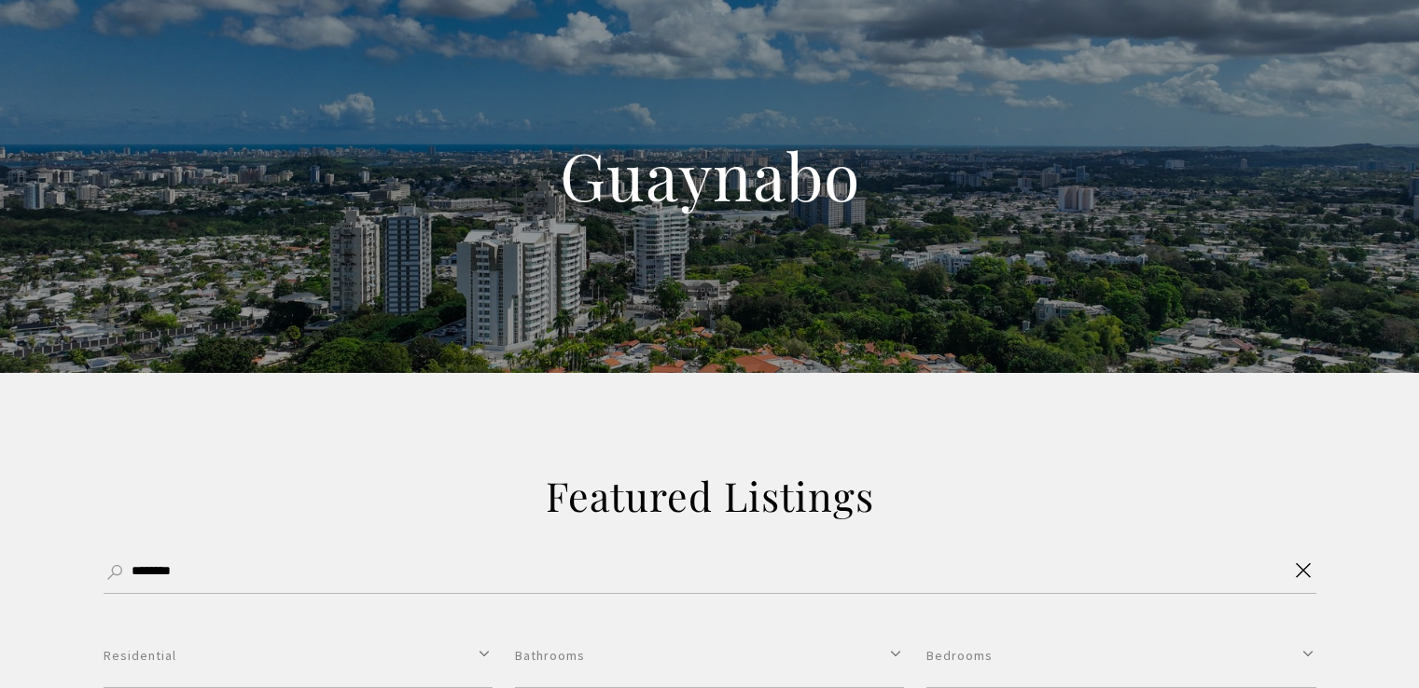
select select "**********"
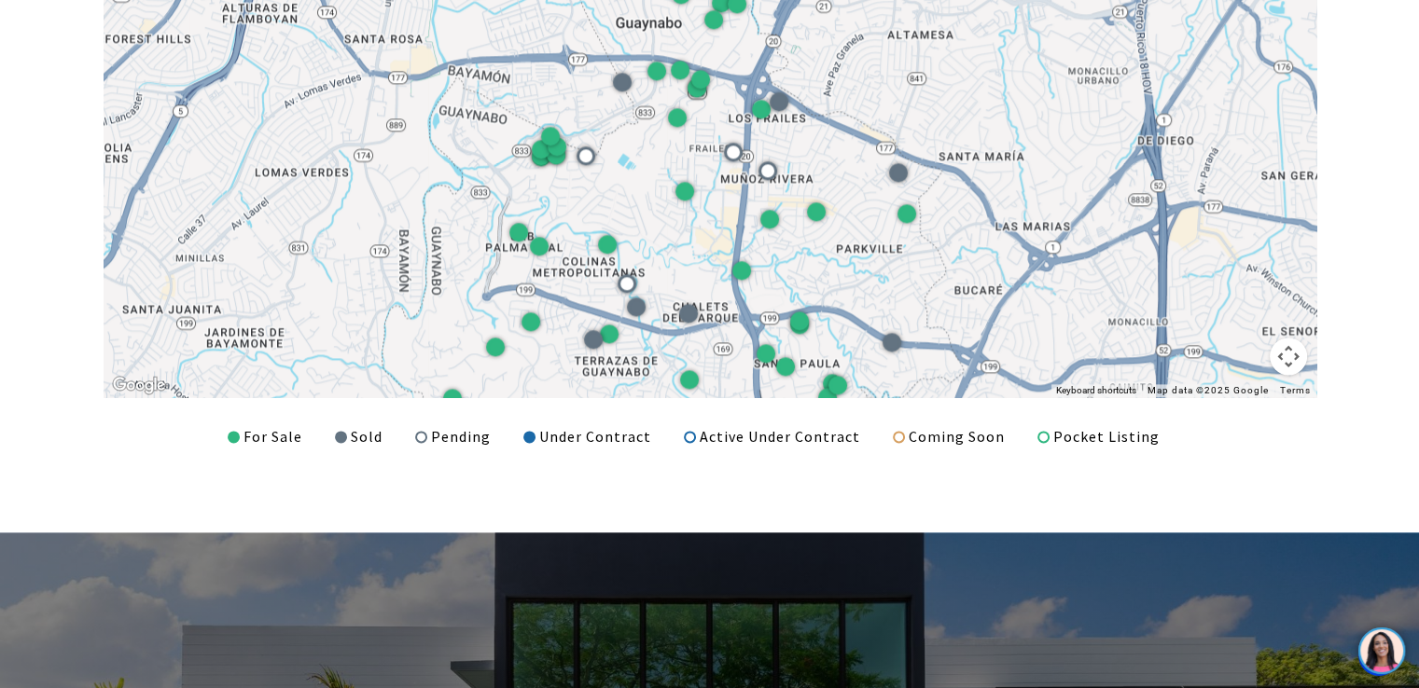
scroll to position [2440, 0]
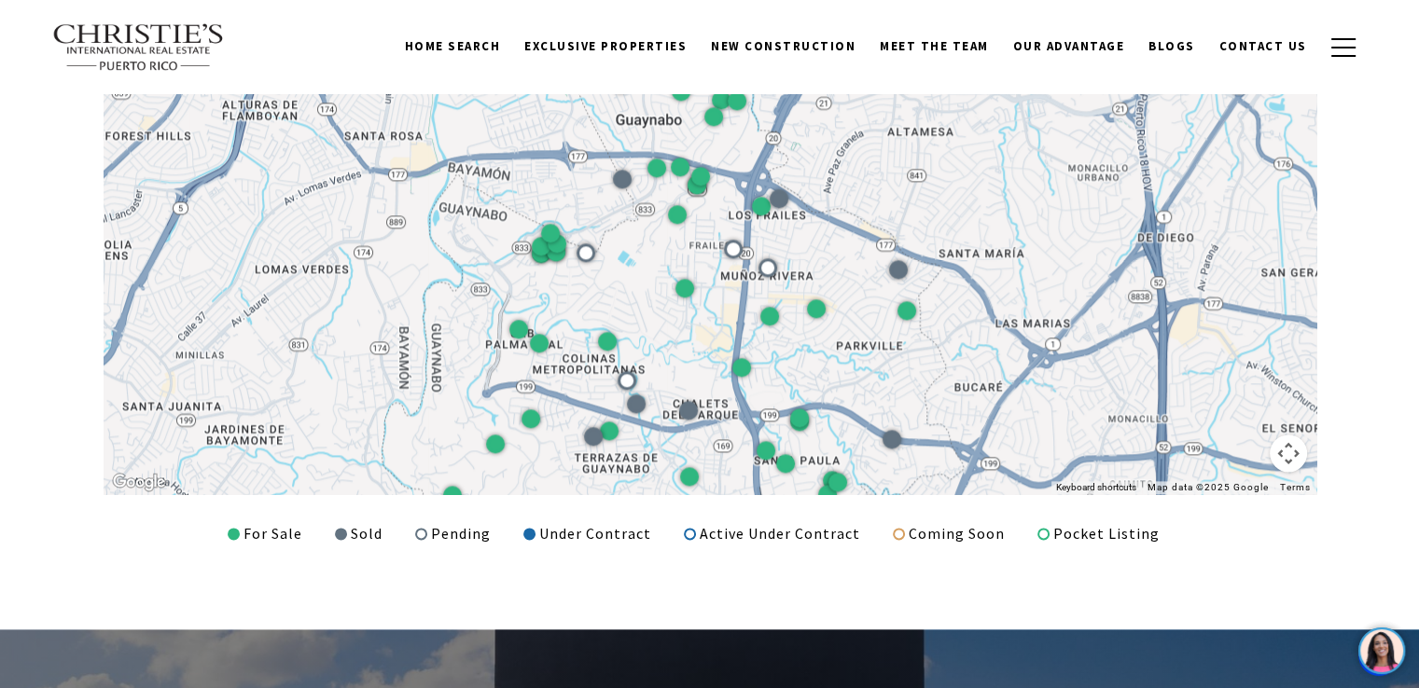
click at [1030, 280] on div at bounding box center [710, 245] width 1212 height 498
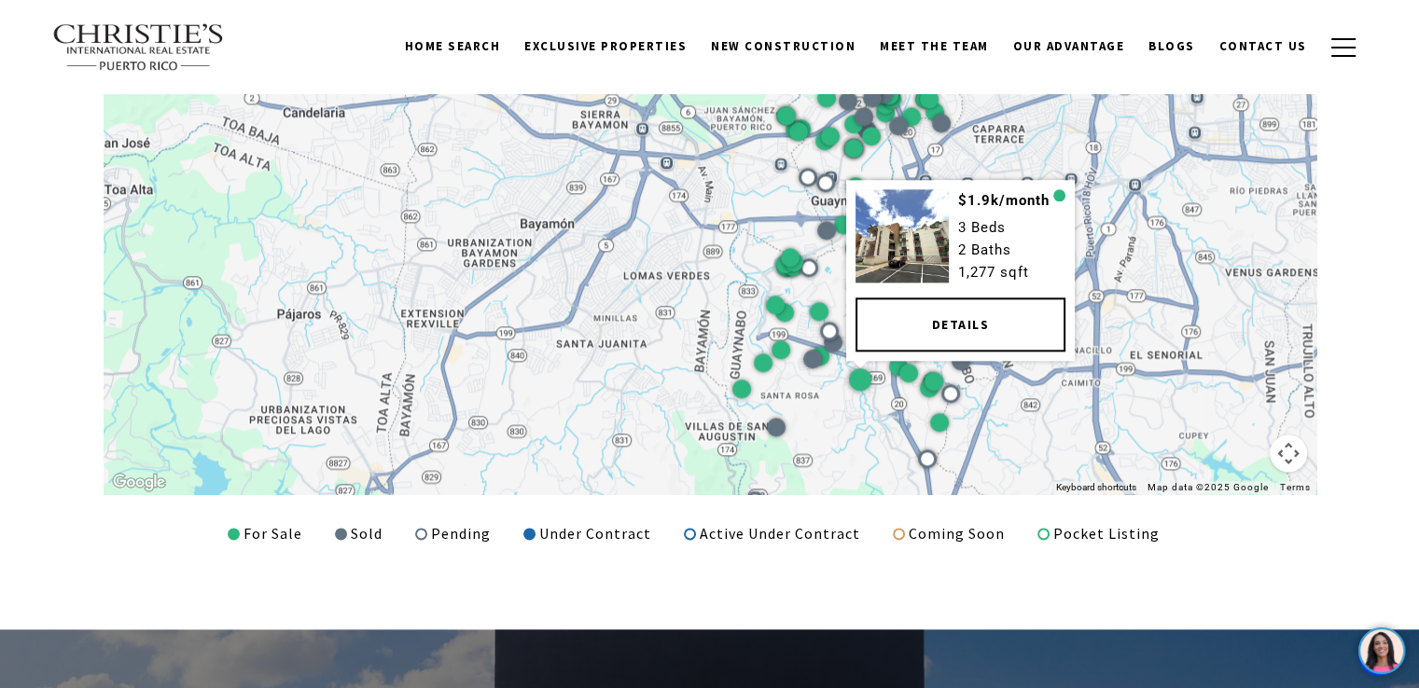
click at [854, 381] on div at bounding box center [860, 378] width 22 height 22
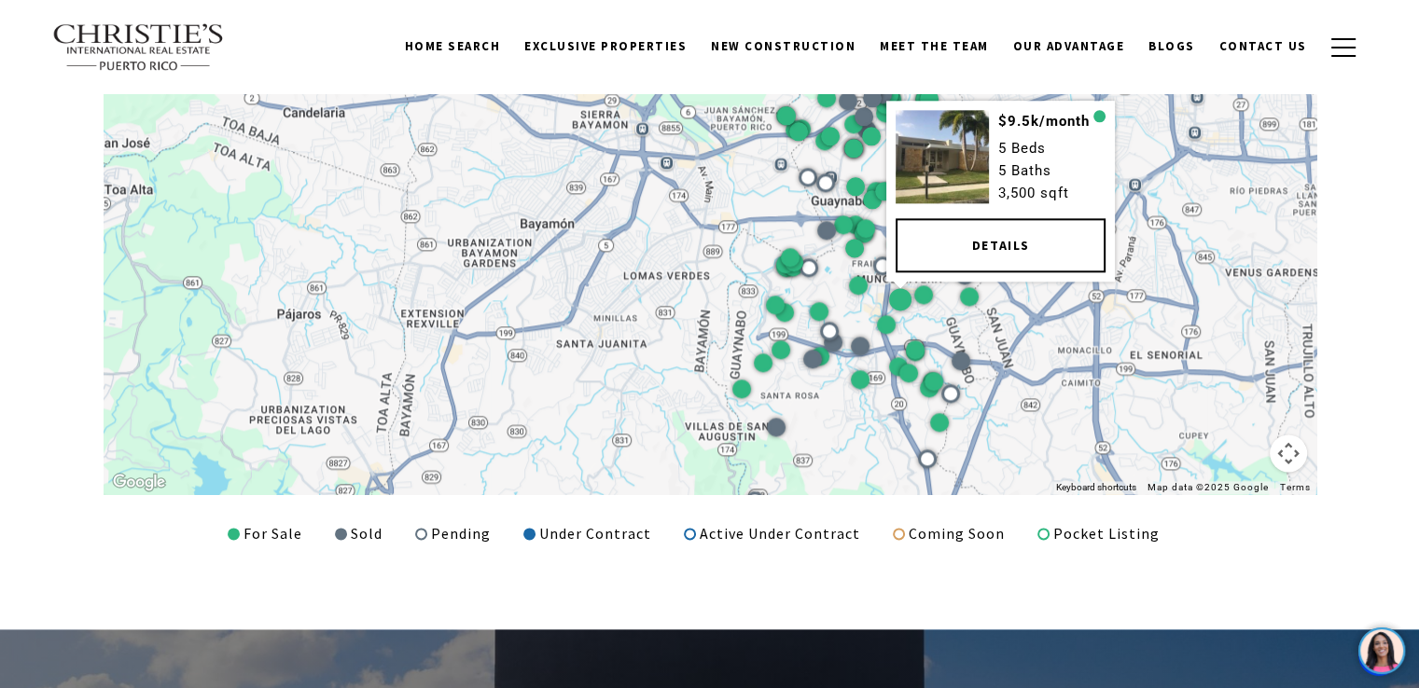
click at [906, 305] on div at bounding box center [900, 299] width 22 height 22
click at [895, 297] on div at bounding box center [900, 299] width 22 height 22
click at [1069, 266] on link "Details" at bounding box center [1000, 244] width 210 height 54
click at [1046, 229] on link "Details" at bounding box center [1000, 244] width 210 height 54
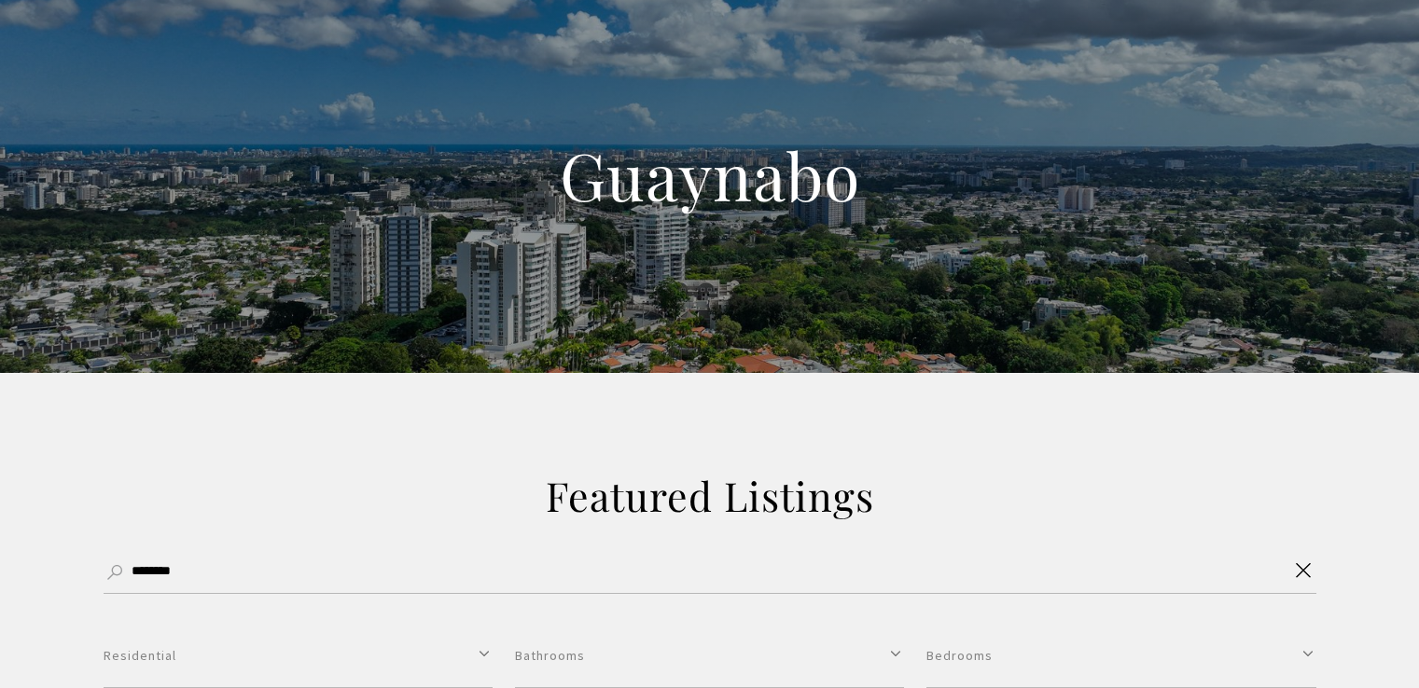
select select "**********"
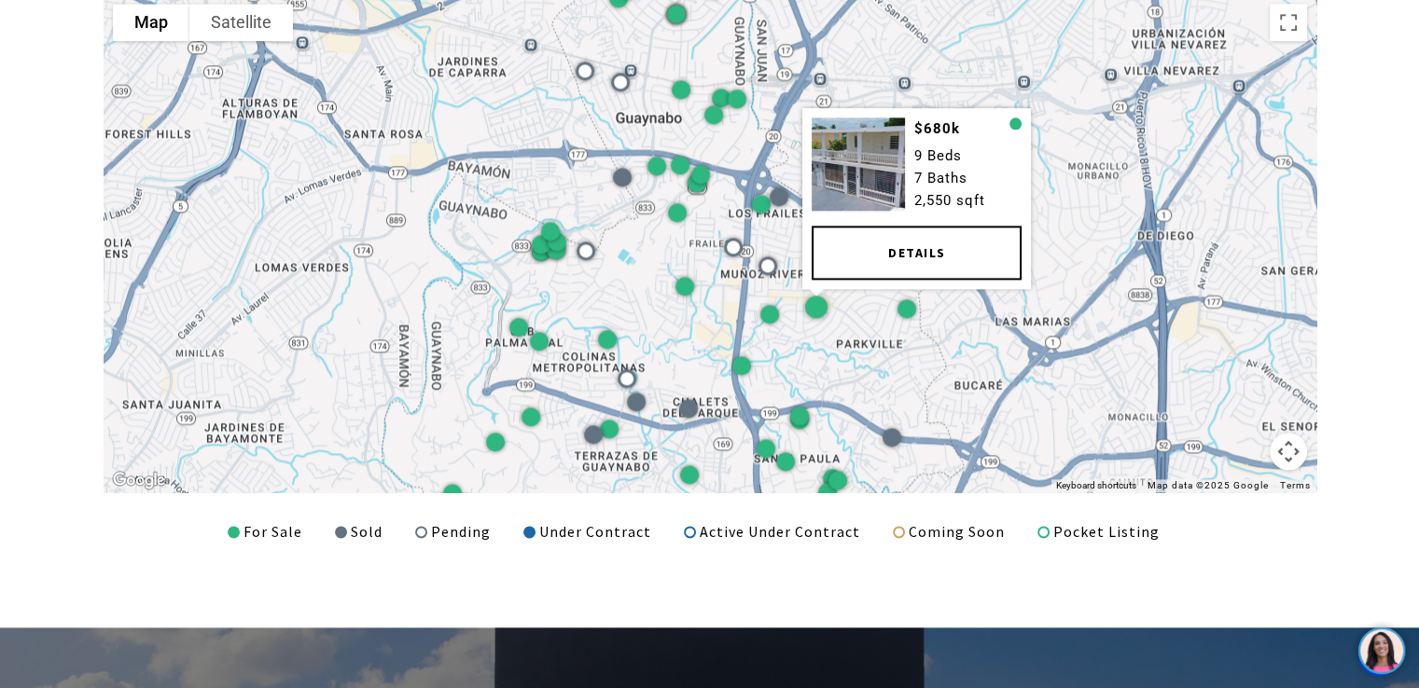
click at [829, 253] on link "Details" at bounding box center [916, 252] width 210 height 54
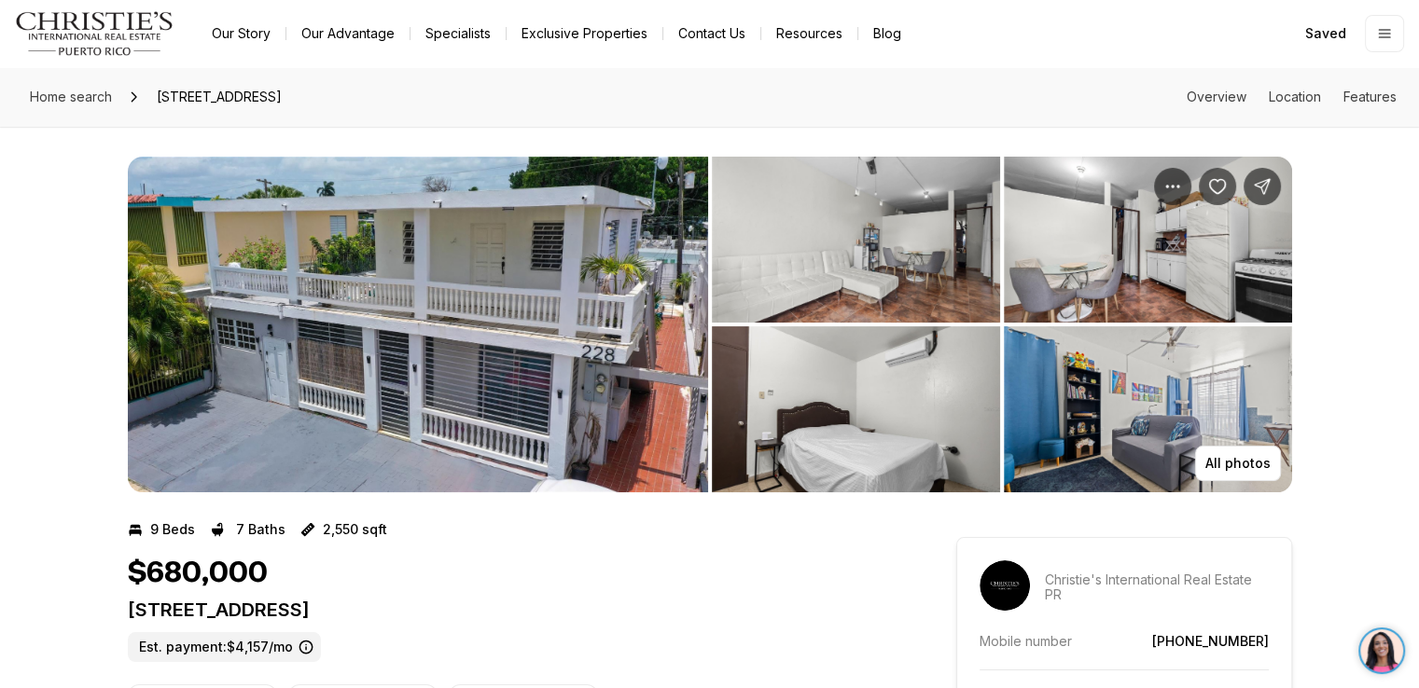
click at [442, 352] on img "View image gallery" at bounding box center [418, 325] width 580 height 336
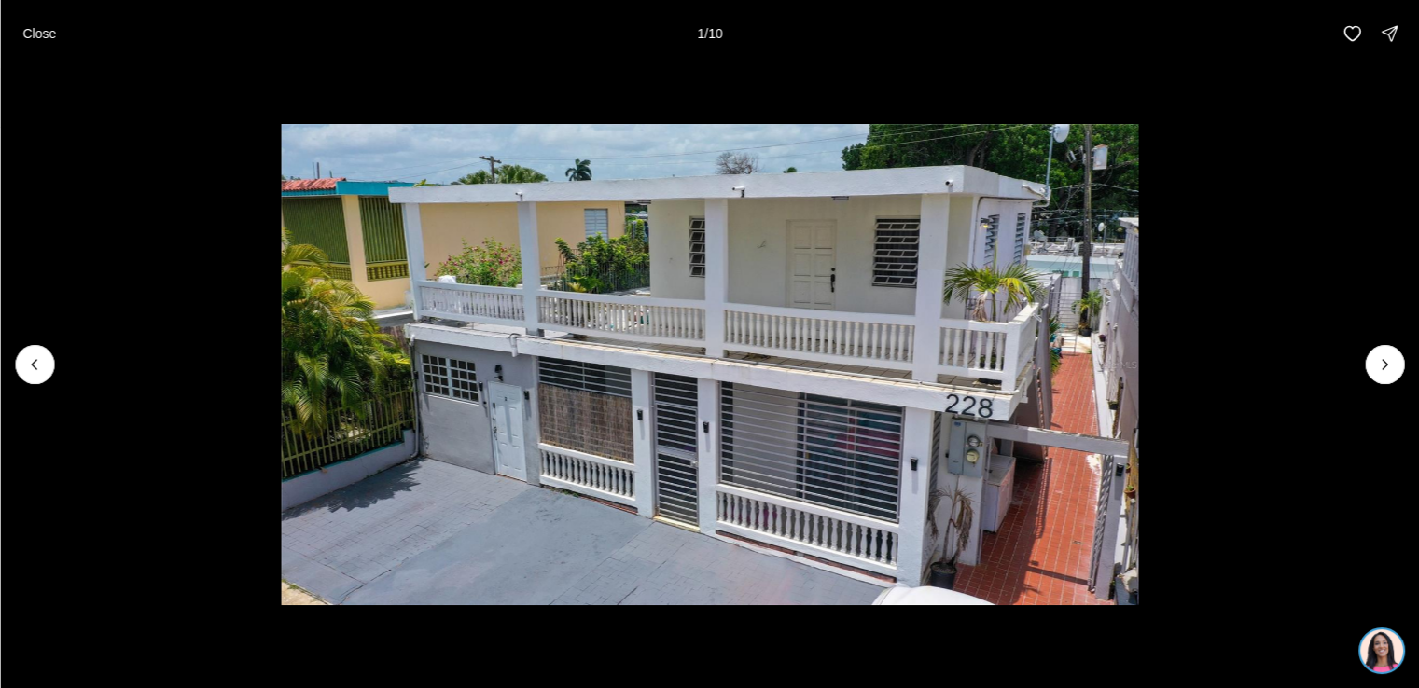
click at [442, 352] on img "1 of 10" at bounding box center [709, 365] width 857 height 482
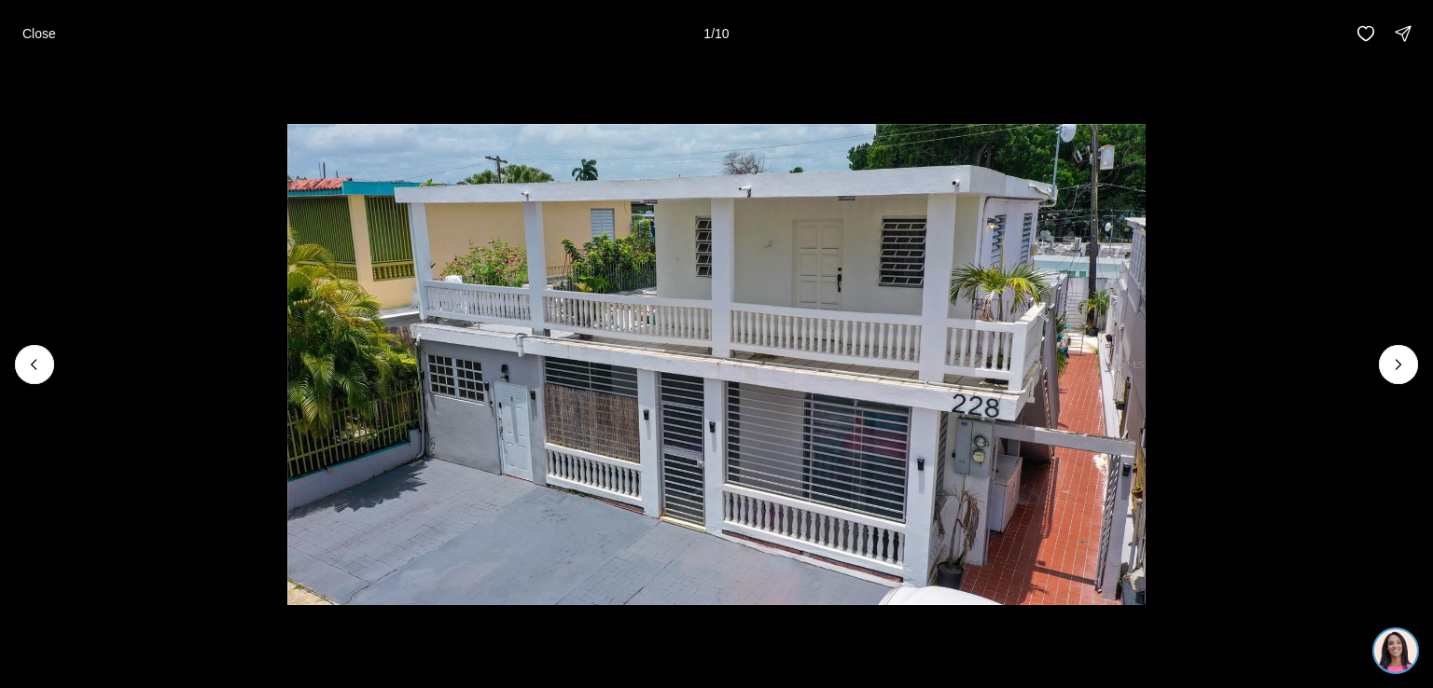
click at [619, 378] on img "1 of 10" at bounding box center [715, 365] width 857 height 482
click at [1400, 358] on icon "Next slide" at bounding box center [1398, 364] width 19 height 19
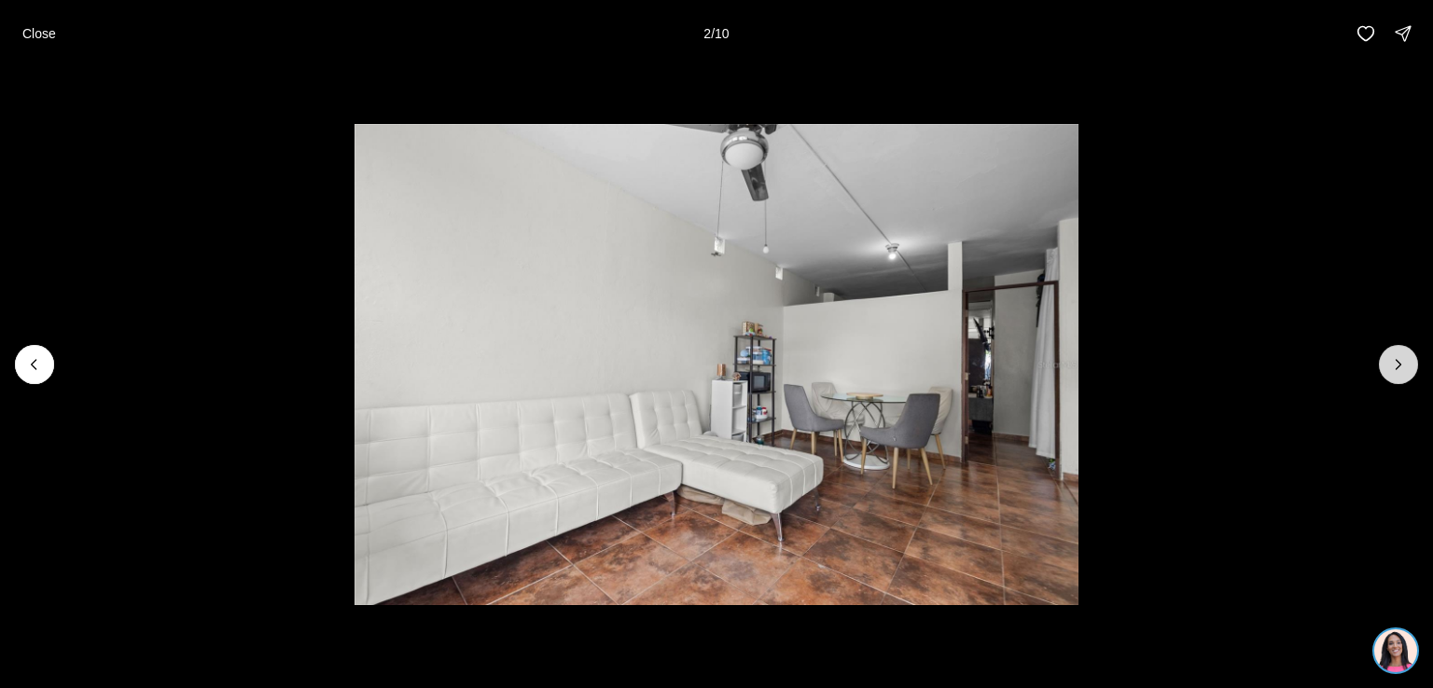
click at [1400, 358] on icon "Next slide" at bounding box center [1398, 364] width 19 height 19
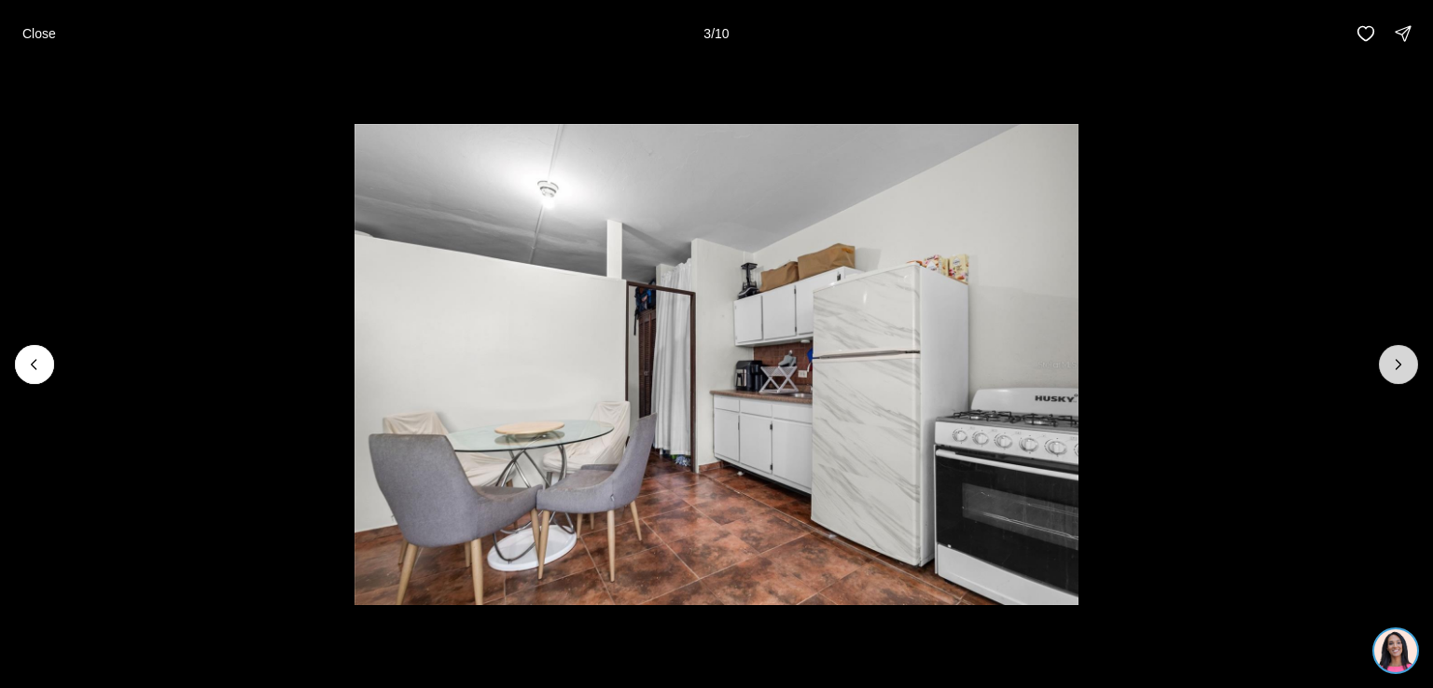
click at [1400, 358] on icon "Next slide" at bounding box center [1398, 364] width 19 height 19
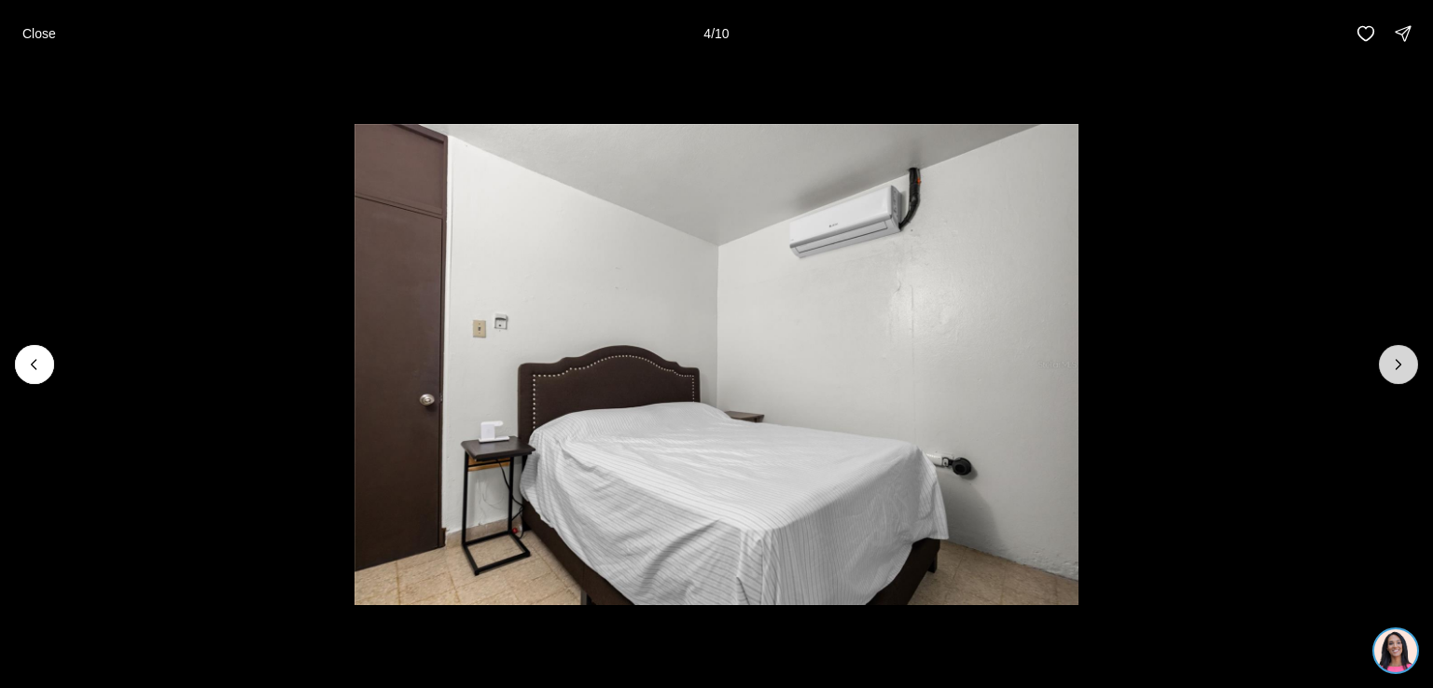
click at [1400, 358] on icon "Next slide" at bounding box center [1398, 364] width 19 height 19
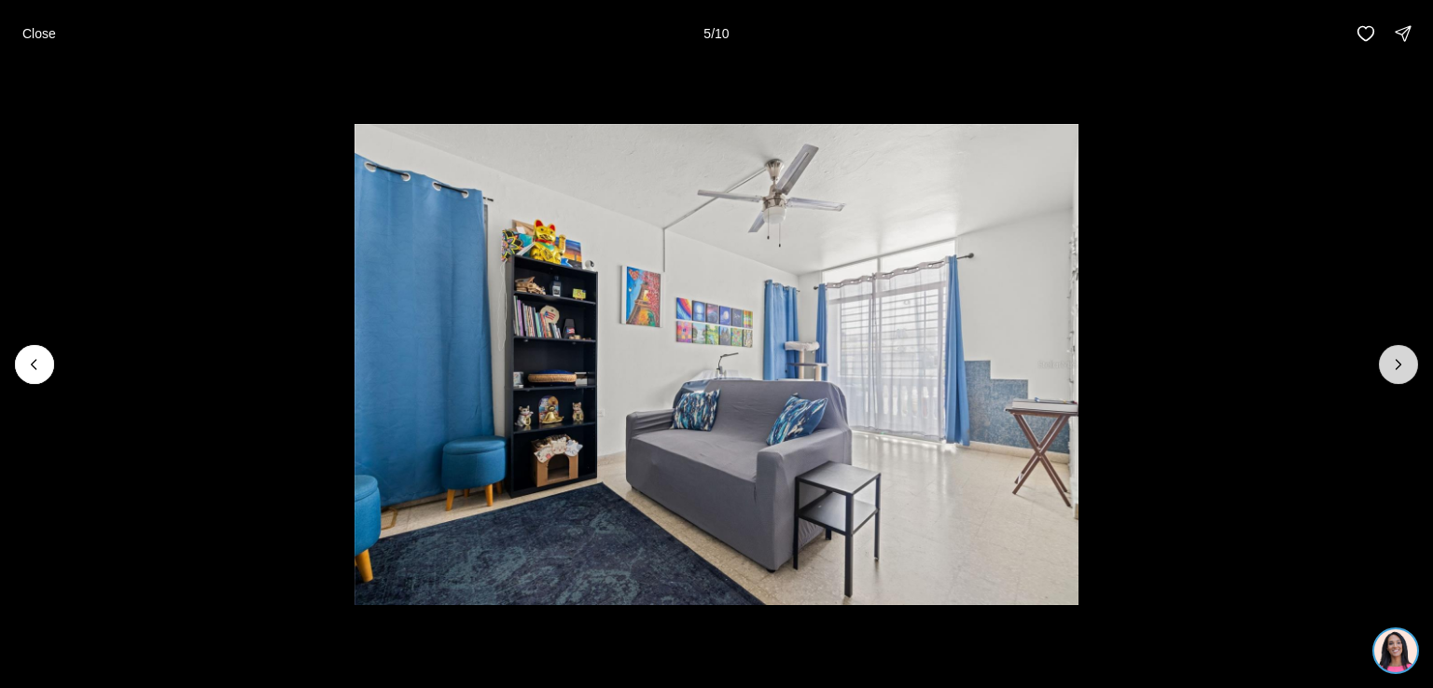
click at [1400, 358] on icon "Next slide" at bounding box center [1398, 364] width 19 height 19
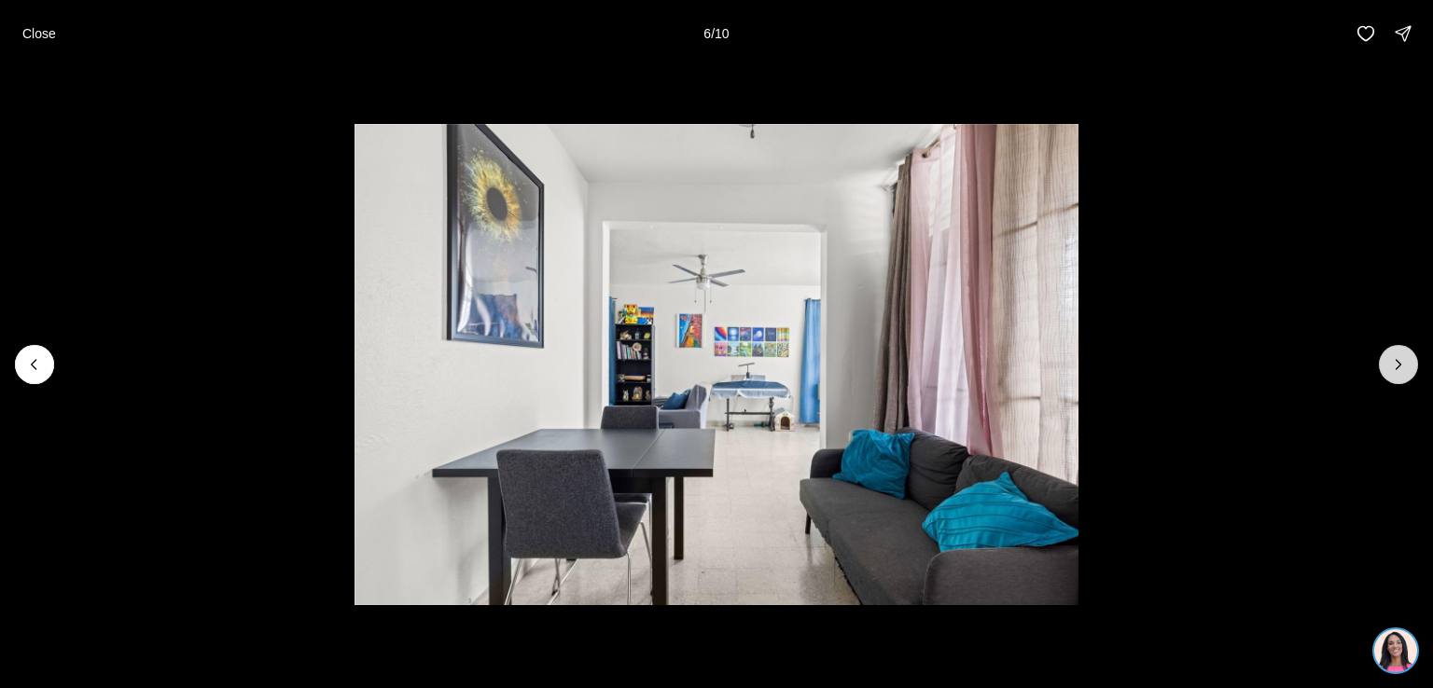
click at [1400, 358] on icon "Next slide" at bounding box center [1398, 364] width 19 height 19
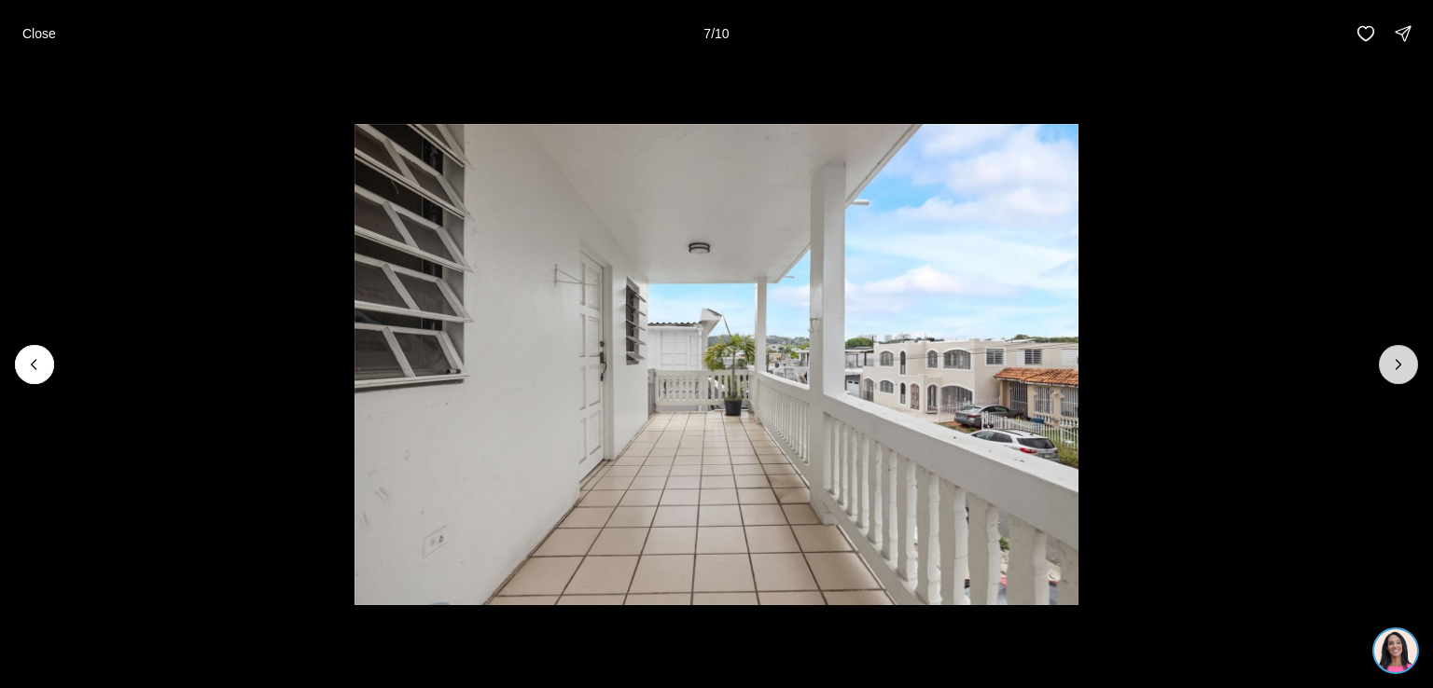
click at [1400, 358] on icon "Next slide" at bounding box center [1398, 364] width 19 height 19
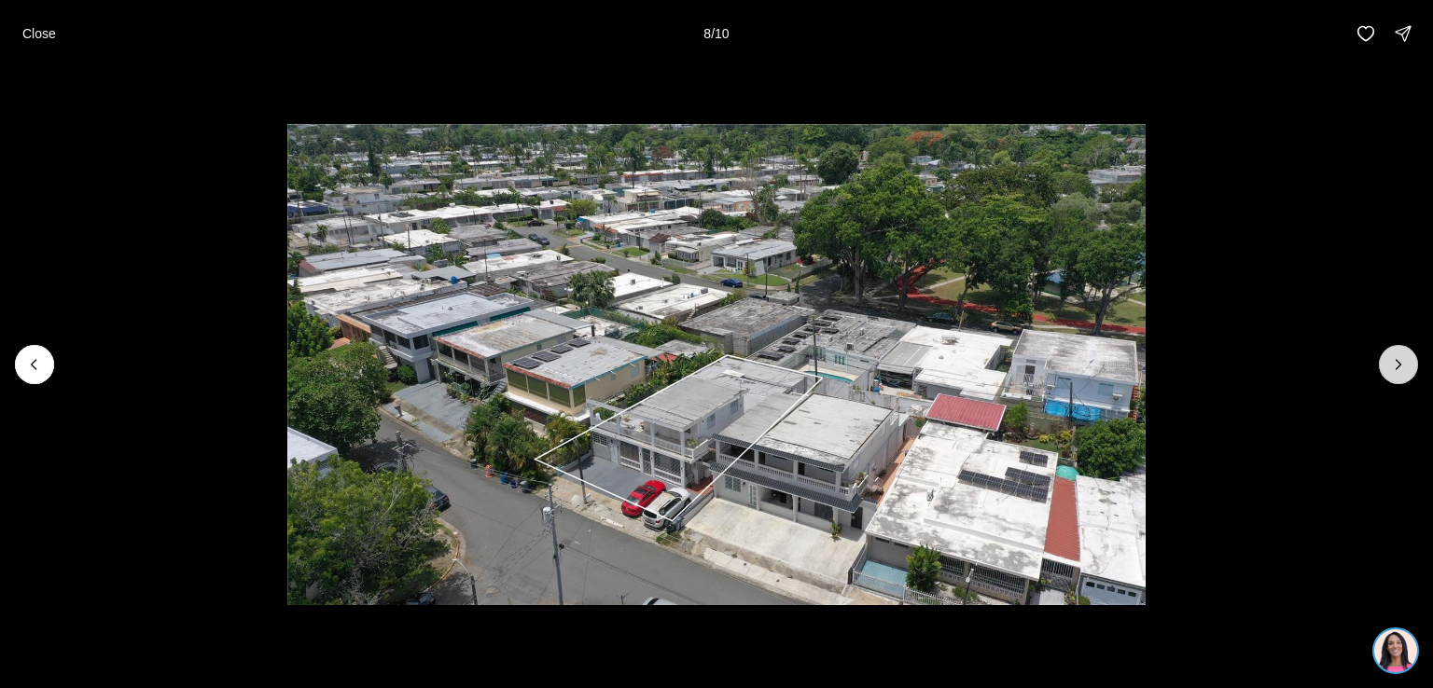
click at [1400, 358] on icon "Next slide" at bounding box center [1398, 364] width 19 height 19
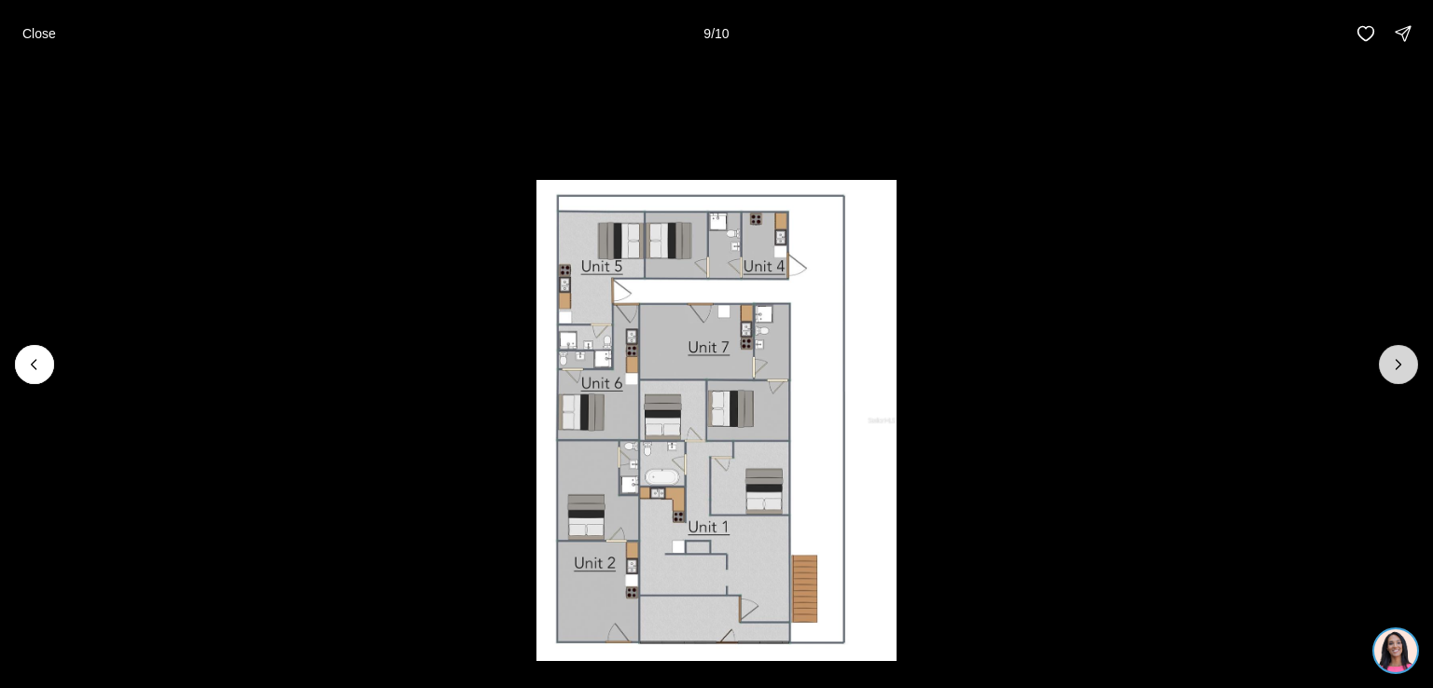
click at [1399, 366] on icon "Next slide" at bounding box center [1398, 364] width 5 height 9
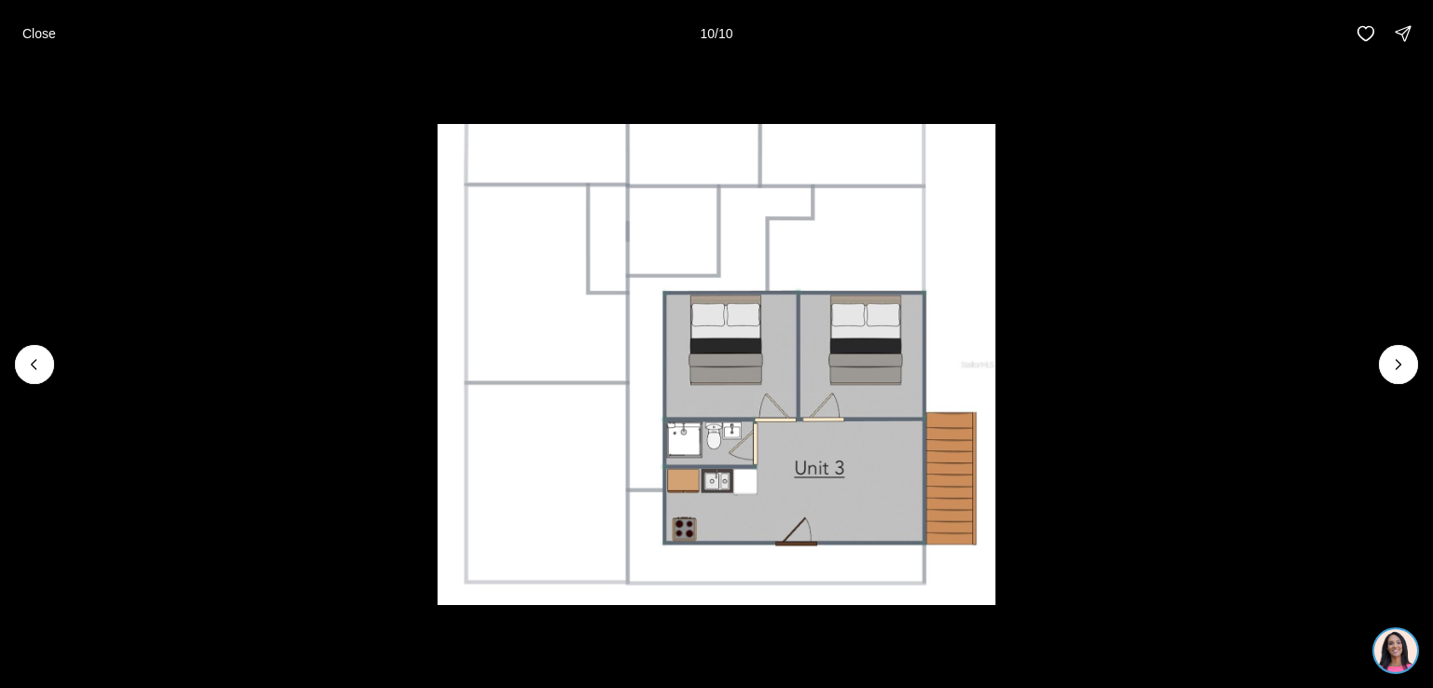
click at [1399, 367] on div at bounding box center [1398, 364] width 39 height 39
click at [1399, 366] on div at bounding box center [1398, 364] width 39 height 39
click at [31, 363] on icon "Previous slide" at bounding box center [34, 364] width 19 height 19
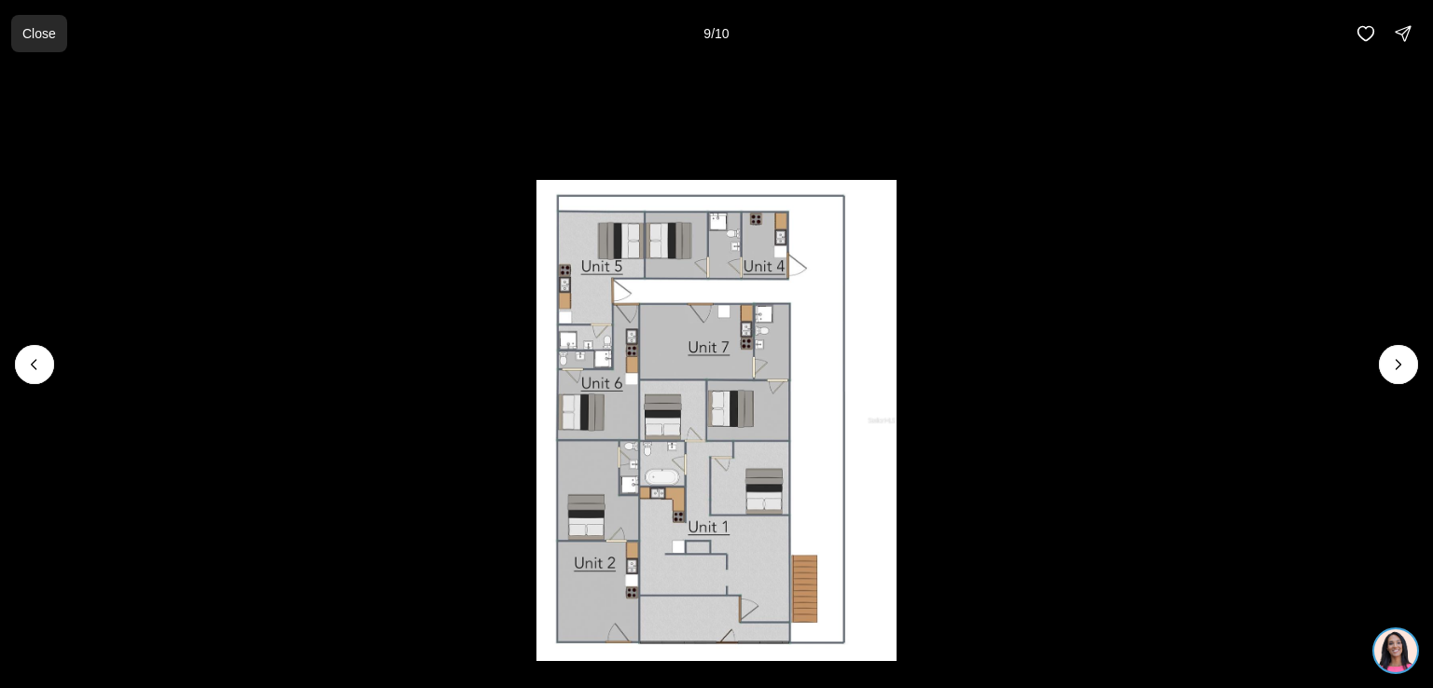
click at [41, 37] on p "Close" at bounding box center [39, 33] width 34 height 15
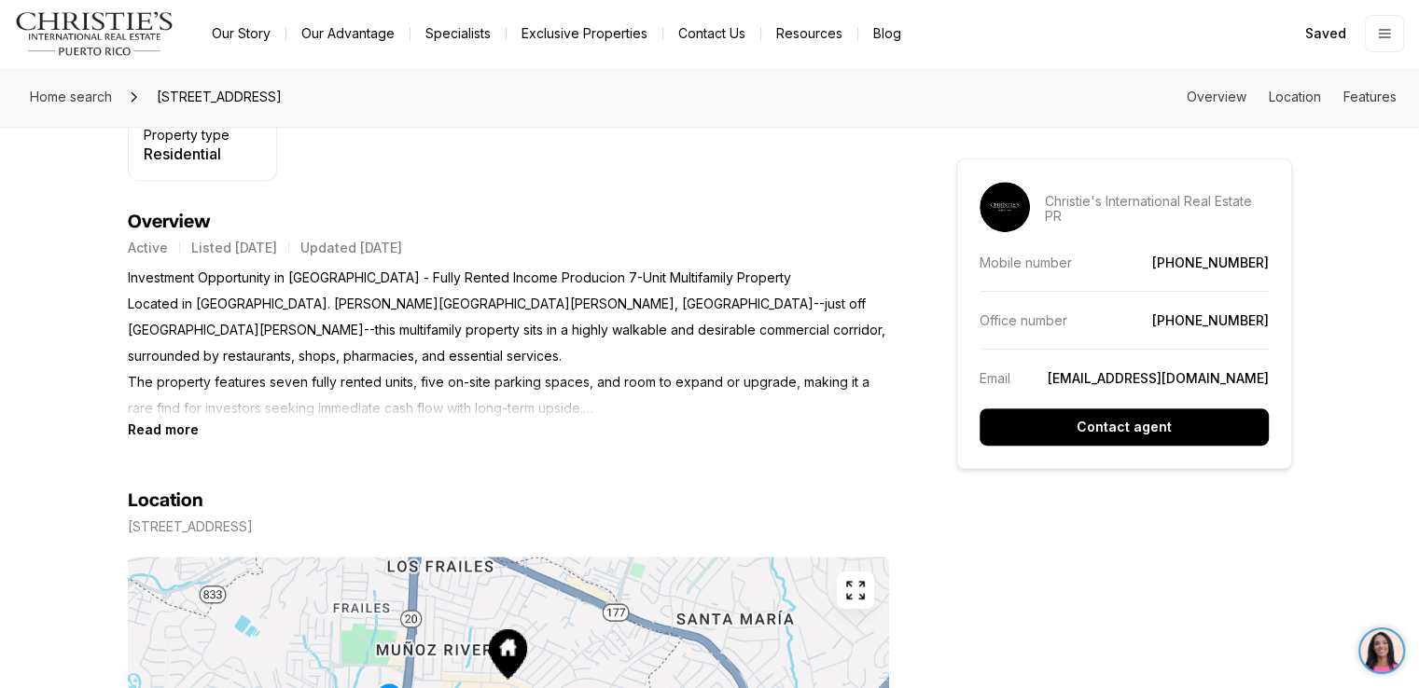
scroll to position [729, 0]
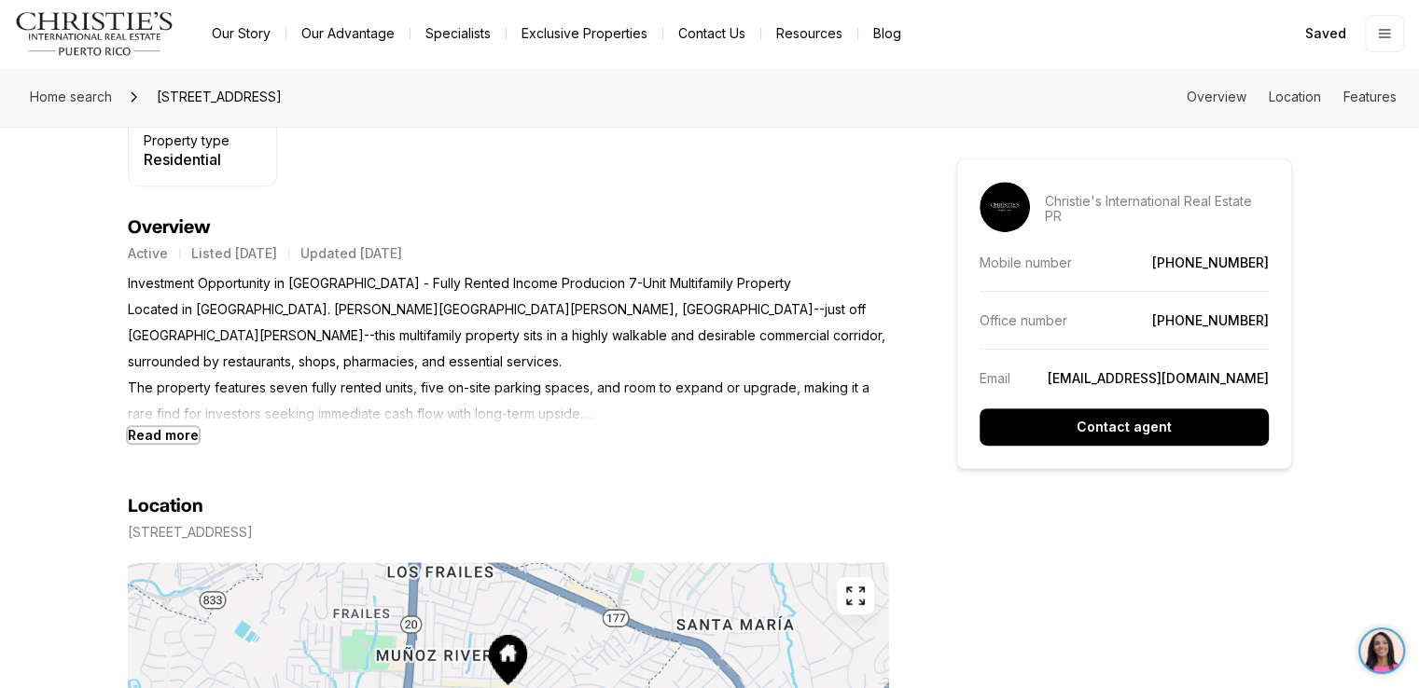
click at [154, 434] on b "Read more" at bounding box center [163, 435] width 71 height 16
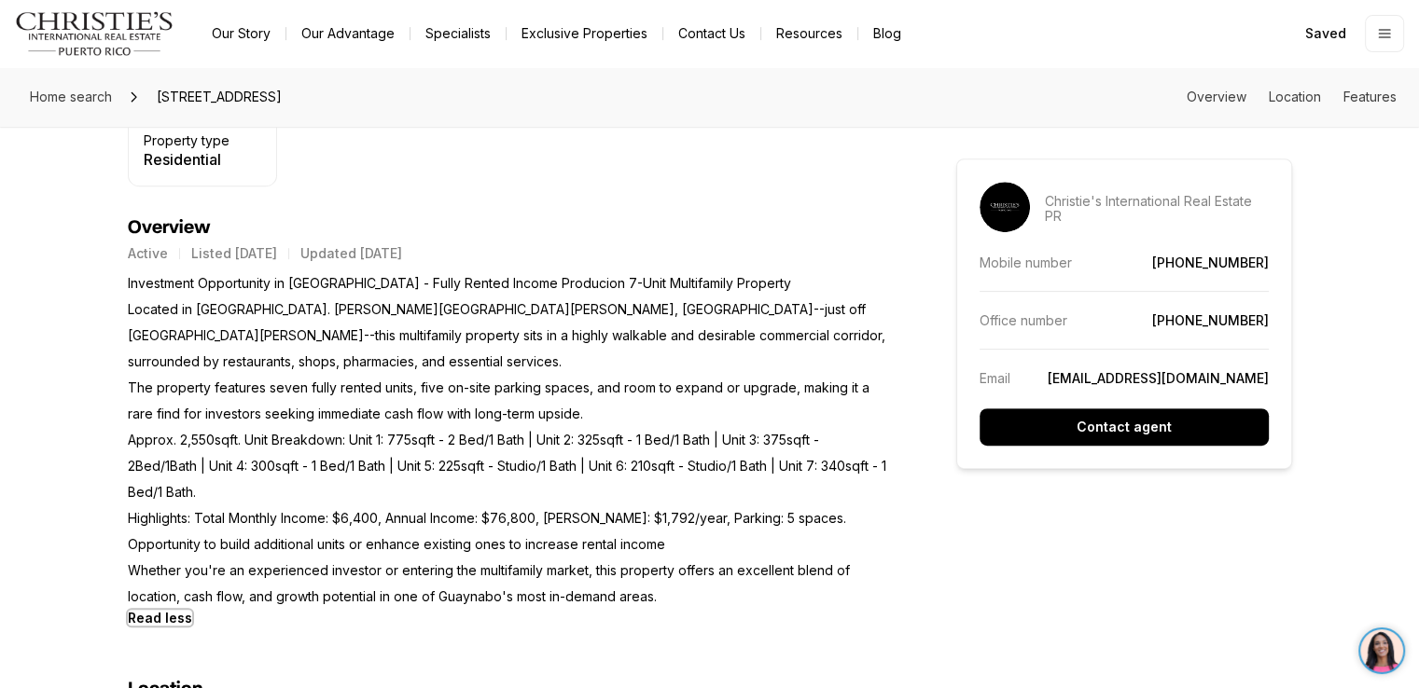
scroll to position [0, 0]
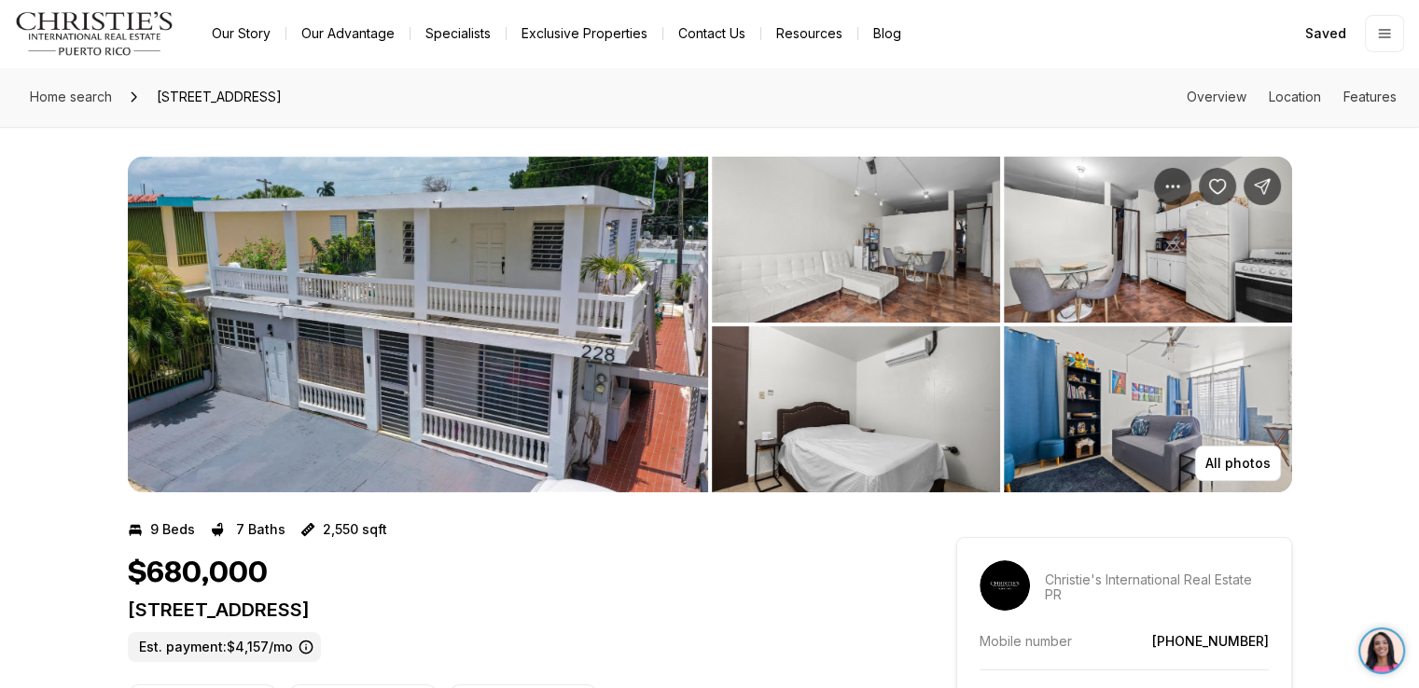
click at [488, 325] on img "View image gallery" at bounding box center [418, 325] width 580 height 336
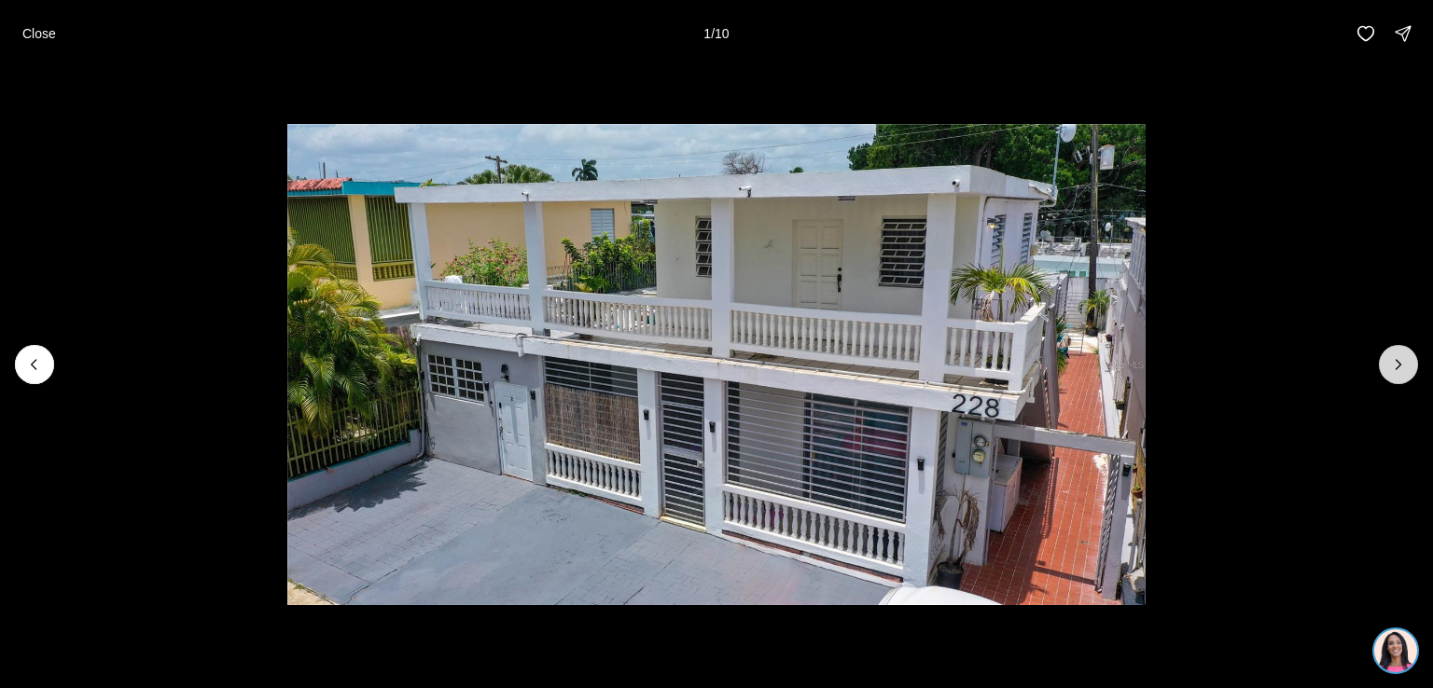
click at [1392, 367] on icon "Next slide" at bounding box center [1398, 364] width 19 height 19
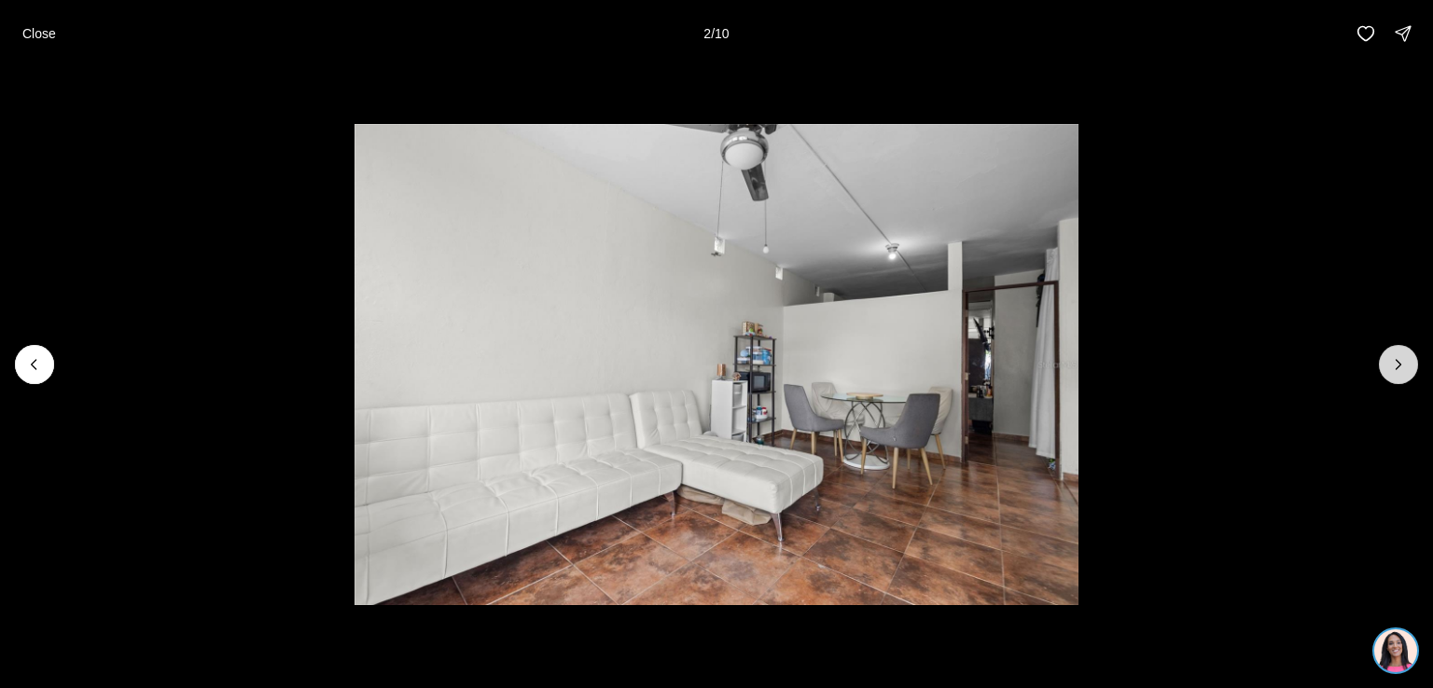
click at [1392, 367] on icon "Next slide" at bounding box center [1398, 364] width 19 height 19
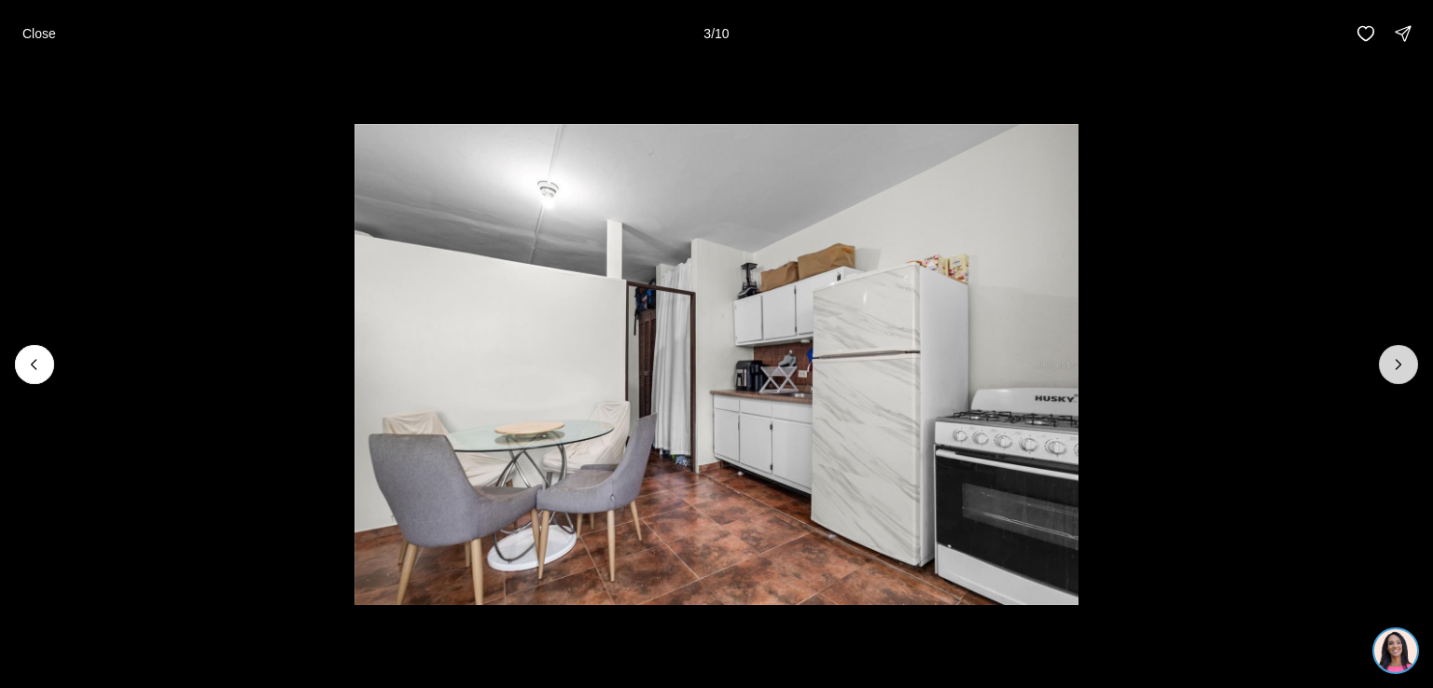
click at [1392, 367] on icon "Next slide" at bounding box center [1398, 364] width 19 height 19
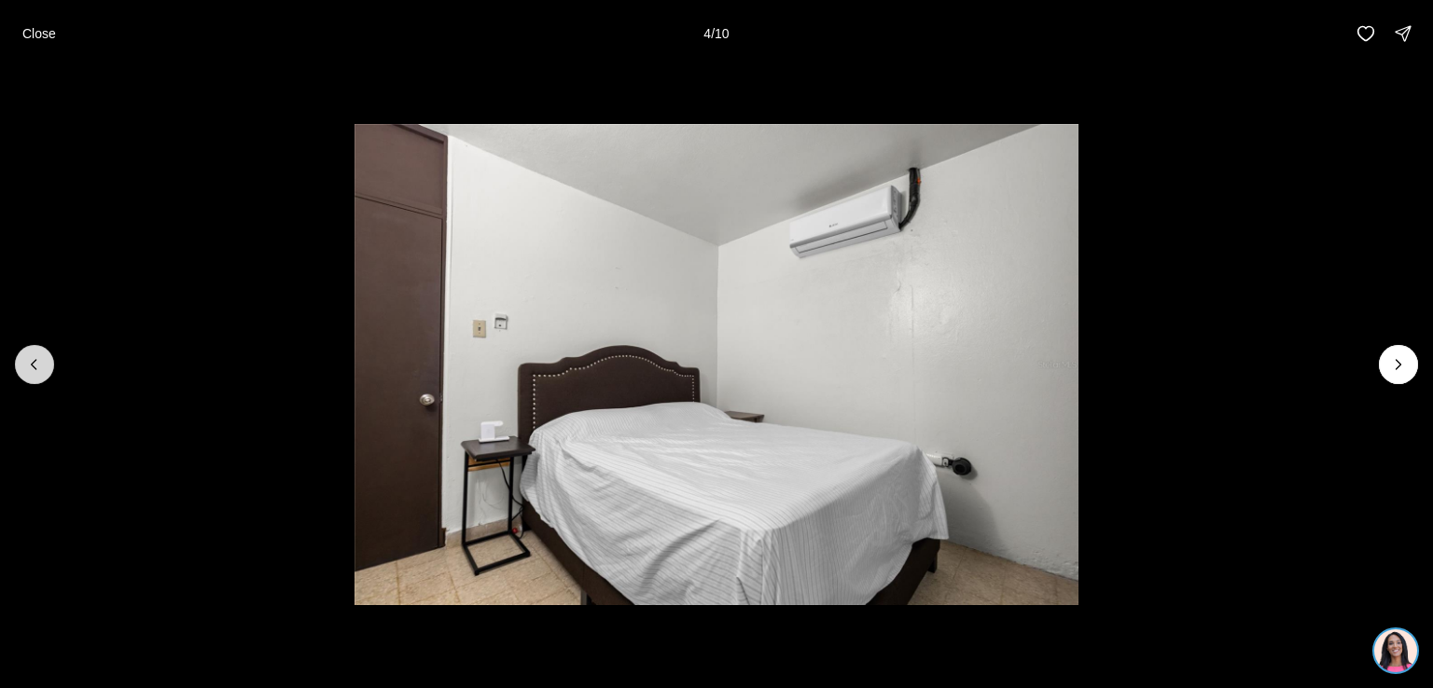
click at [39, 355] on icon "Previous slide" at bounding box center [34, 364] width 19 height 19
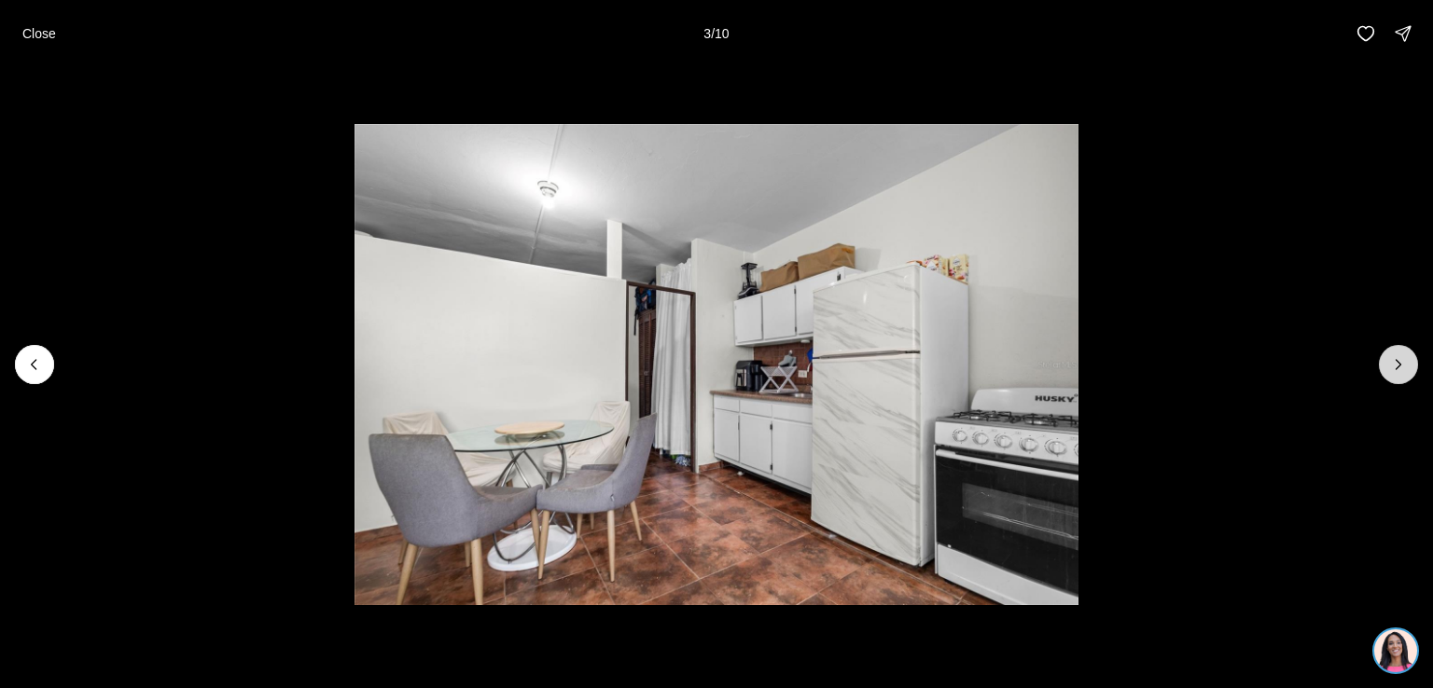
click at [1398, 365] on icon "Next slide" at bounding box center [1398, 364] width 19 height 19
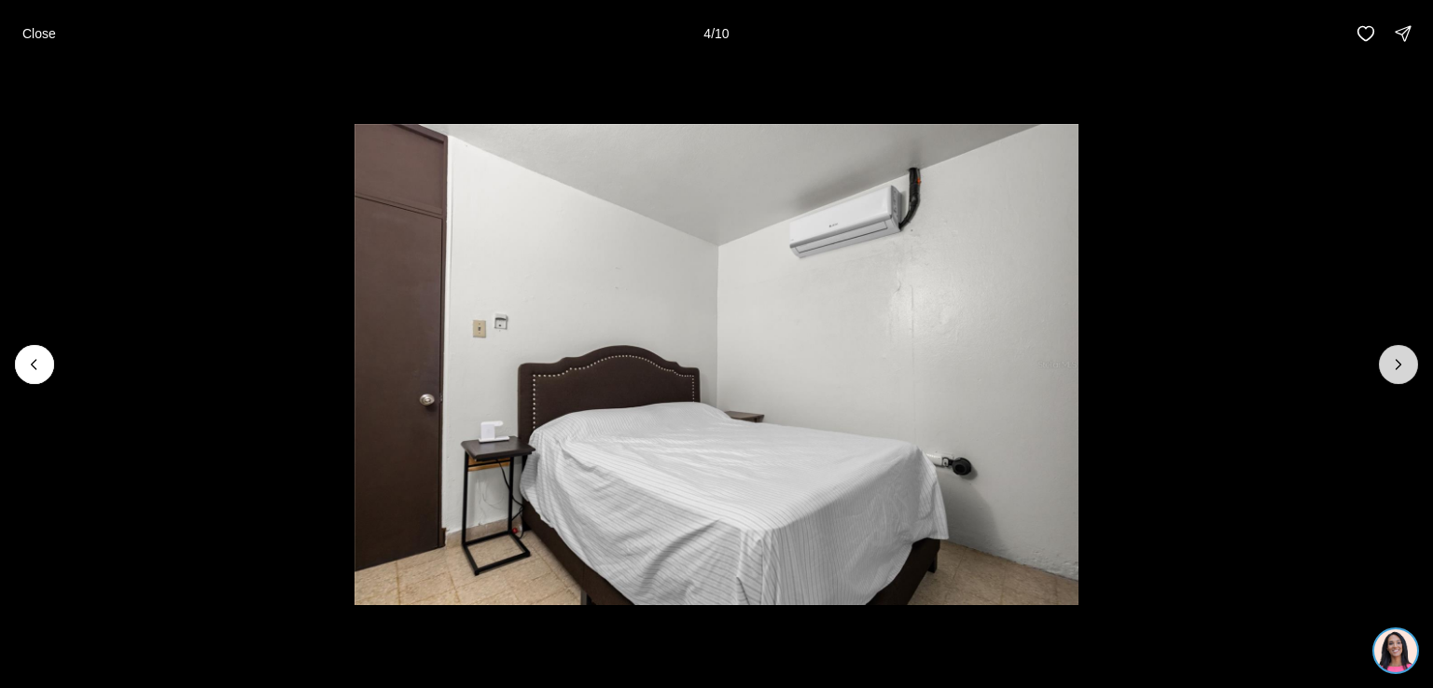
click at [1398, 365] on icon "Next slide" at bounding box center [1398, 364] width 19 height 19
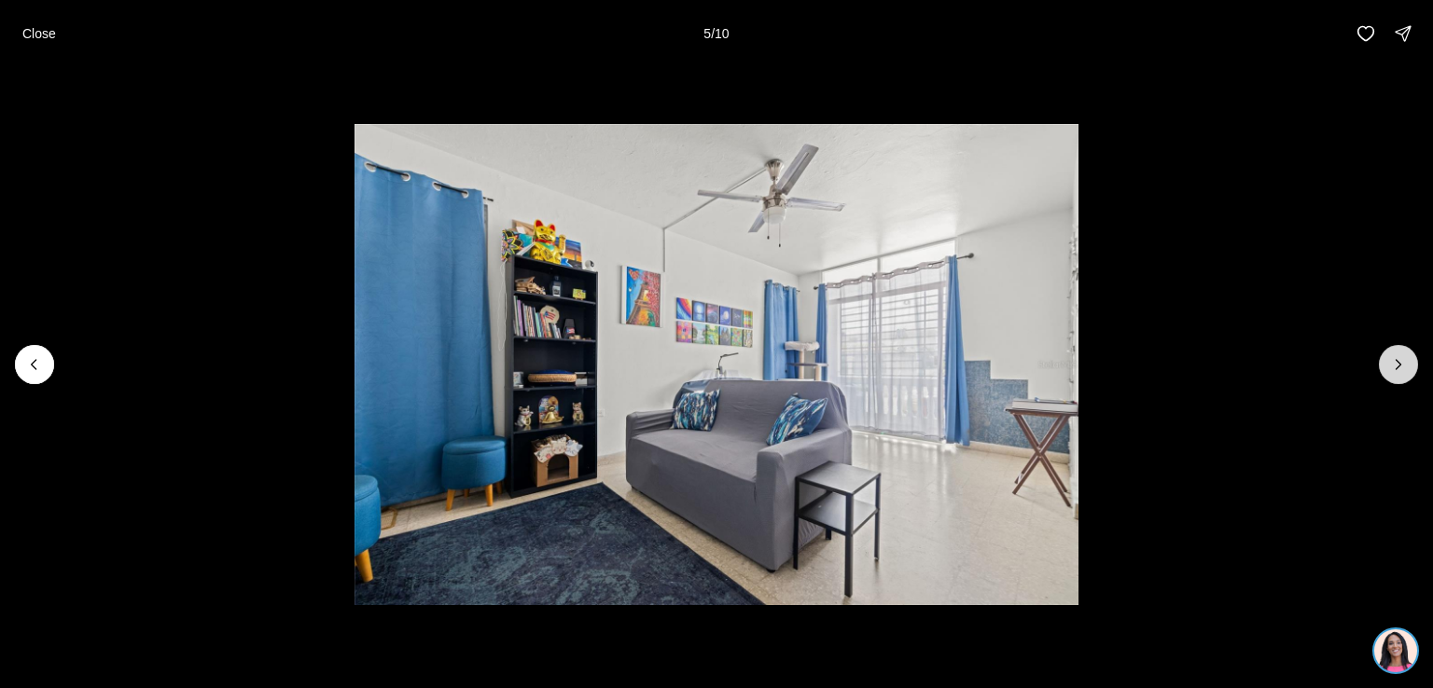
click at [1398, 365] on icon "Next slide" at bounding box center [1398, 364] width 19 height 19
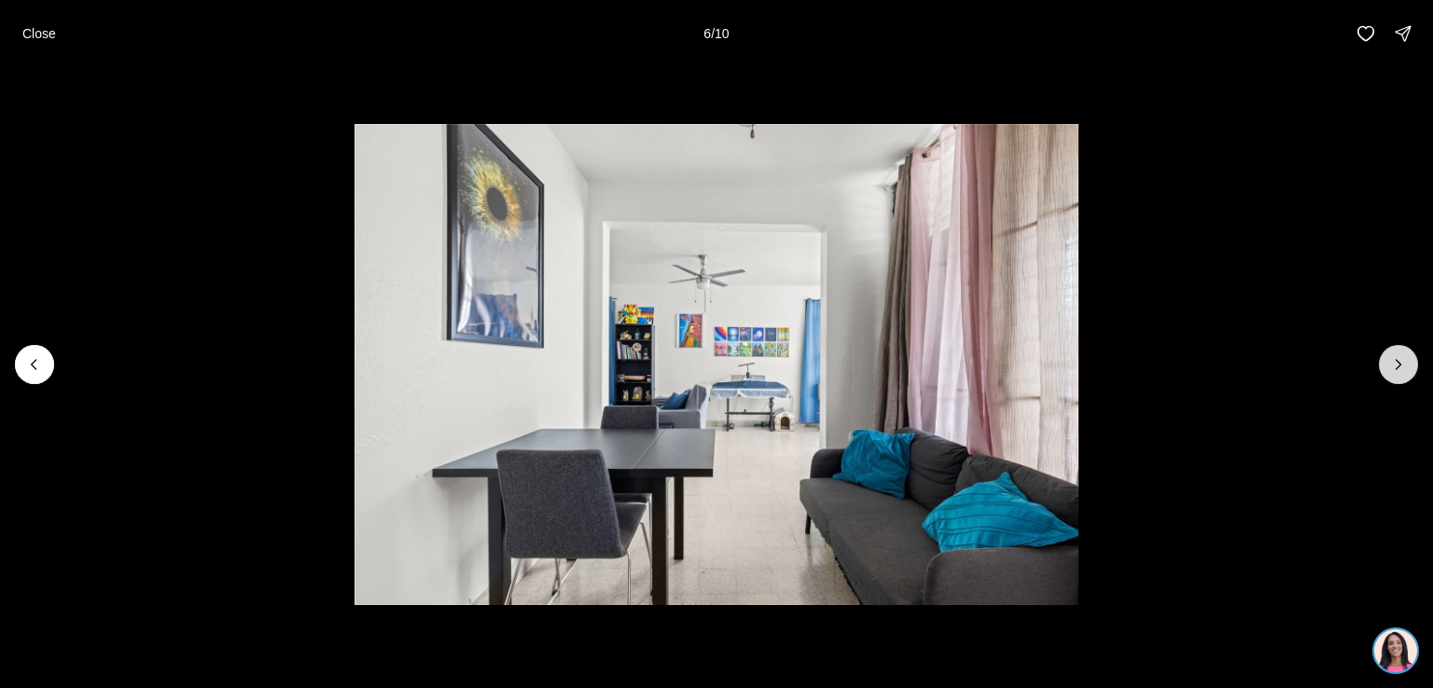
click at [1398, 365] on icon "Next slide" at bounding box center [1398, 364] width 19 height 19
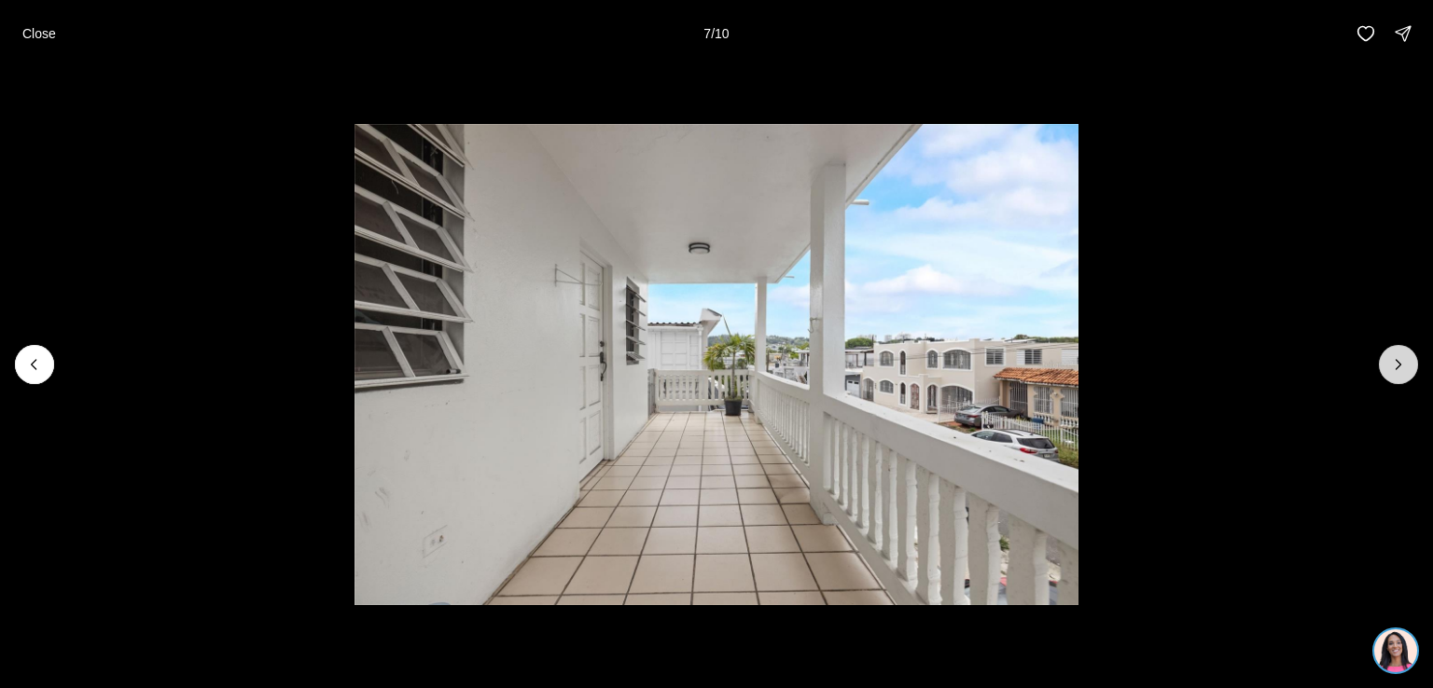
click at [1398, 365] on icon "Next slide" at bounding box center [1398, 364] width 19 height 19
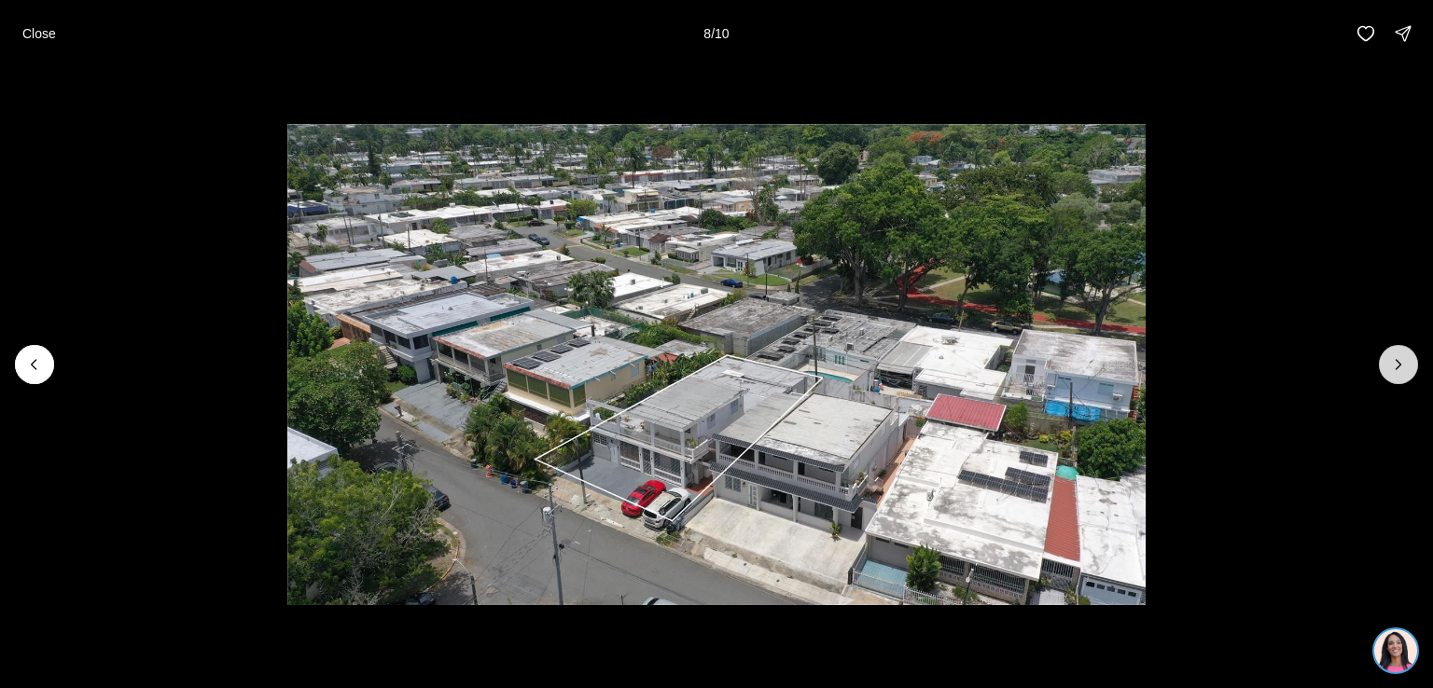
click at [1396, 365] on icon "Next slide" at bounding box center [1398, 364] width 19 height 19
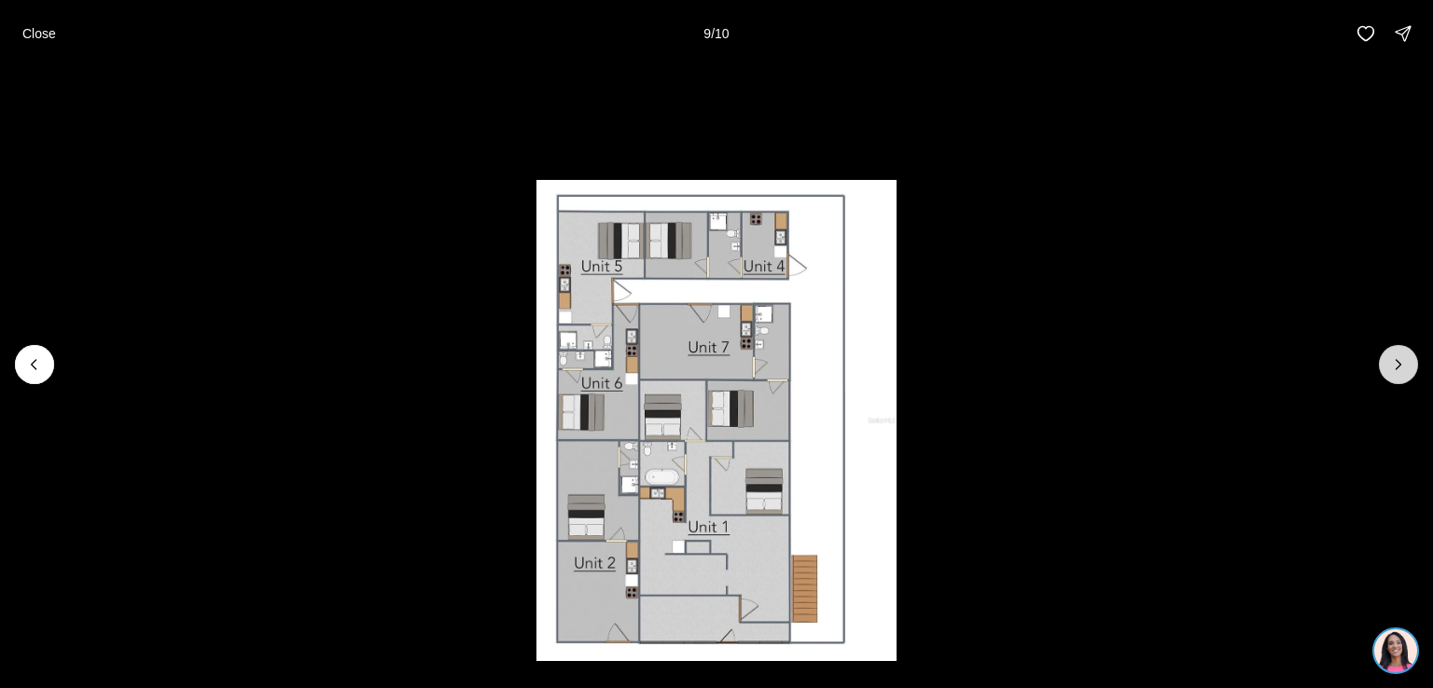
click at [1396, 365] on icon "Next slide" at bounding box center [1398, 364] width 19 height 19
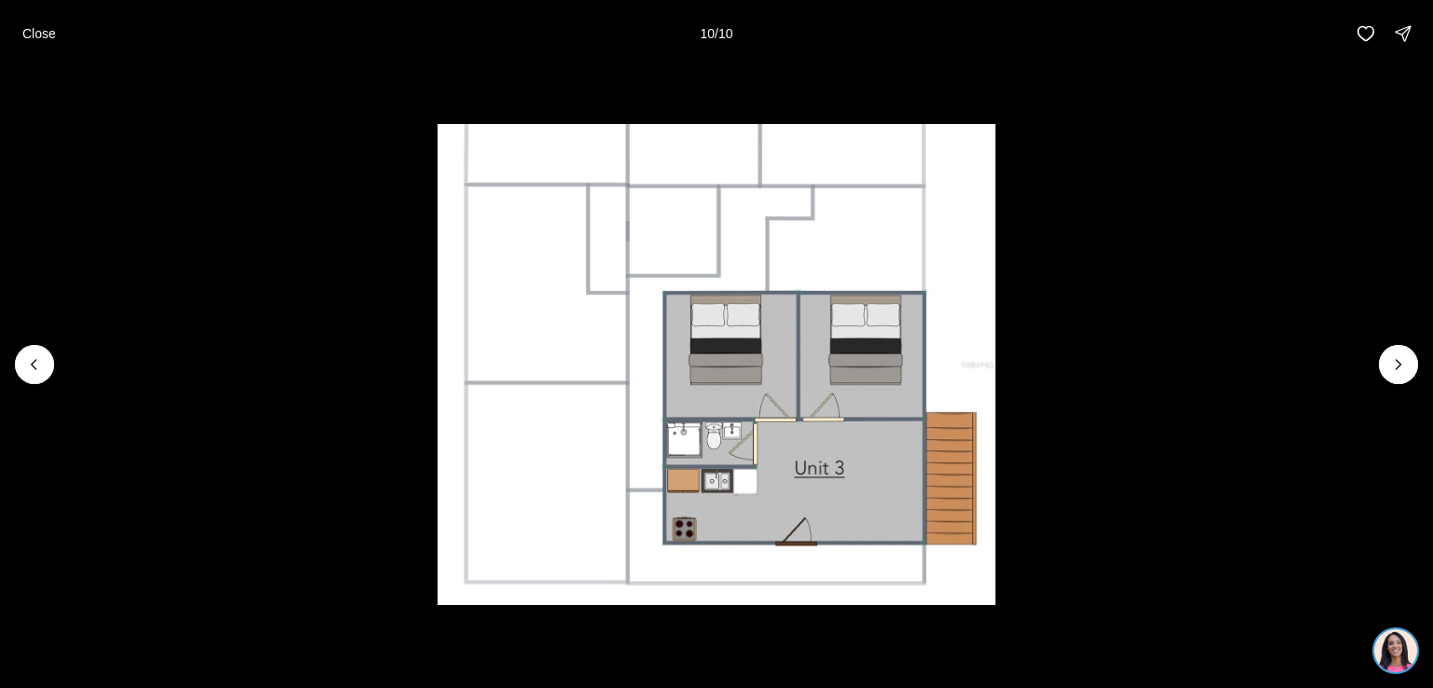
click at [1397, 365] on div at bounding box center [1398, 364] width 39 height 39
click at [39, 37] on p "Close" at bounding box center [39, 33] width 34 height 15
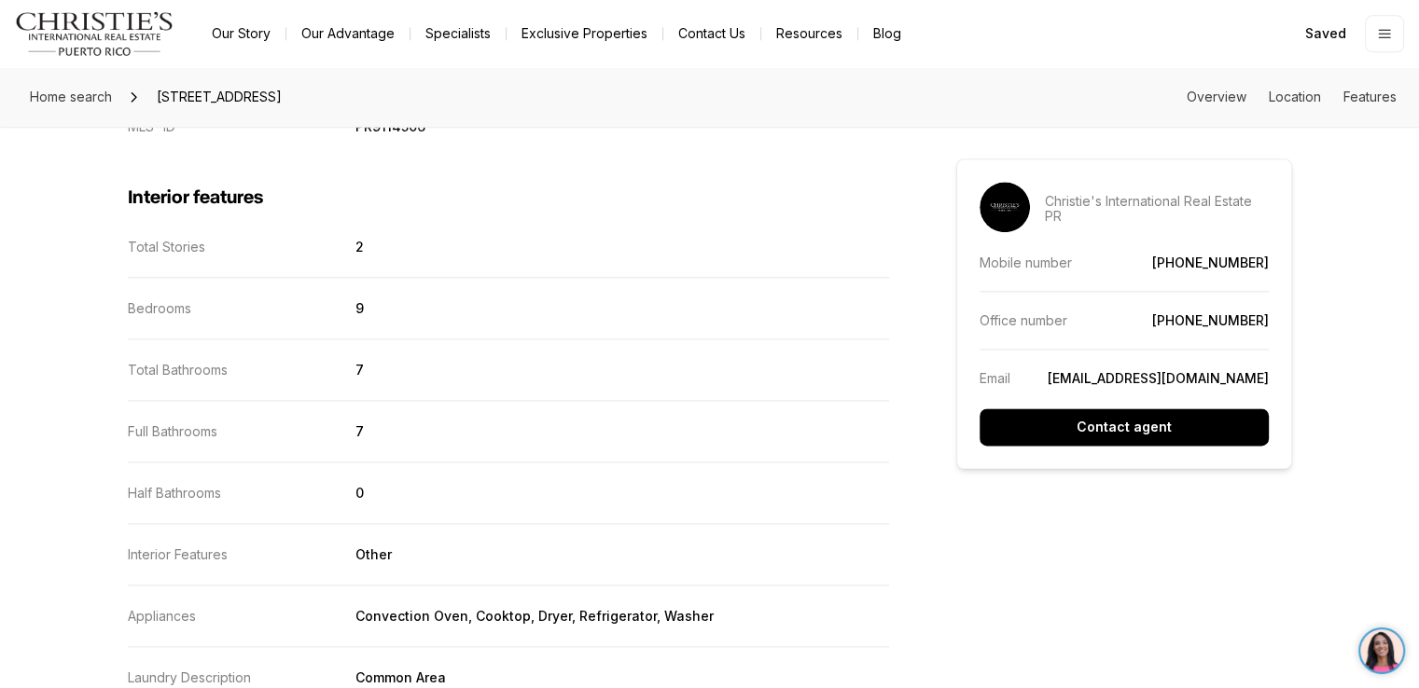
scroll to position [2324, 0]
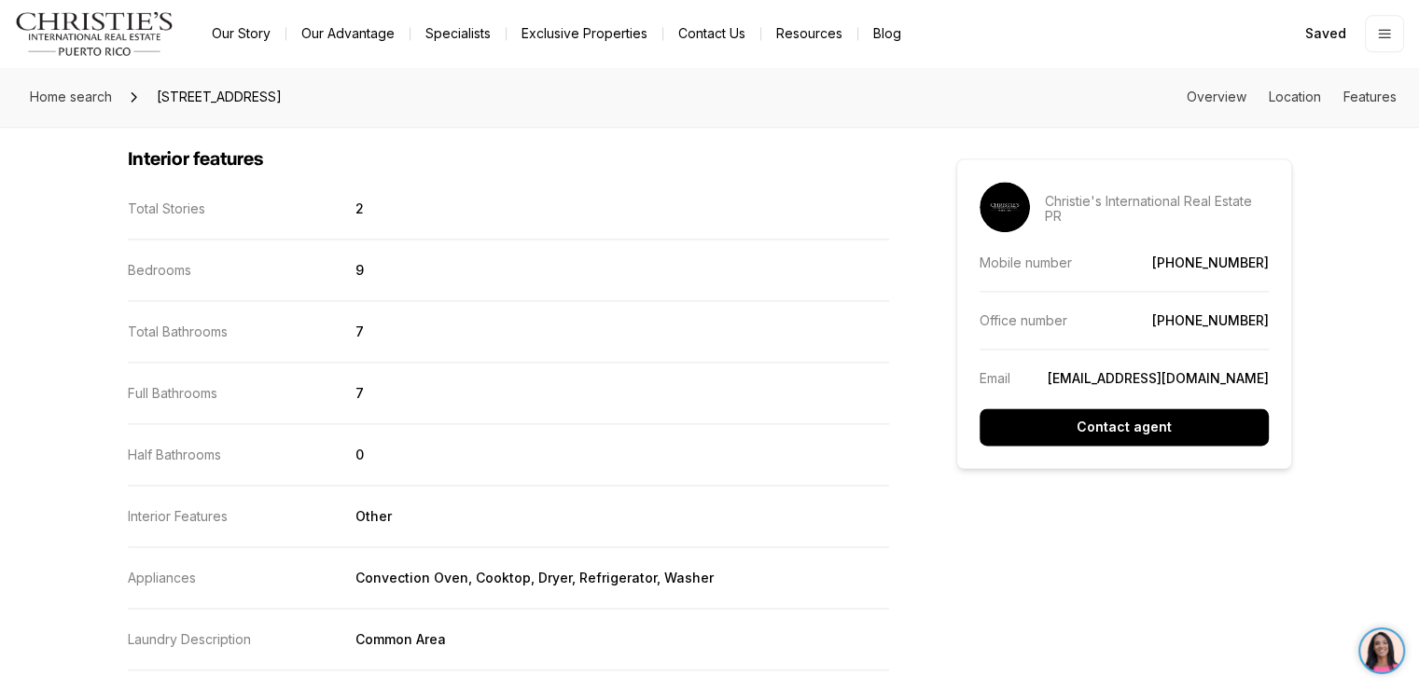
click at [1418, 396] on html "Go to: Homepage Our Story Our Advantage Specialists Exclusive Properties Contac…" at bounding box center [709, 69] width 1419 height 4787
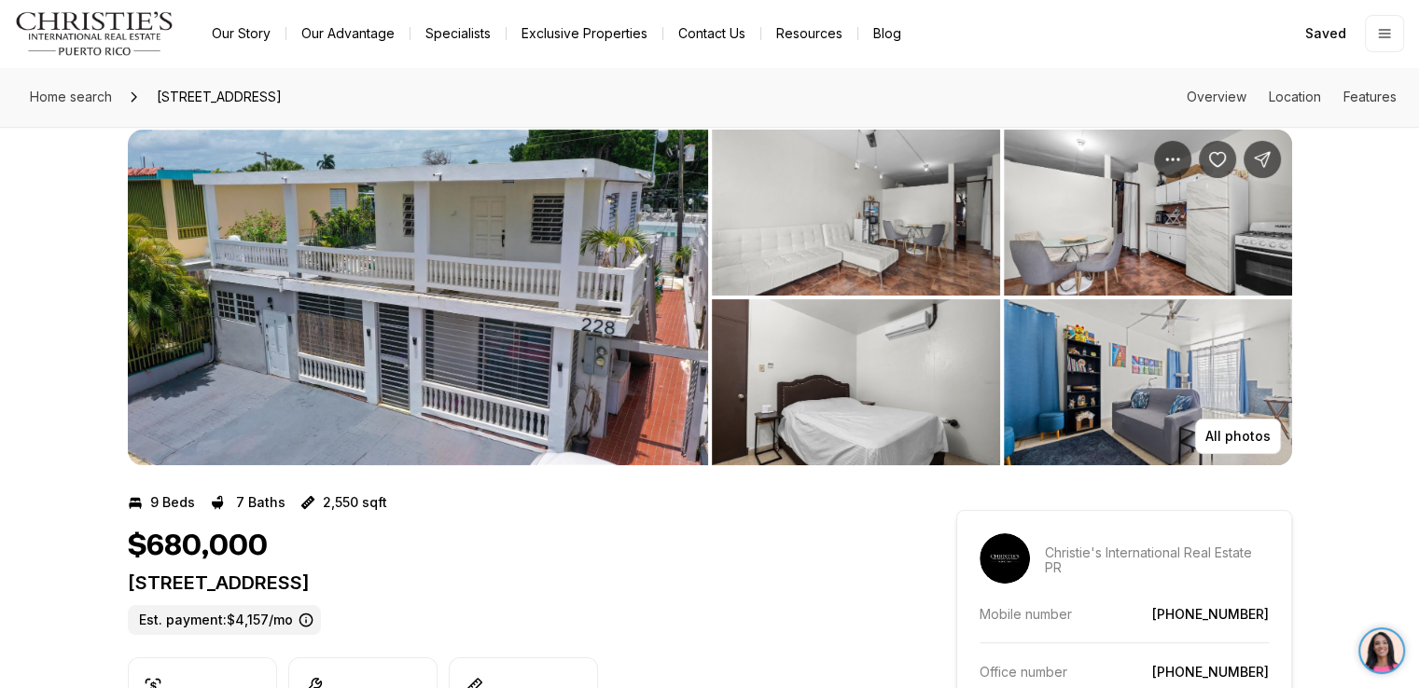
scroll to position [0, 0]
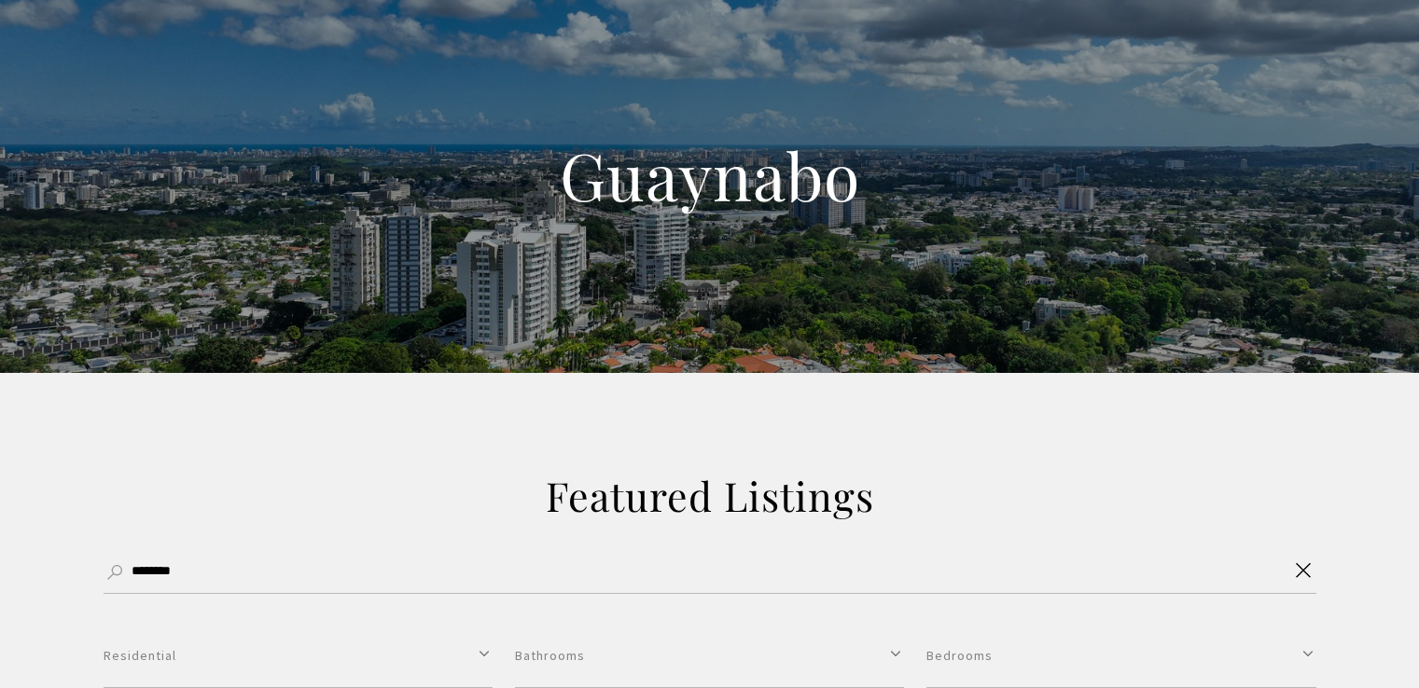
select select "**********"
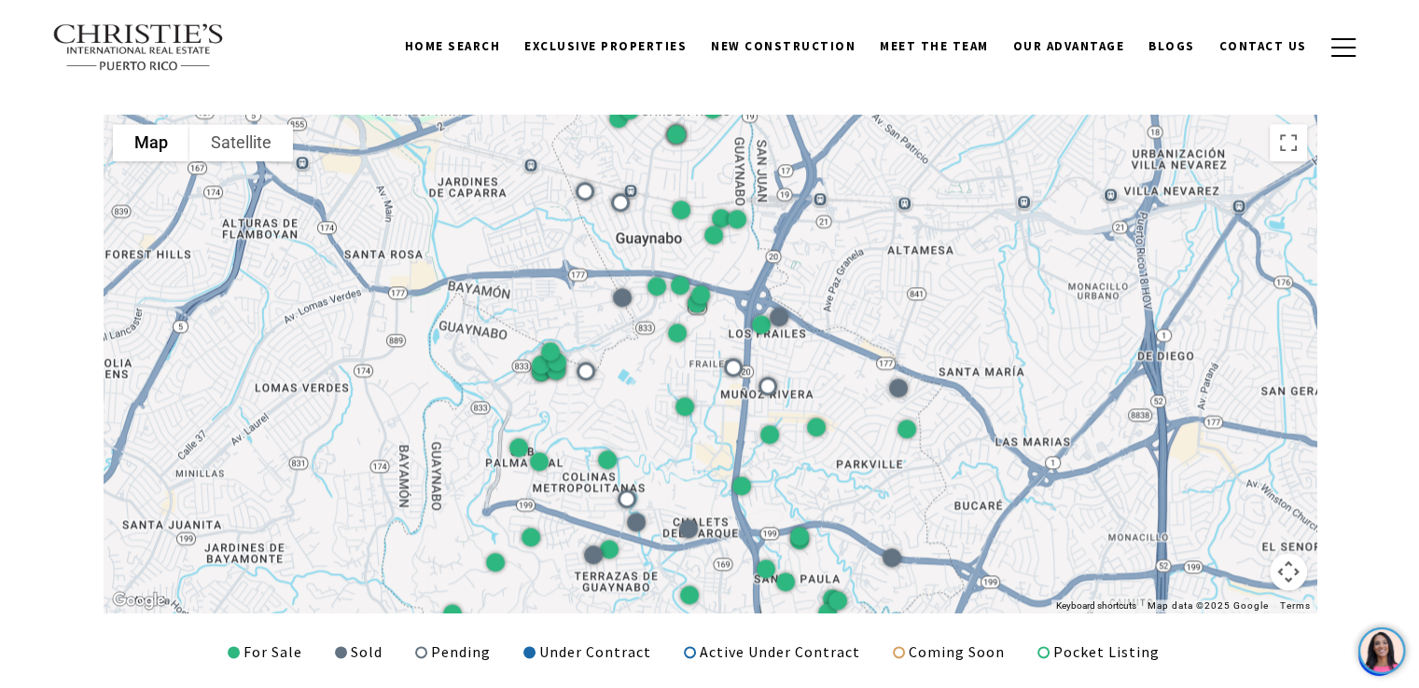
scroll to position [2300, 0]
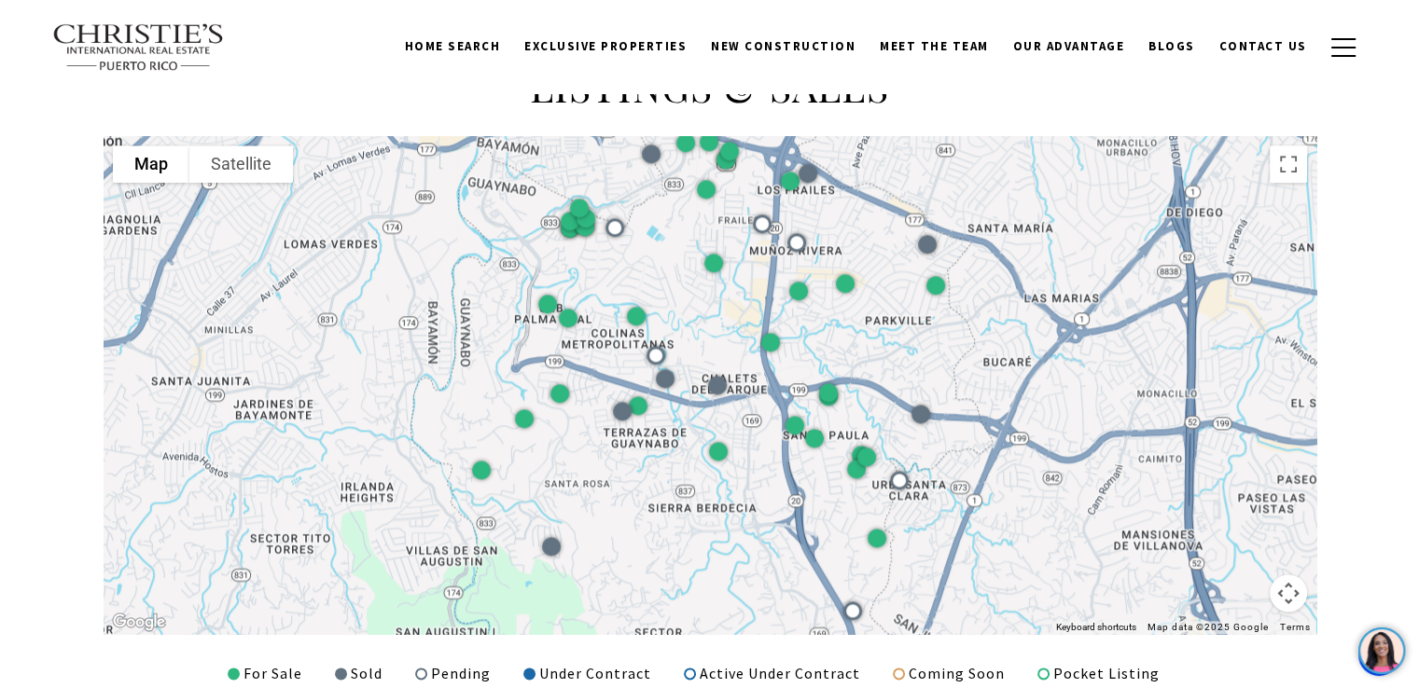
drag, startPoint x: 1209, startPoint y: 378, endPoint x: 1238, endPoint y: 211, distance: 169.4
click at [1238, 211] on div at bounding box center [710, 385] width 1212 height 498
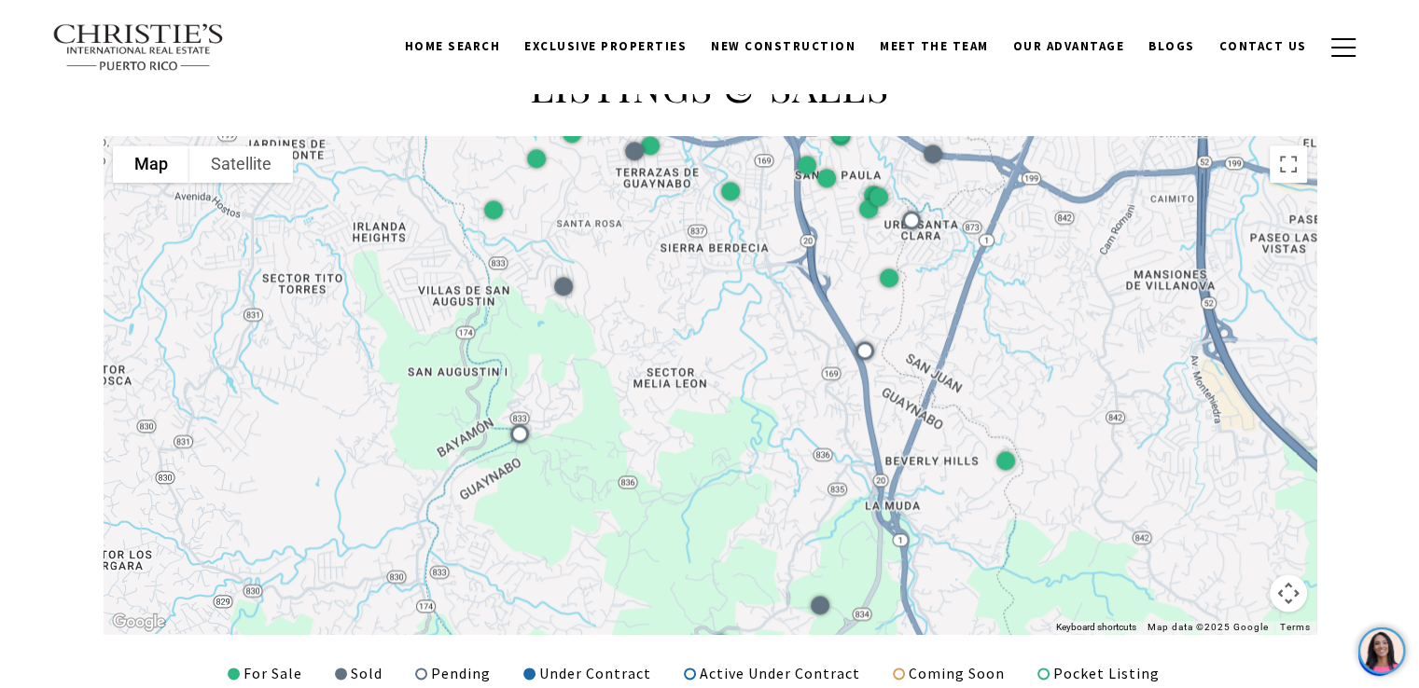
drag, startPoint x: 1099, startPoint y: 542, endPoint x: 1111, endPoint y: 274, distance: 268.0
click at [1111, 274] on div at bounding box center [710, 385] width 1212 height 498
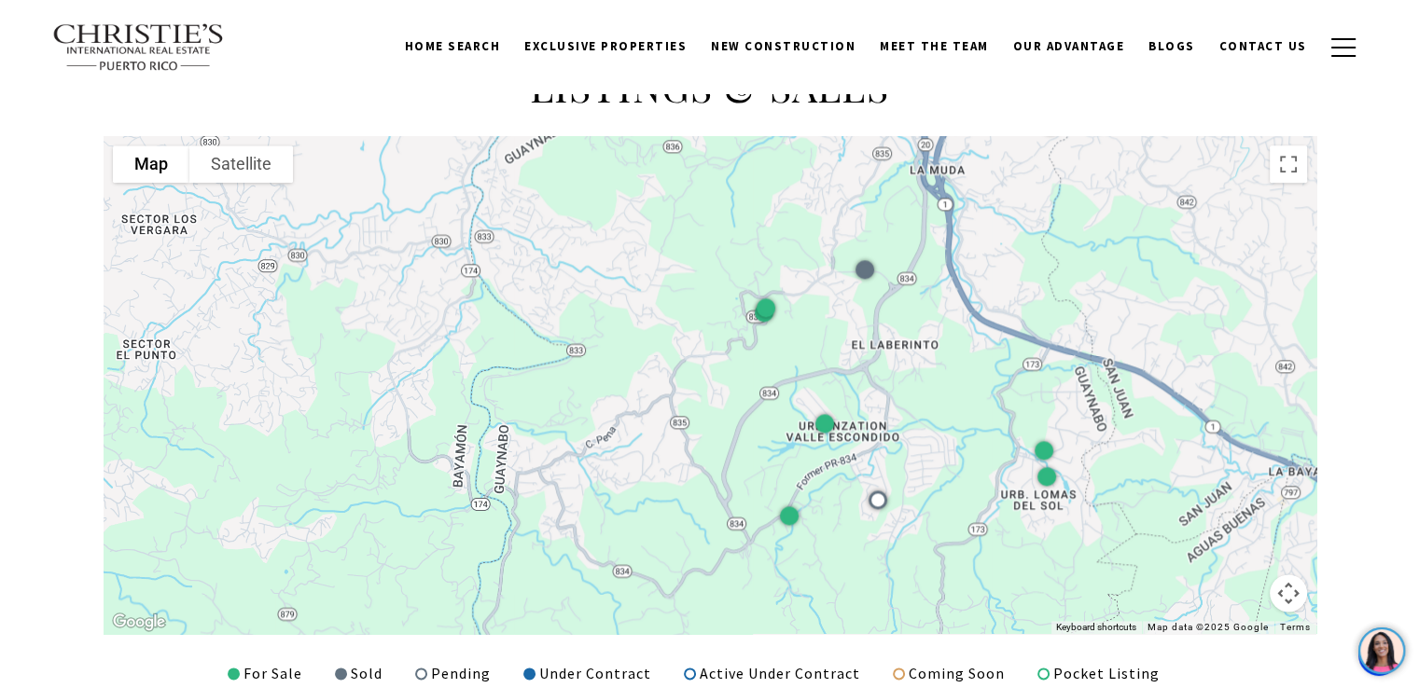
drag, startPoint x: 664, startPoint y: 482, endPoint x: 709, endPoint y: 144, distance: 341.5
click at [709, 144] on div at bounding box center [710, 385] width 1212 height 498
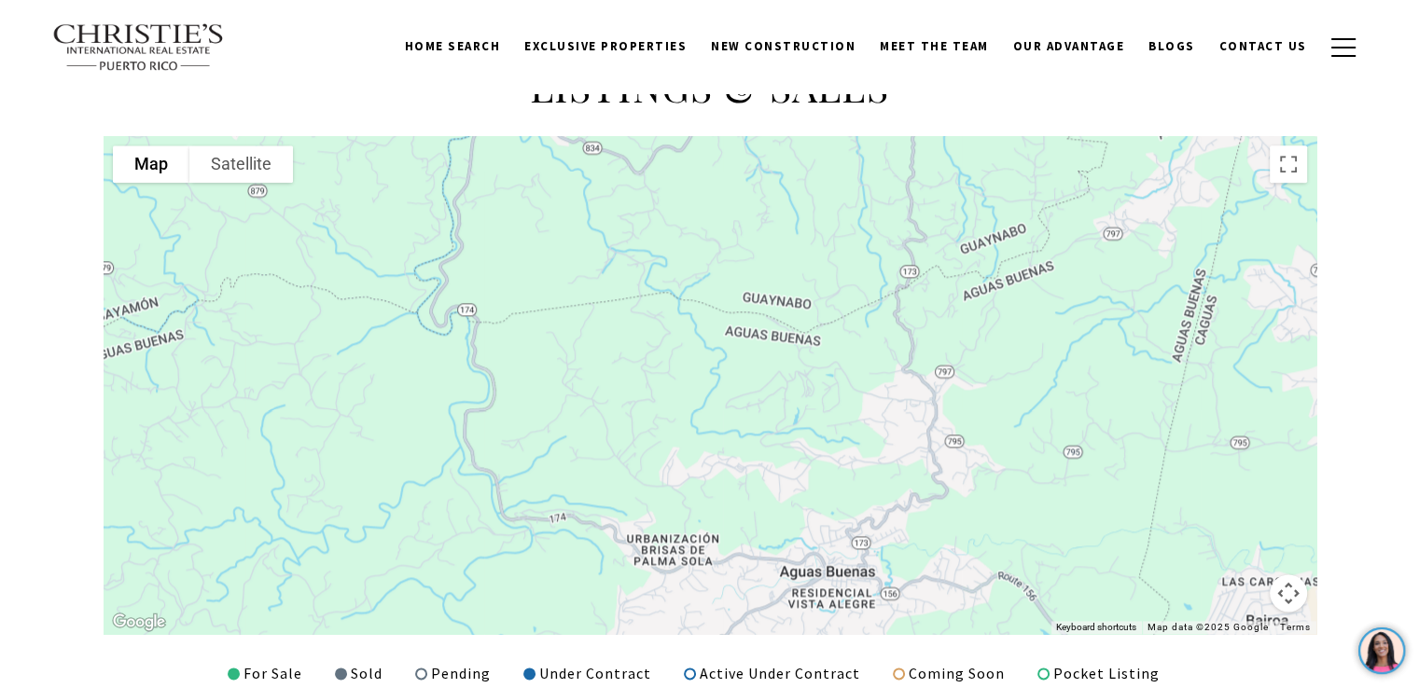
drag, startPoint x: 1147, startPoint y: 454, endPoint x: 1117, endPoint y: 21, distance: 433.8
click at [1117, 21] on body "Skip to main content Enable accessibility for low vision Open the accessibility…" at bounding box center [709, 65] width 1419 height 4730
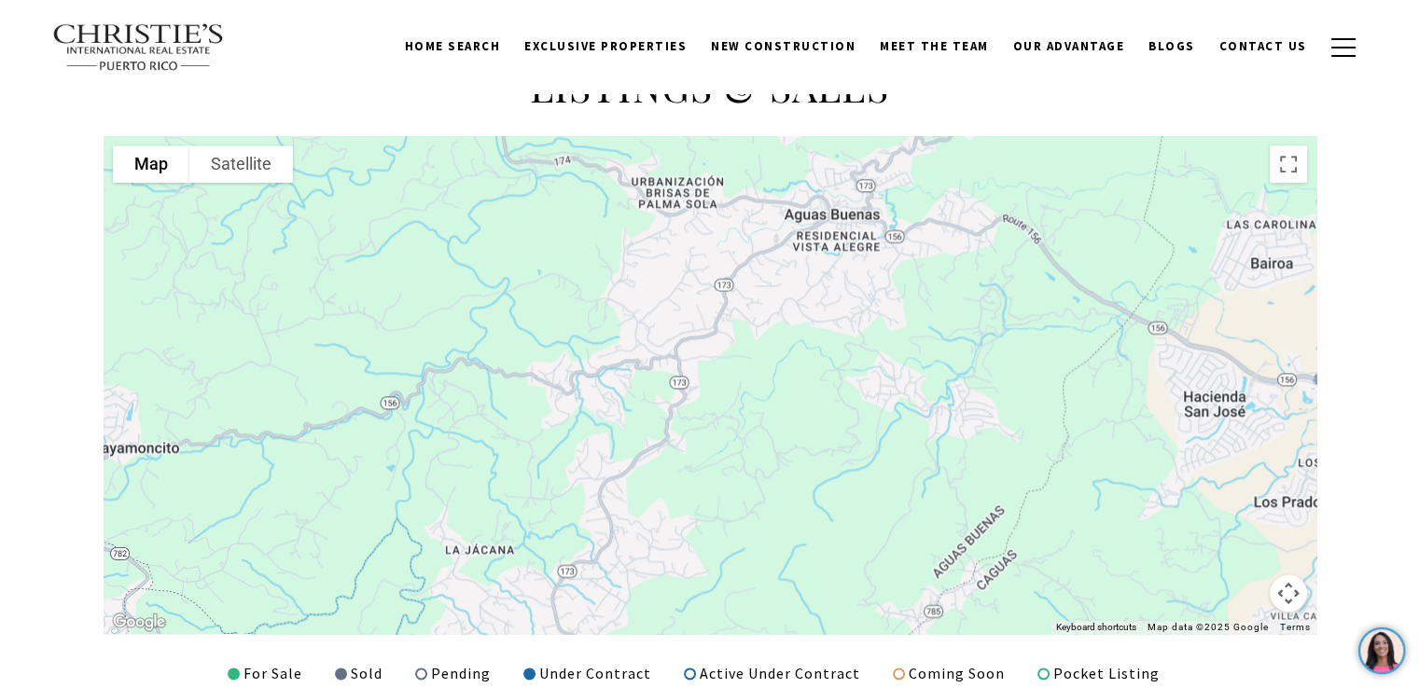
drag, startPoint x: 1107, startPoint y: 475, endPoint x: 1112, endPoint y: 115, distance: 360.0
click at [1112, 115] on div "LISTINGS & SALES To navigate the map with touch gestures double-tap and hold yo…" at bounding box center [710, 373] width 1306 height 625
click at [237, 172] on button "Satellite" at bounding box center [241, 163] width 104 height 37
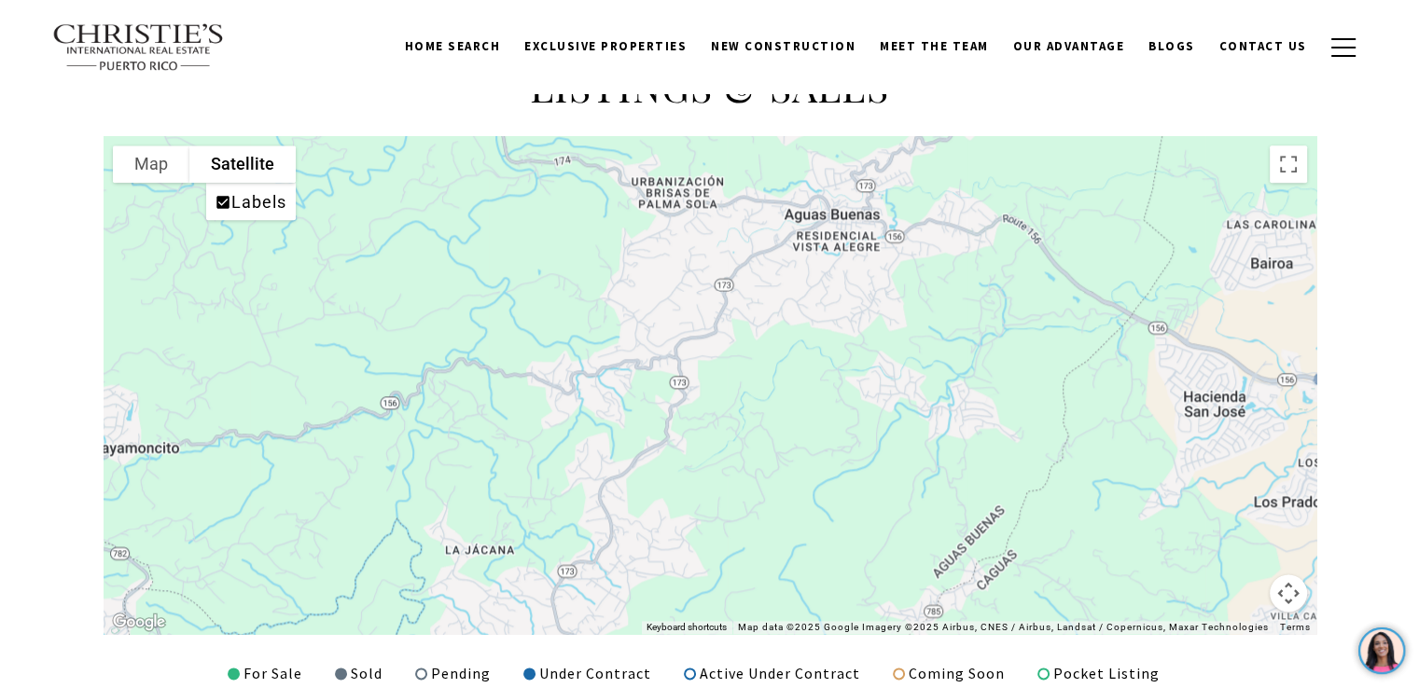
click at [448, 311] on div at bounding box center [710, 385] width 1212 height 498
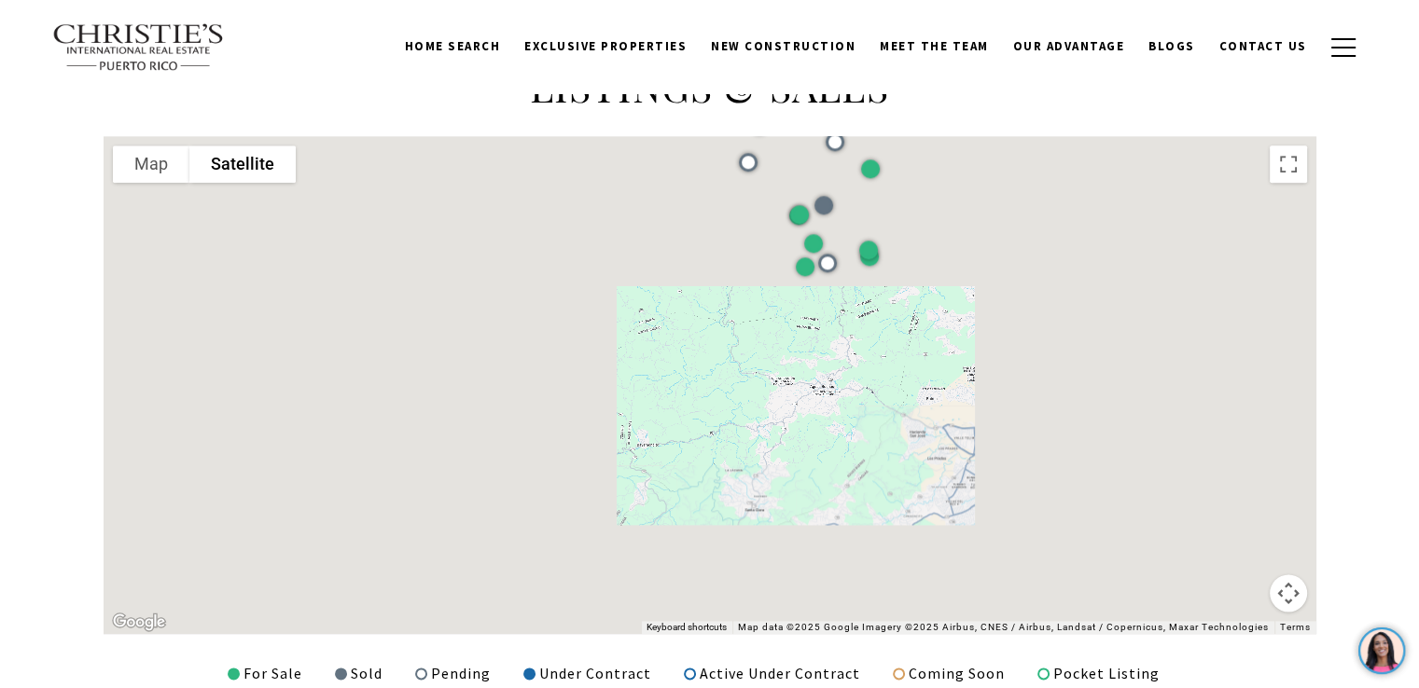
drag, startPoint x: 549, startPoint y: 315, endPoint x: 829, endPoint y: 416, distance: 297.4
click at [829, 416] on div at bounding box center [710, 385] width 1212 height 498
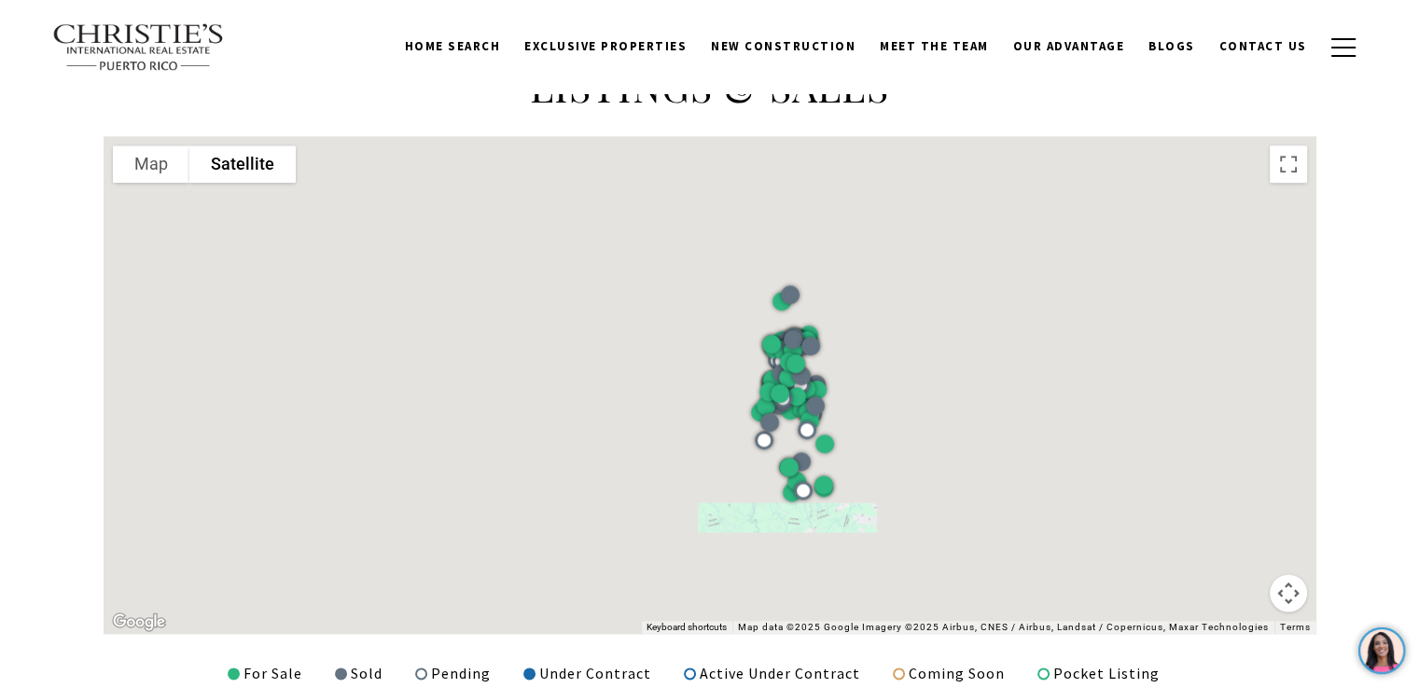
drag, startPoint x: 991, startPoint y: 273, endPoint x: 970, endPoint y: 418, distance: 146.1
click at [970, 418] on div at bounding box center [710, 385] width 1212 height 498
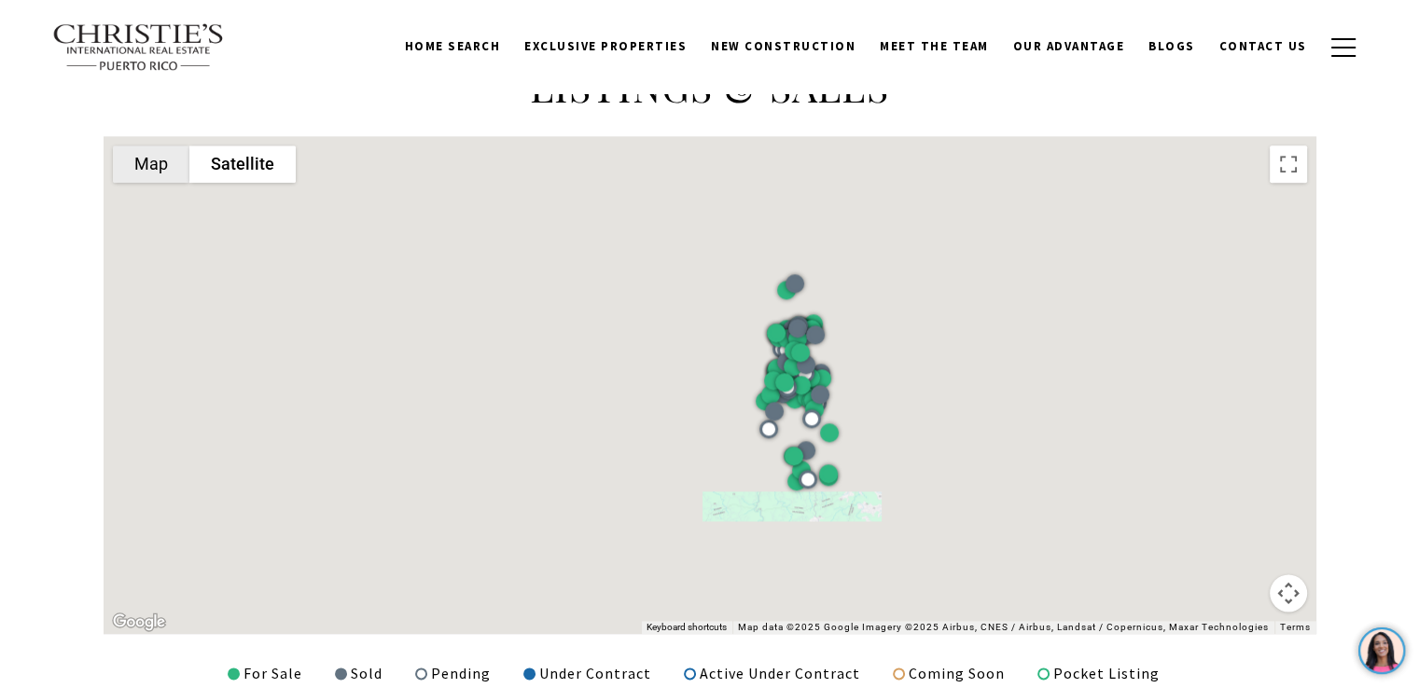
click at [160, 163] on button "Map" at bounding box center [151, 163] width 76 height 37
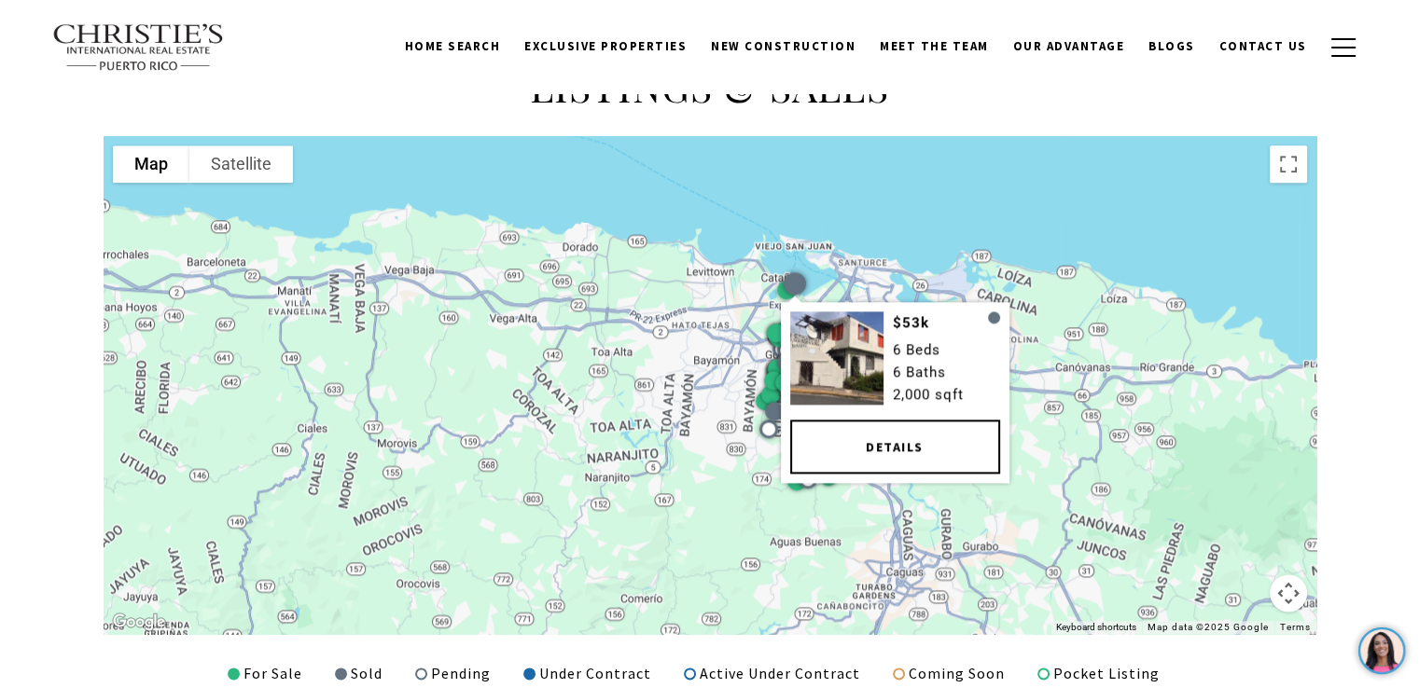
click at [867, 450] on link "Details" at bounding box center [894, 447] width 210 height 54
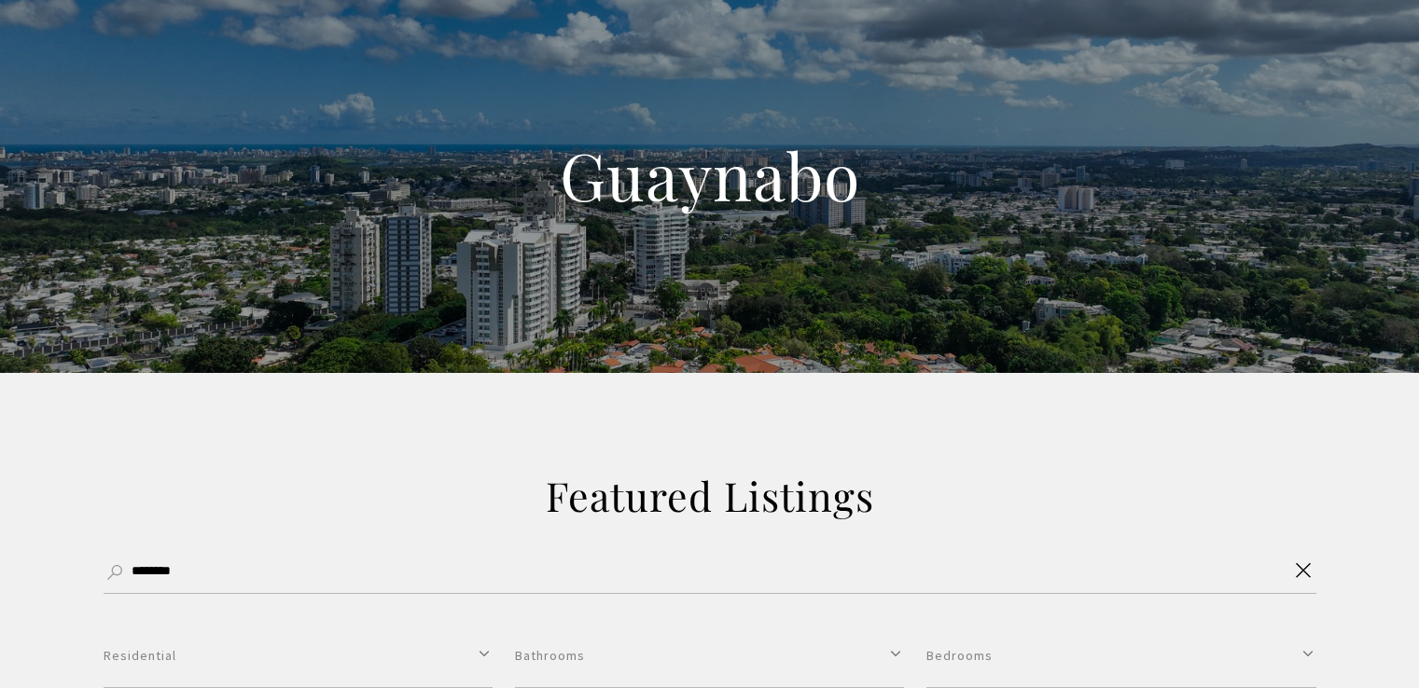
select select "**********"
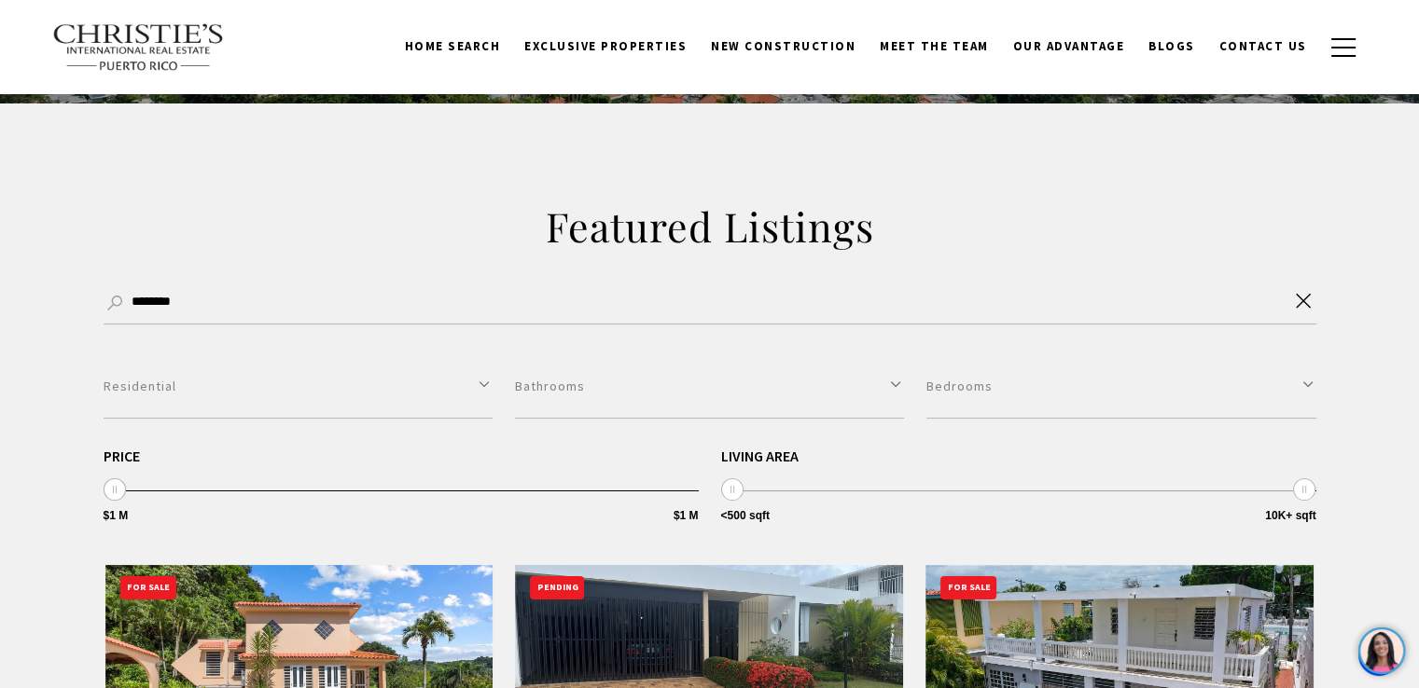
scroll to position [265, 0]
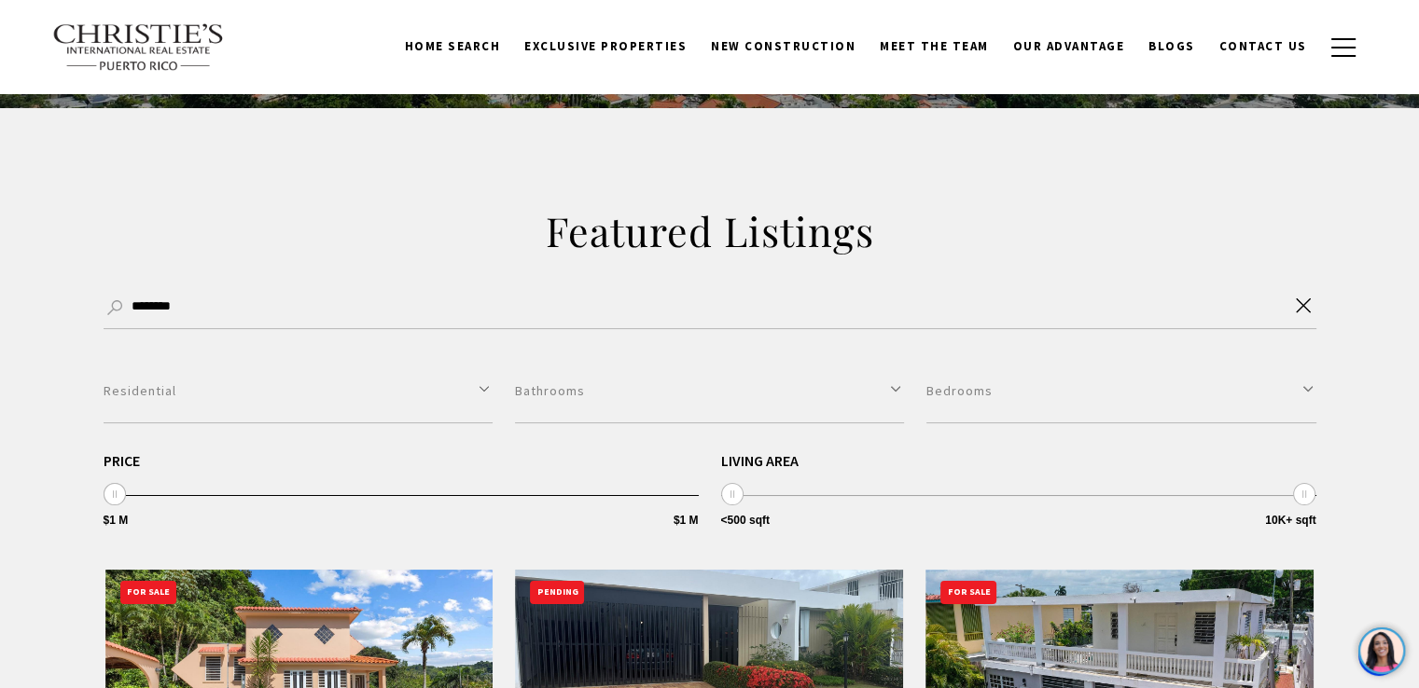
click at [1307, 305] on icon "Clear search" at bounding box center [1303, 305] width 15 height 15
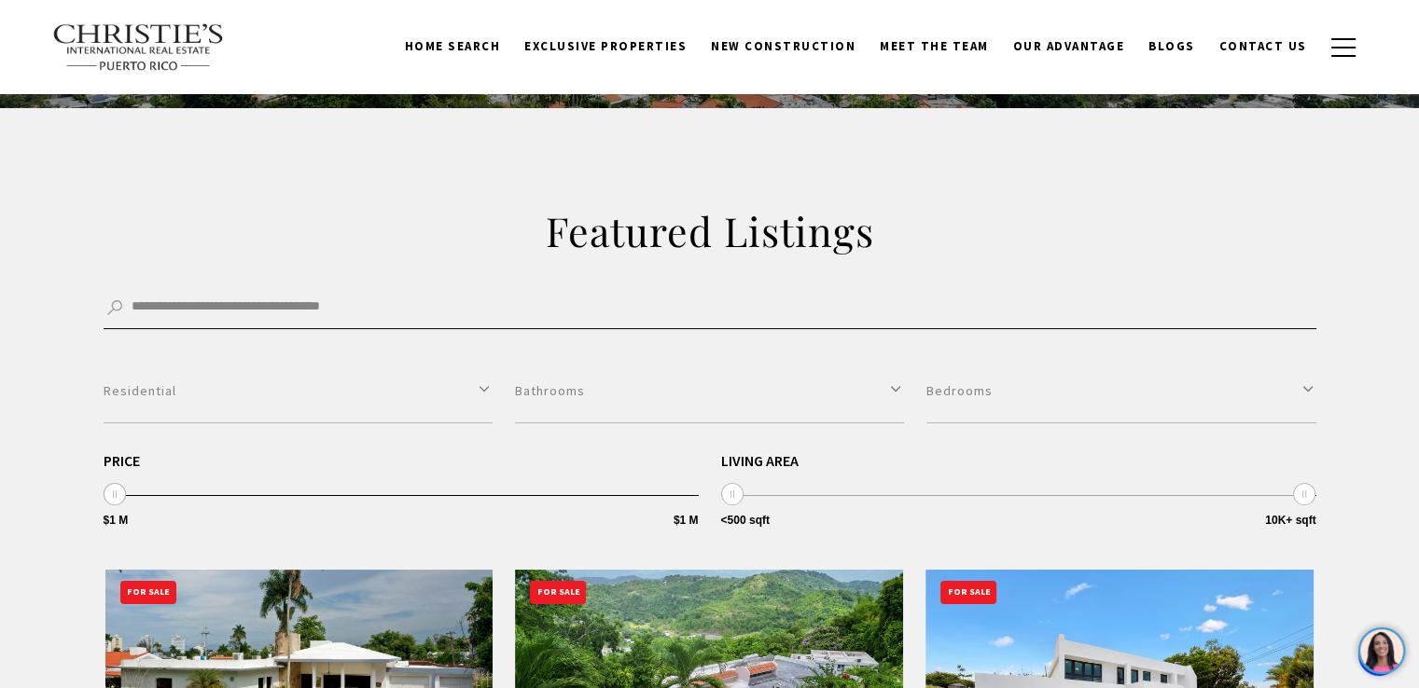
click at [384, 313] on input "Search by Address, City, or Neighborhood" at bounding box center [710, 308] width 1212 height 42
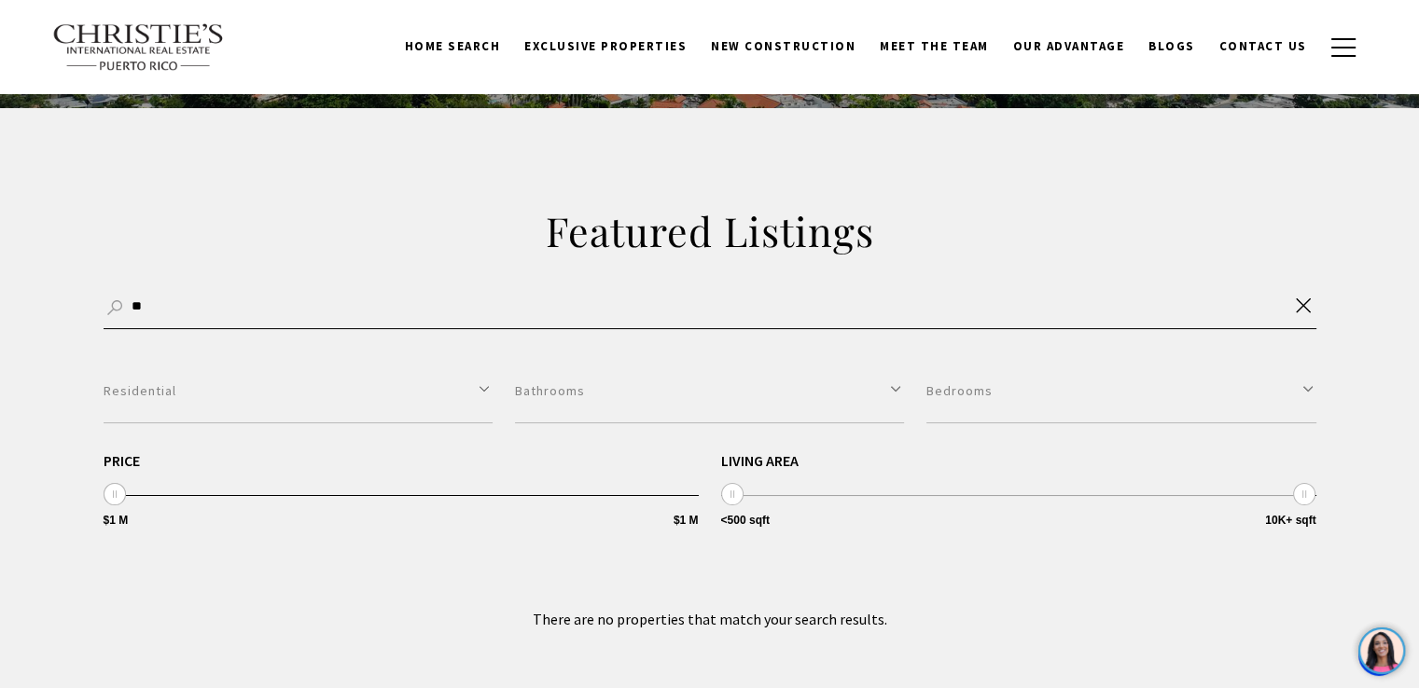
click at [1000, 312] on input "**" at bounding box center [710, 308] width 1212 height 42
type input "*"
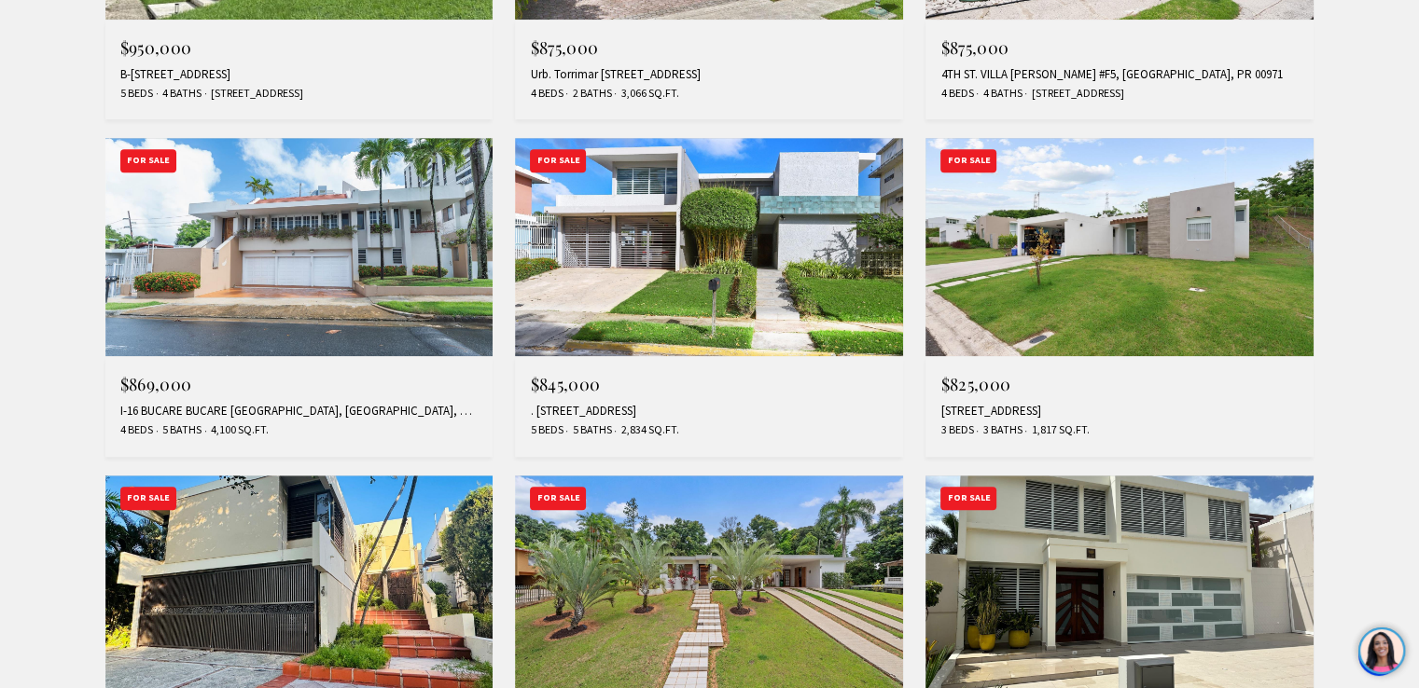
scroll to position [1527, 0]
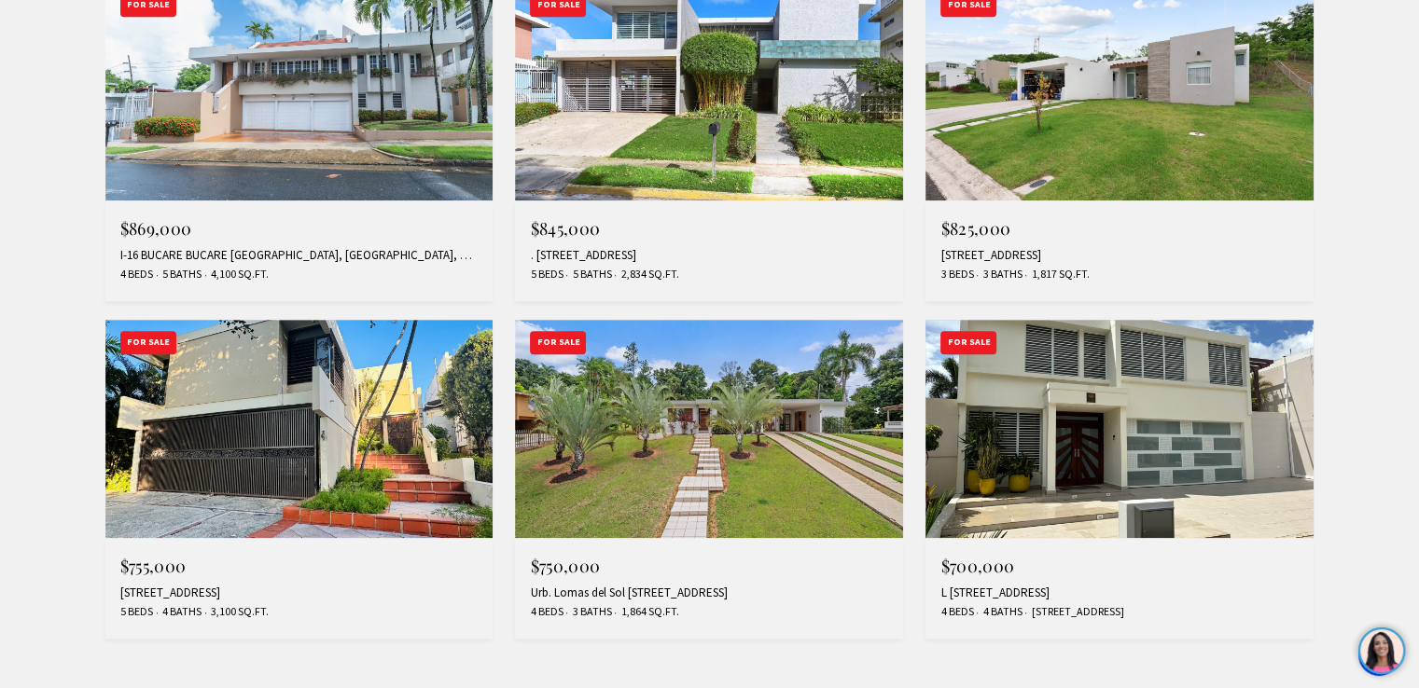
drag, startPoint x: 1409, startPoint y: 301, endPoint x: 1429, endPoint y: 289, distance: 23.0
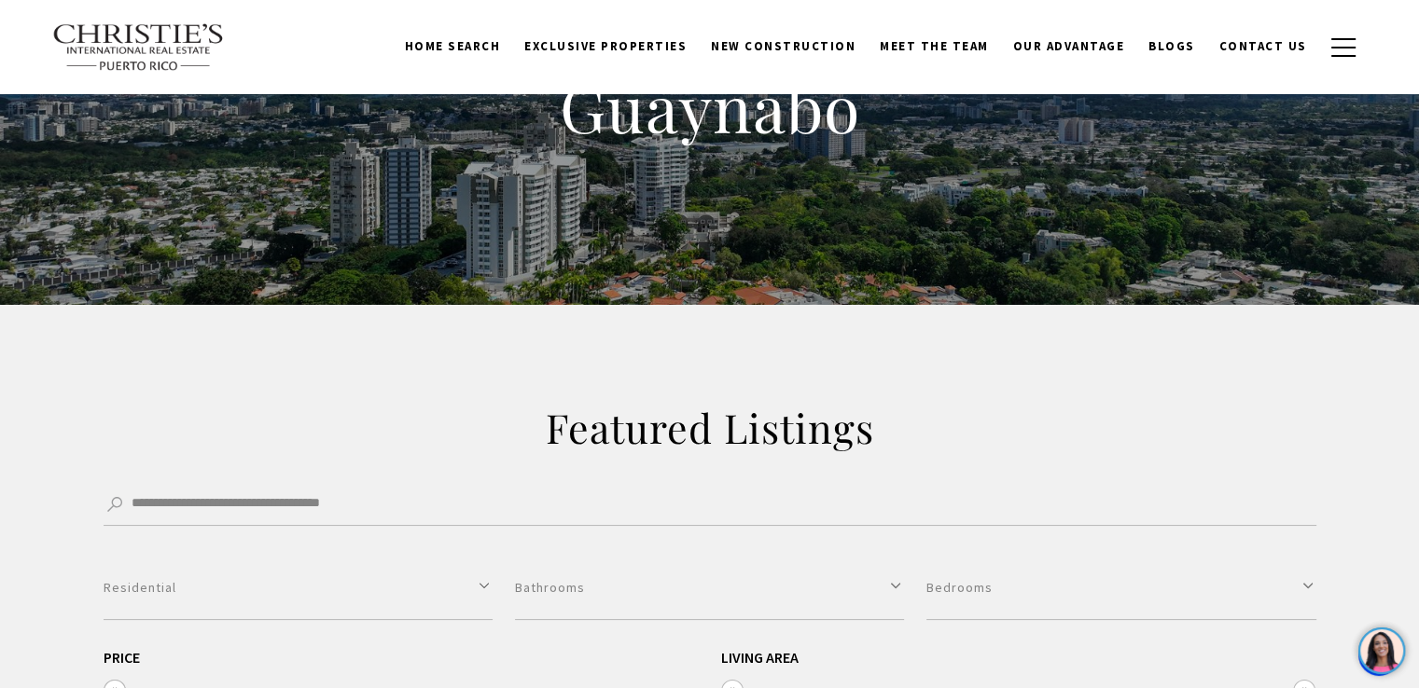
scroll to position [0, 0]
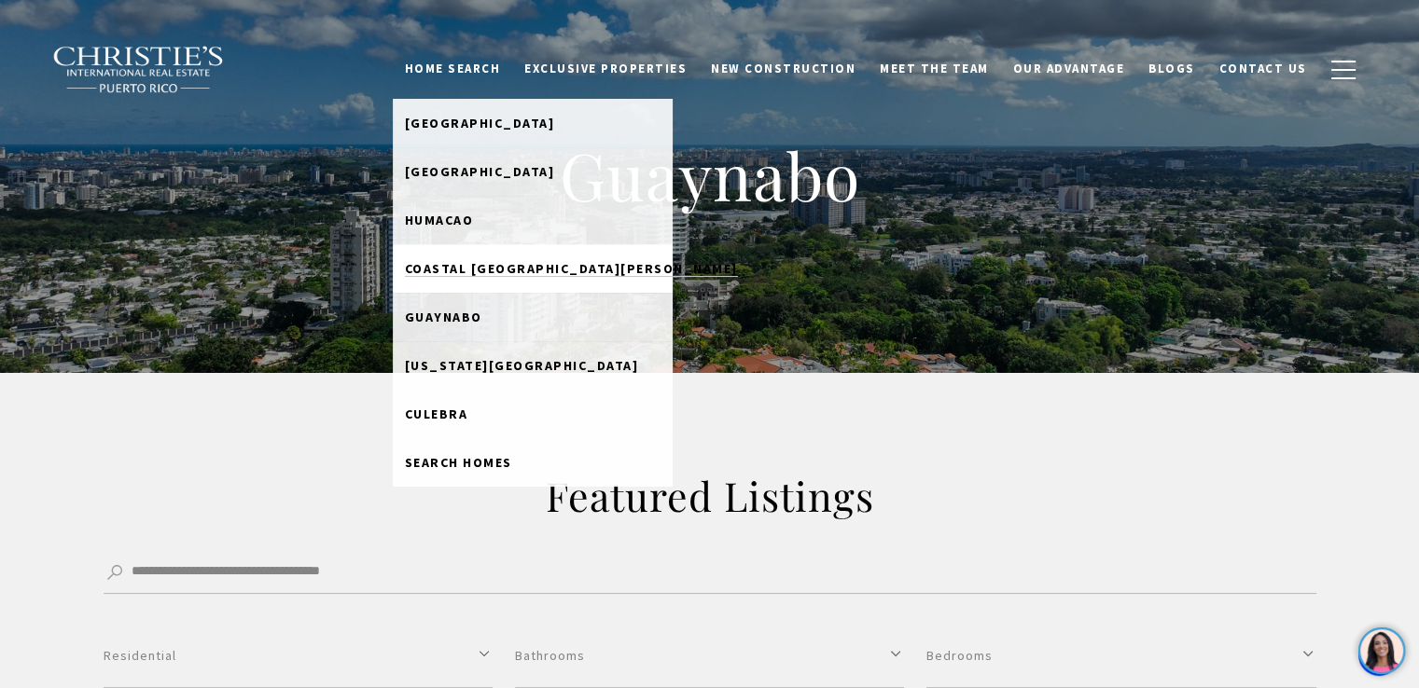
click at [486, 260] on span "Coastal [GEOGRAPHIC_DATA][PERSON_NAME]" at bounding box center [571, 268] width 333 height 17
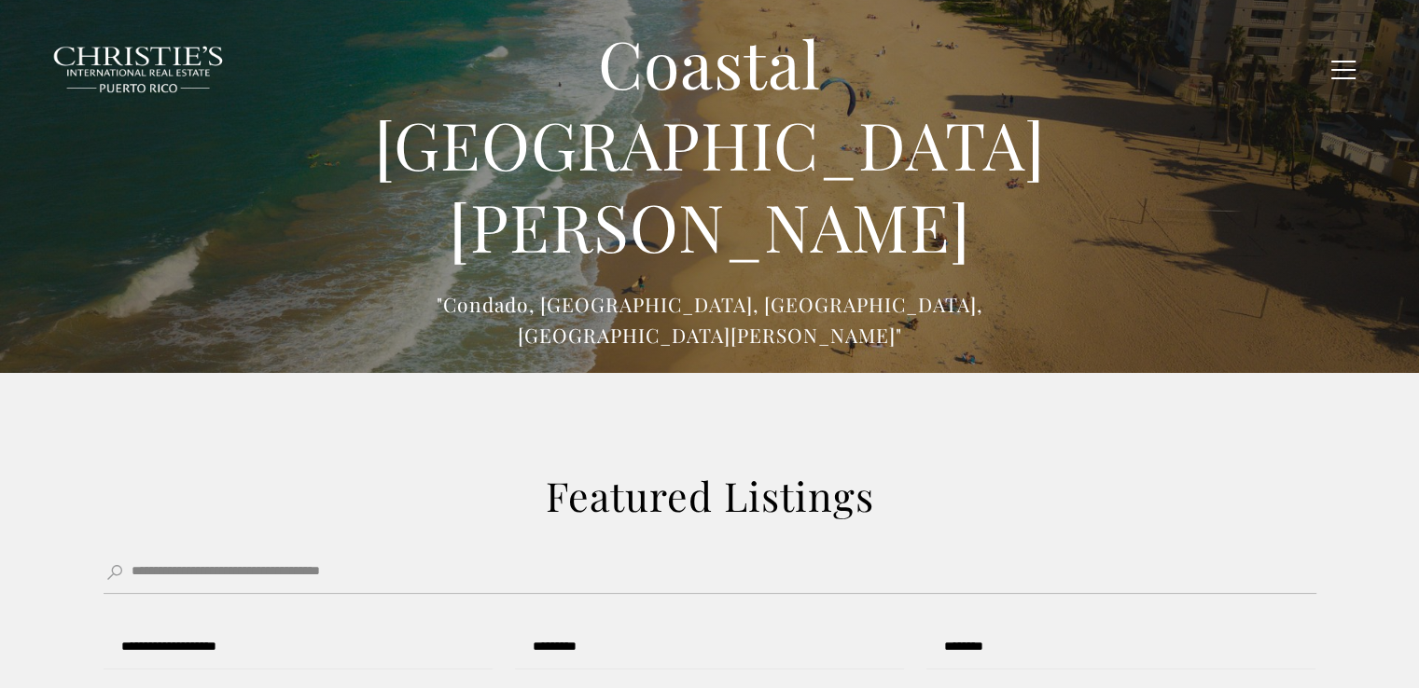
type input "******"
type input "*********"
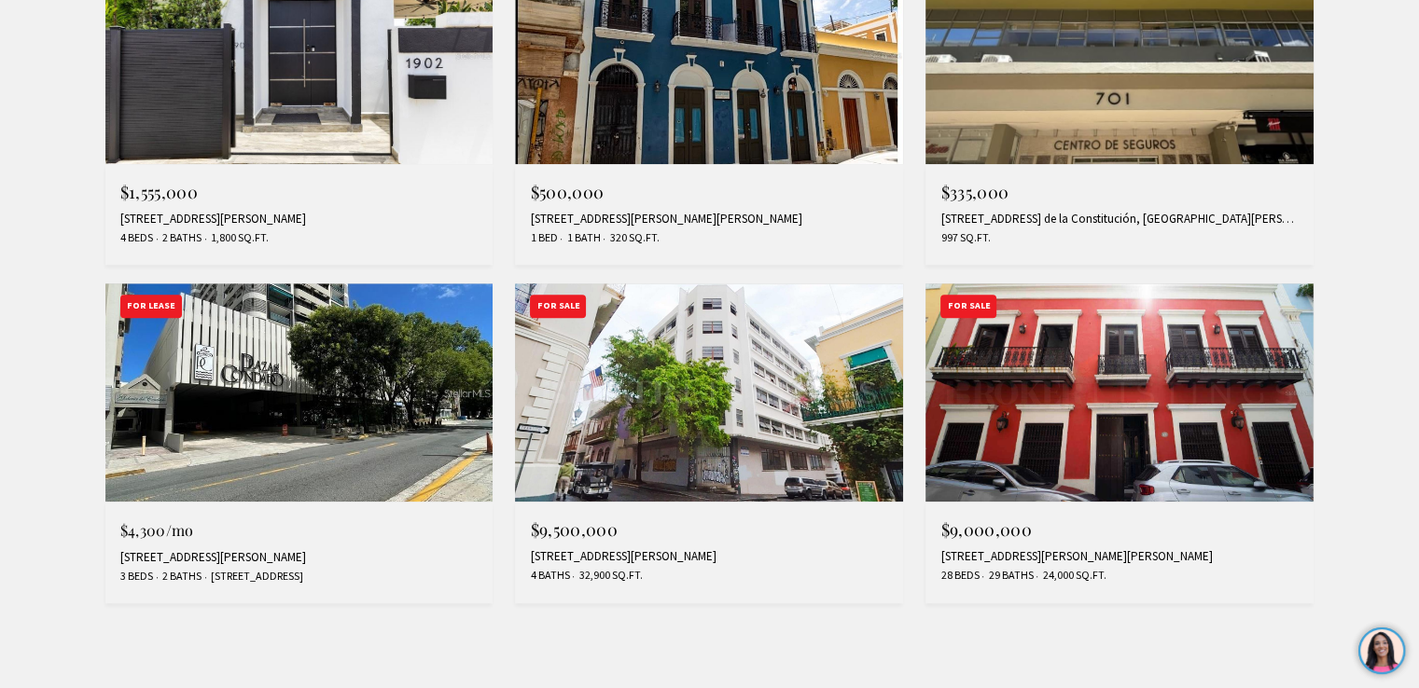
scroll to position [1569, 0]
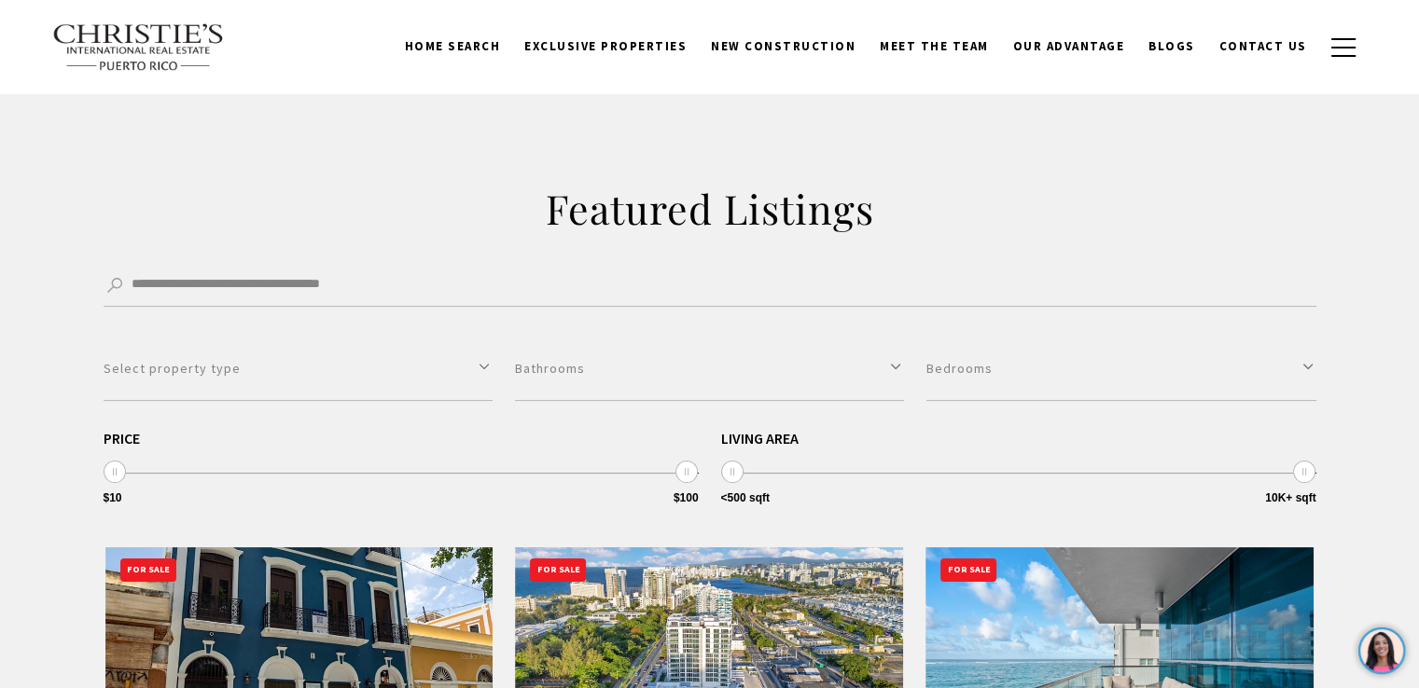
scroll to position [0, 0]
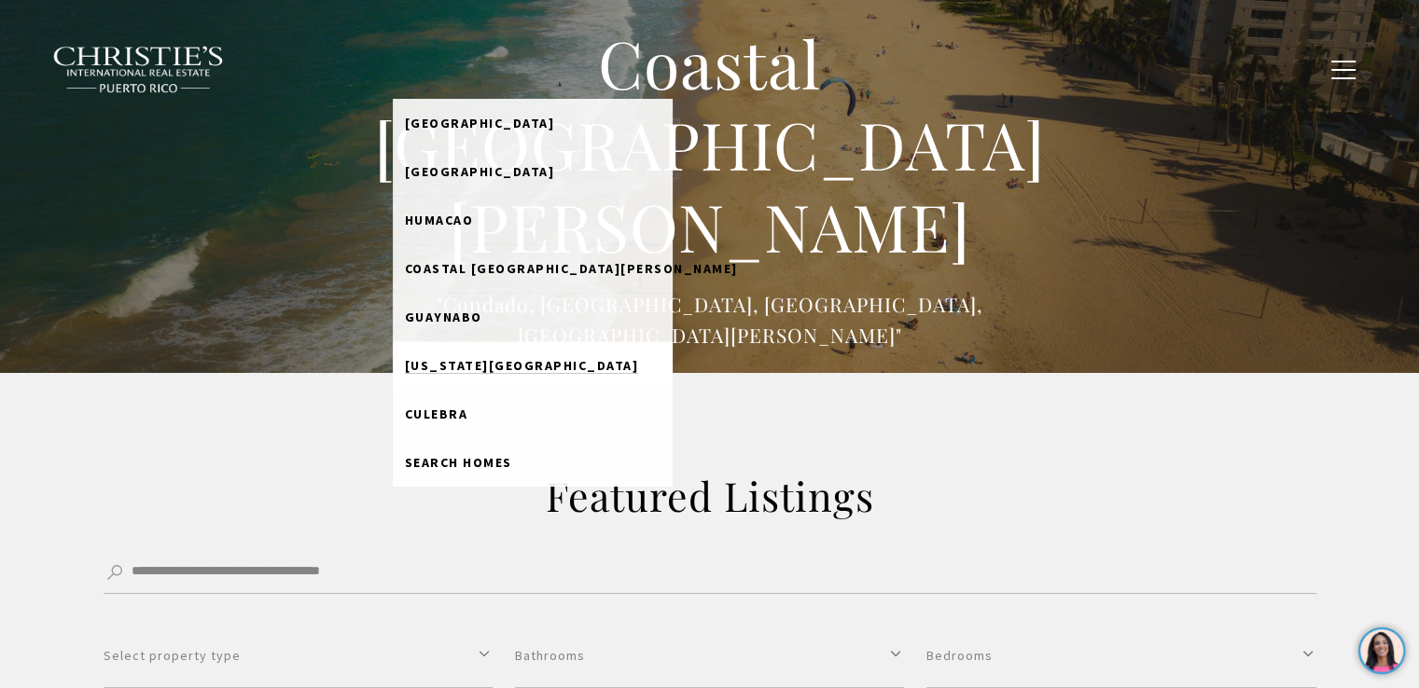
click at [492, 357] on span "[US_STATE][GEOGRAPHIC_DATA]" at bounding box center [522, 365] width 234 height 17
